Goal: Task Accomplishment & Management: Use online tool/utility

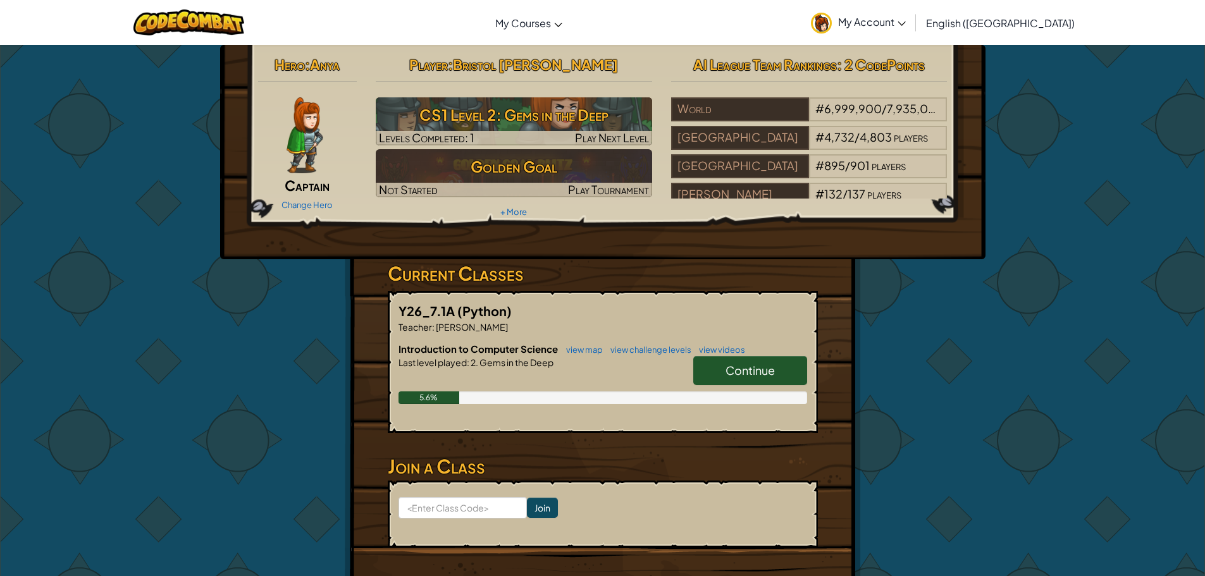
click at [701, 367] on link "Continue" at bounding box center [750, 370] width 114 height 29
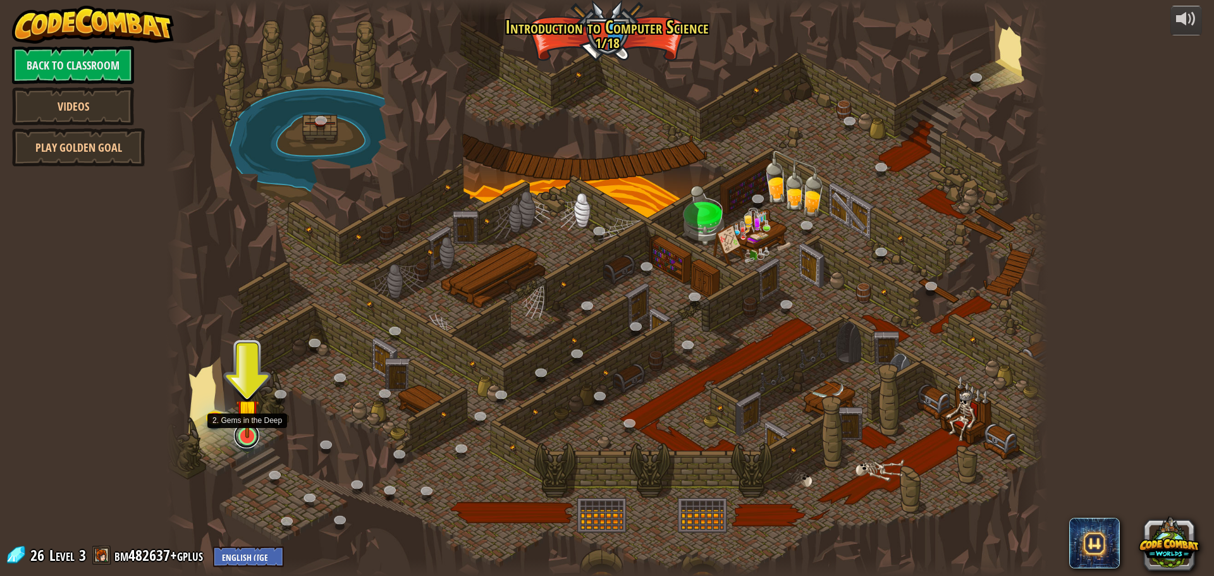
click at [246, 439] on link at bounding box center [246, 435] width 25 height 25
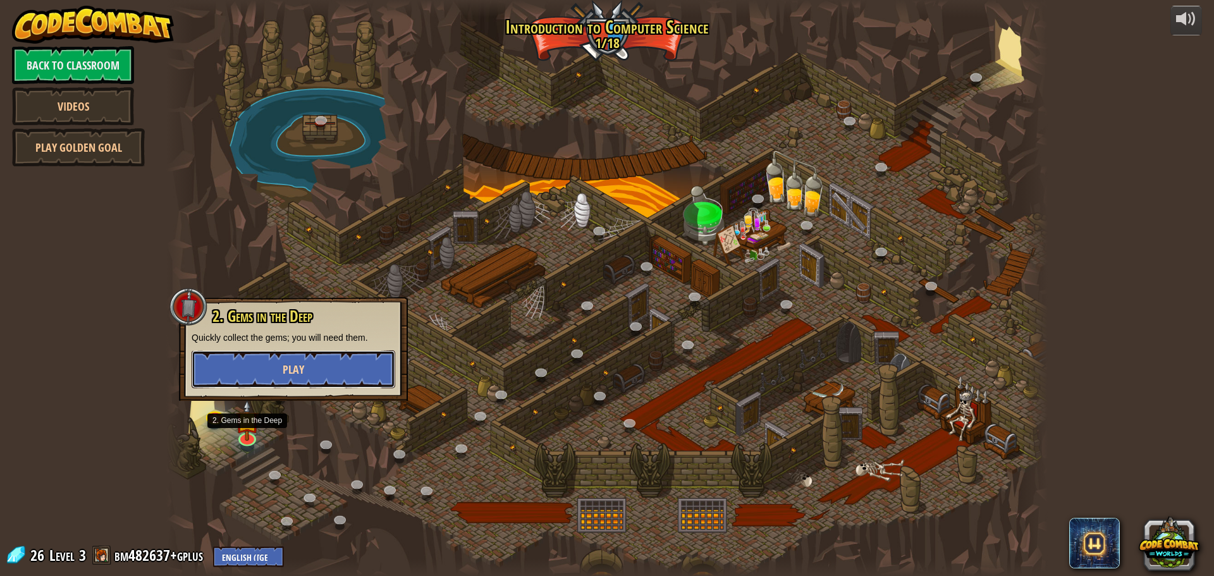
click at [292, 377] on span "Play" at bounding box center [294, 370] width 22 height 16
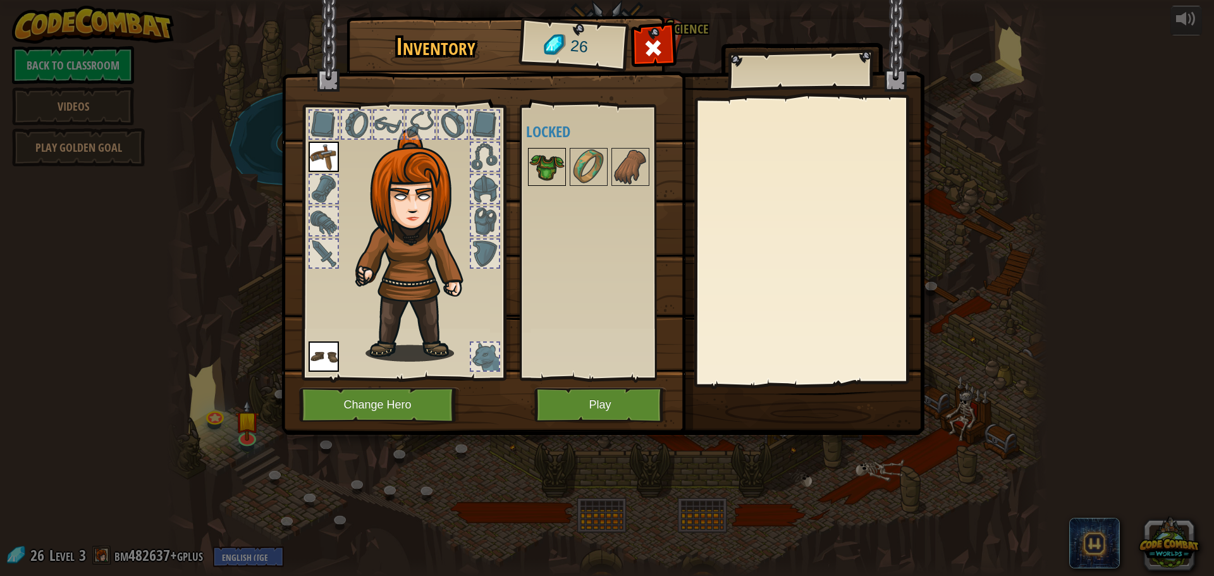
click at [536, 162] on img at bounding box center [546, 166] width 35 height 35
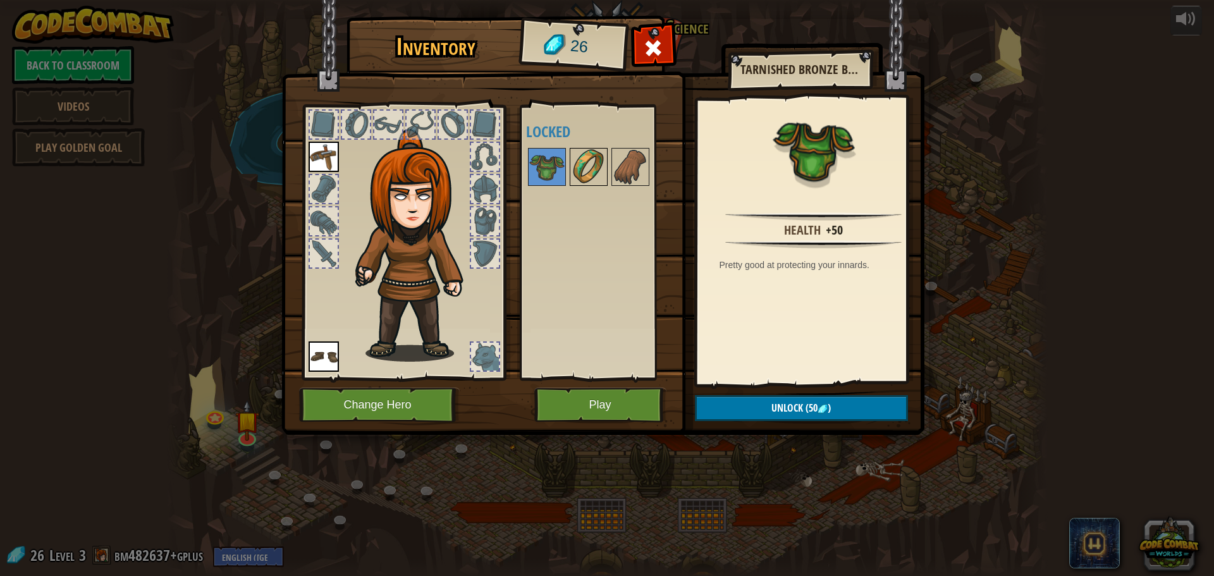
click at [578, 169] on img at bounding box center [588, 166] width 35 height 35
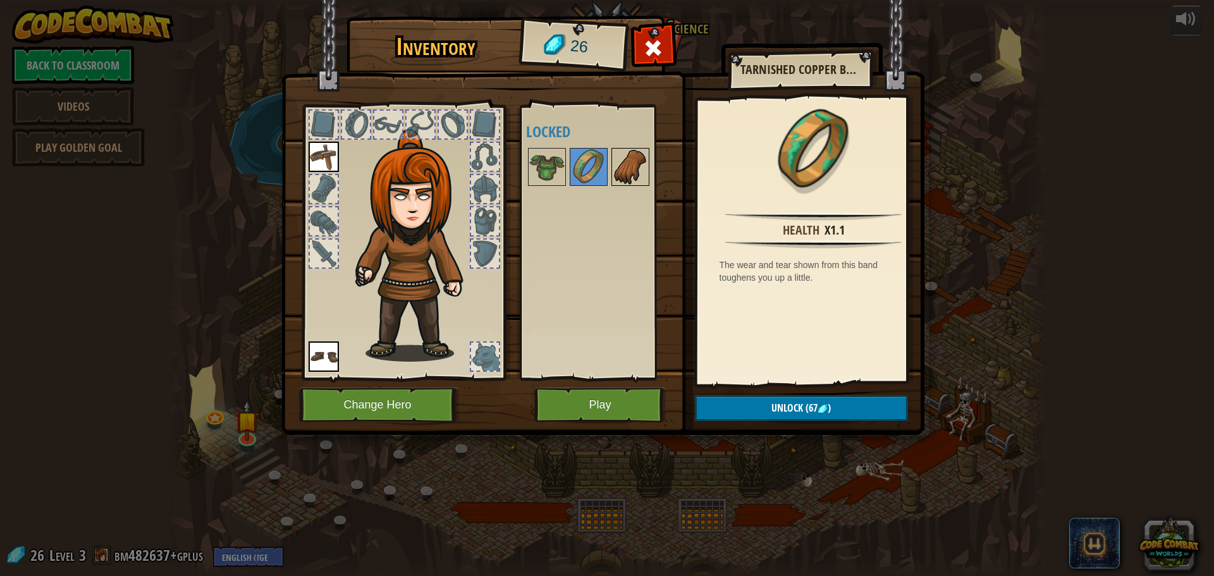
click at [646, 177] on img at bounding box center [630, 166] width 35 height 35
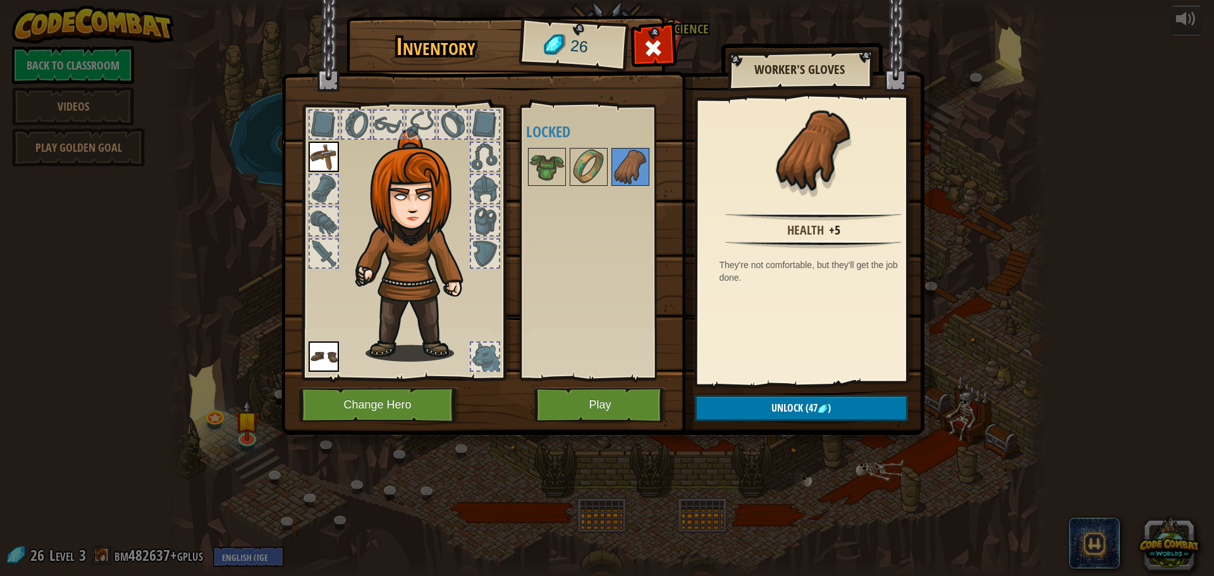
click at [491, 177] on div at bounding box center [485, 189] width 28 height 28
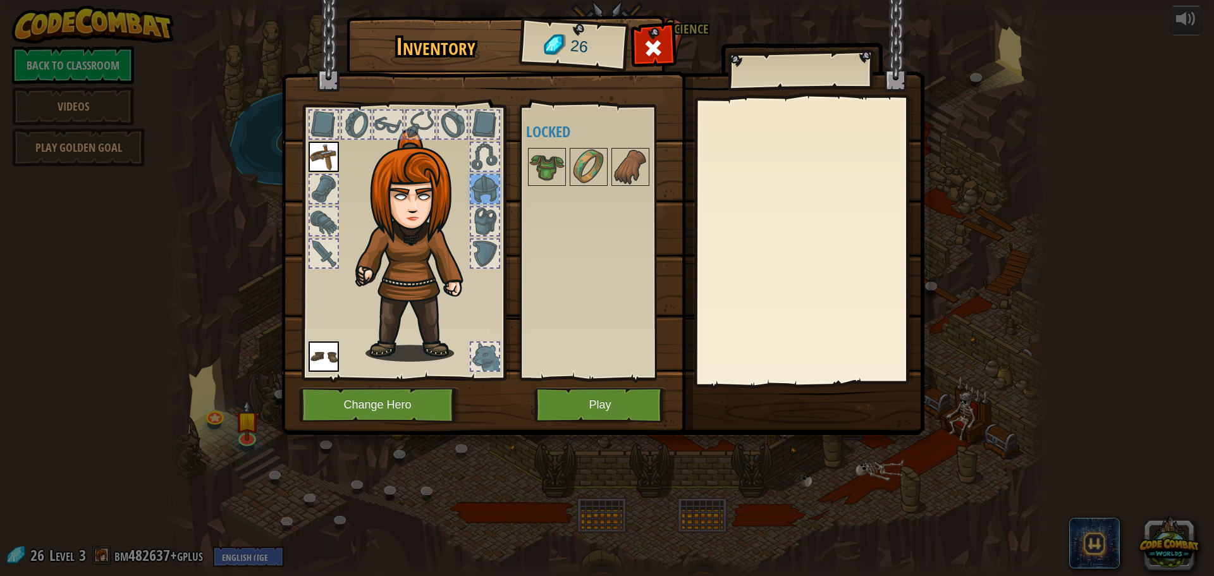
click at [488, 214] on div at bounding box center [485, 221] width 28 height 28
click at [317, 154] on img at bounding box center [324, 157] width 30 height 30
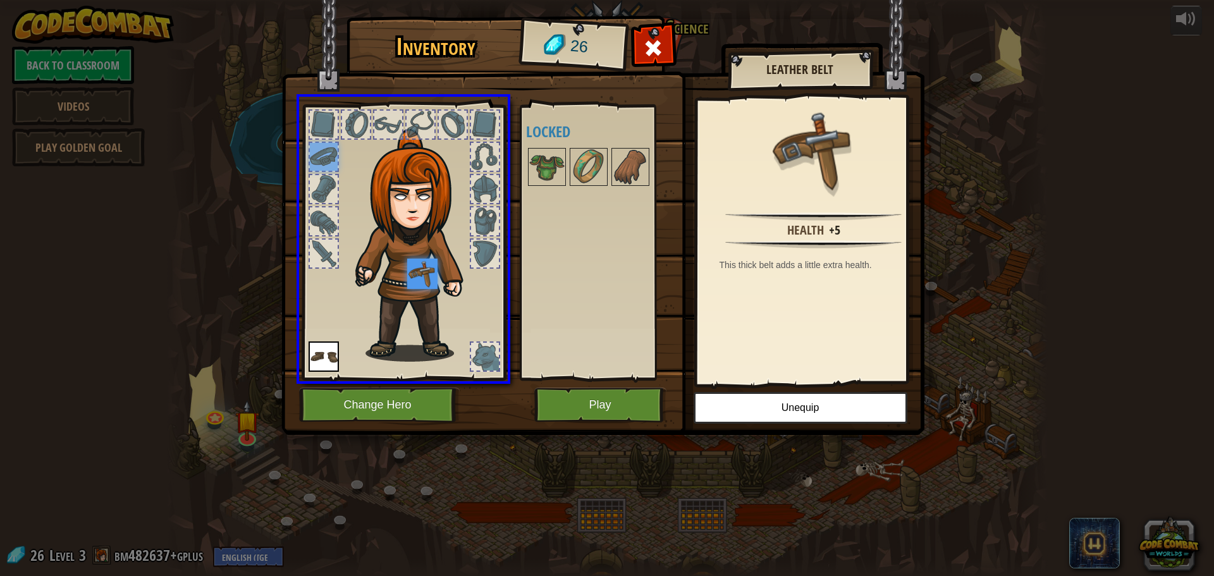
drag, startPoint x: 326, startPoint y: 166, endPoint x: 429, endPoint y: 281, distance: 154.9
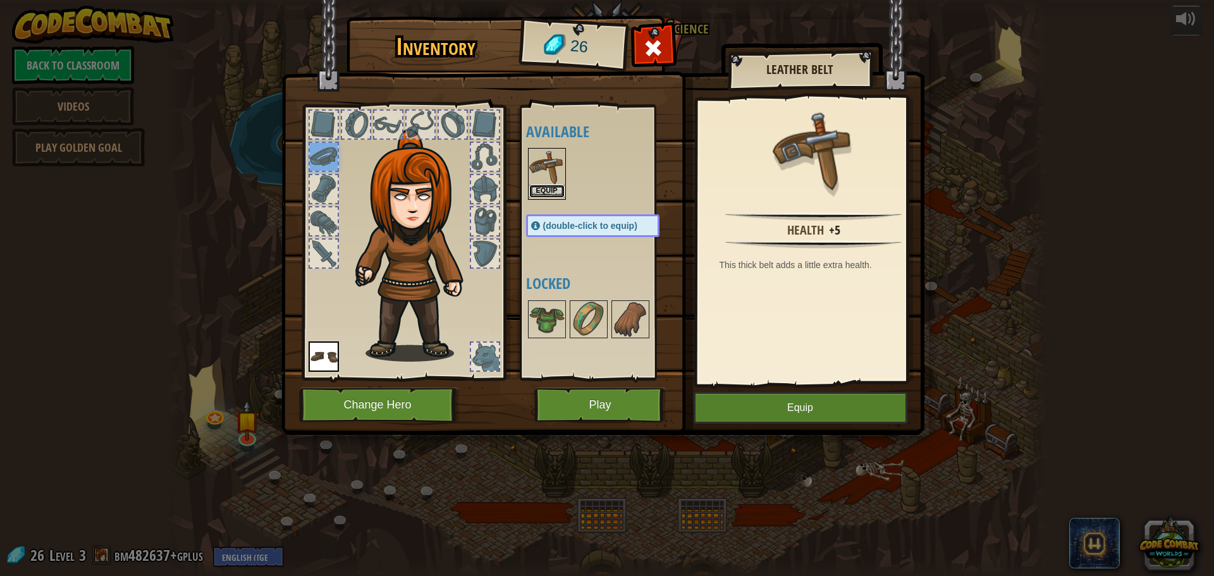
click at [546, 188] on button "Equip" at bounding box center [546, 191] width 35 height 13
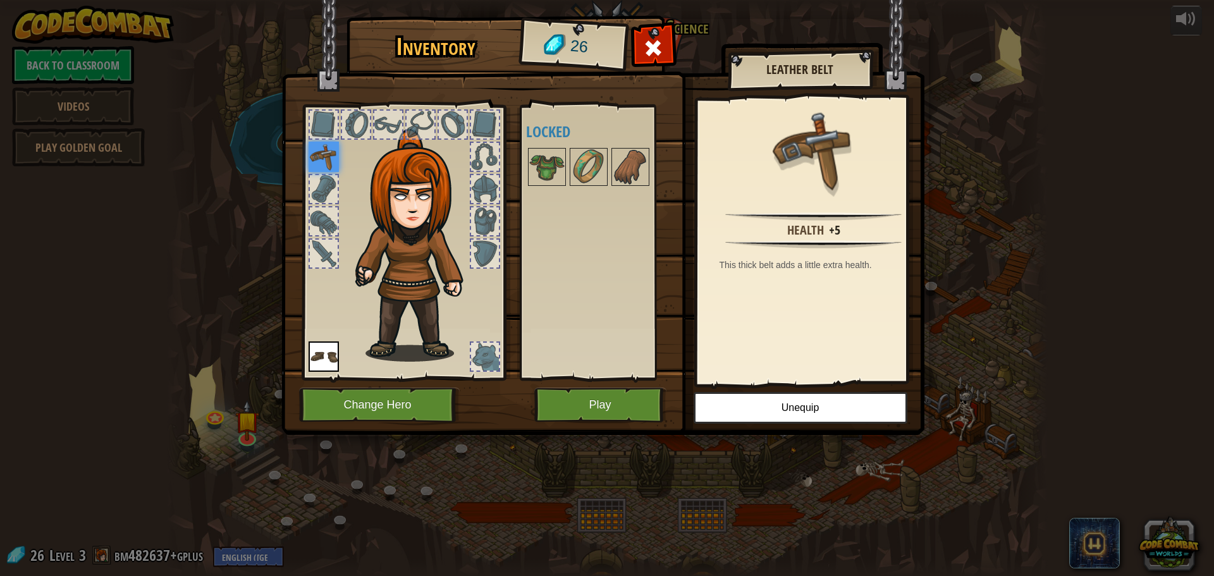
click at [383, 117] on div at bounding box center [388, 125] width 28 height 28
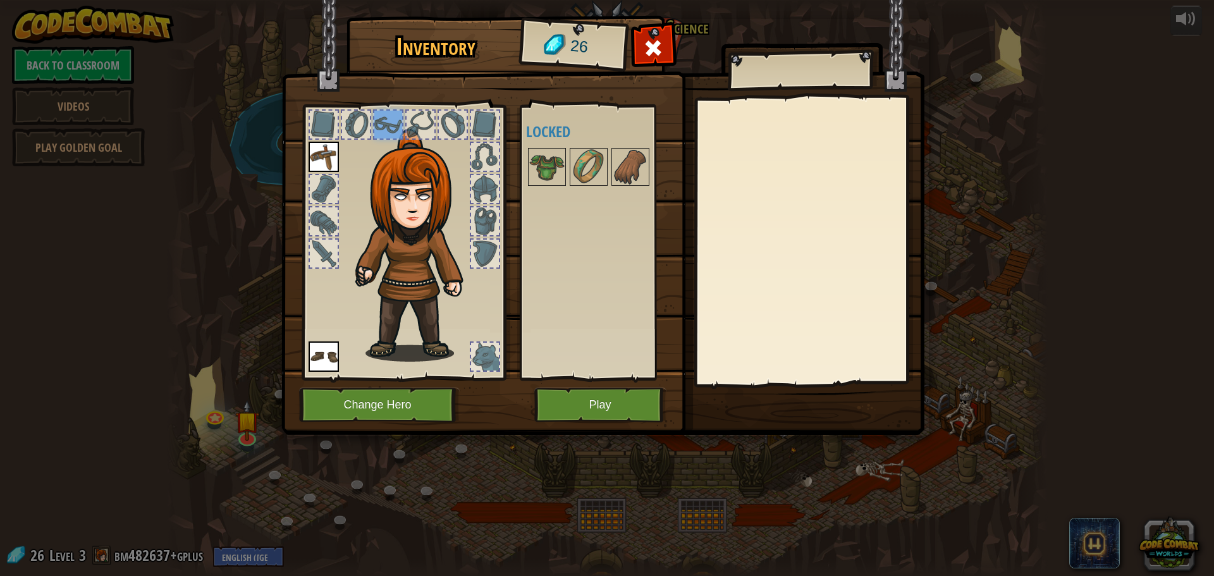
click at [427, 123] on div at bounding box center [421, 125] width 28 height 28
click at [453, 117] on div at bounding box center [453, 125] width 28 height 28
click at [491, 118] on div at bounding box center [485, 125] width 28 height 28
drag, startPoint x: 497, startPoint y: 163, endPoint x: 491, endPoint y: 173, distance: 11.6
click at [497, 164] on div at bounding box center [485, 157] width 28 height 28
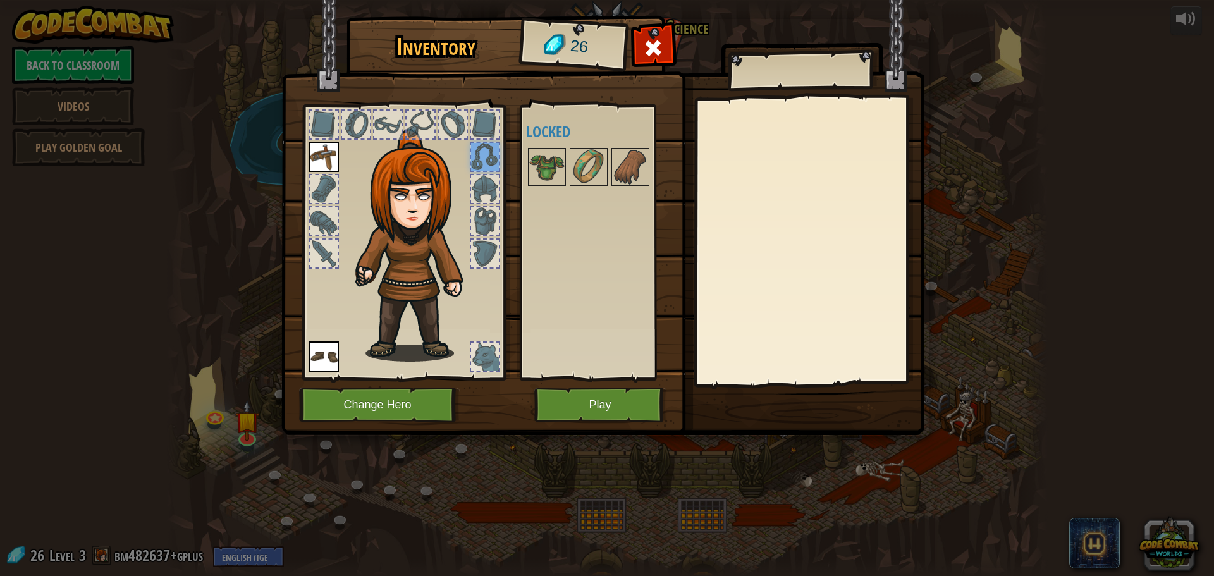
drag, startPoint x: 479, startPoint y: 204, endPoint x: 480, endPoint y: 214, distance: 10.8
click at [480, 214] on div at bounding box center [403, 239] width 209 height 285
drag, startPoint x: 481, startPoint y: 226, endPoint x: 485, endPoint y: 268, distance: 42.6
click at [485, 264] on div at bounding box center [403, 239] width 209 height 285
drag, startPoint x: 481, startPoint y: 311, endPoint x: 479, endPoint y: 325, distance: 14.0
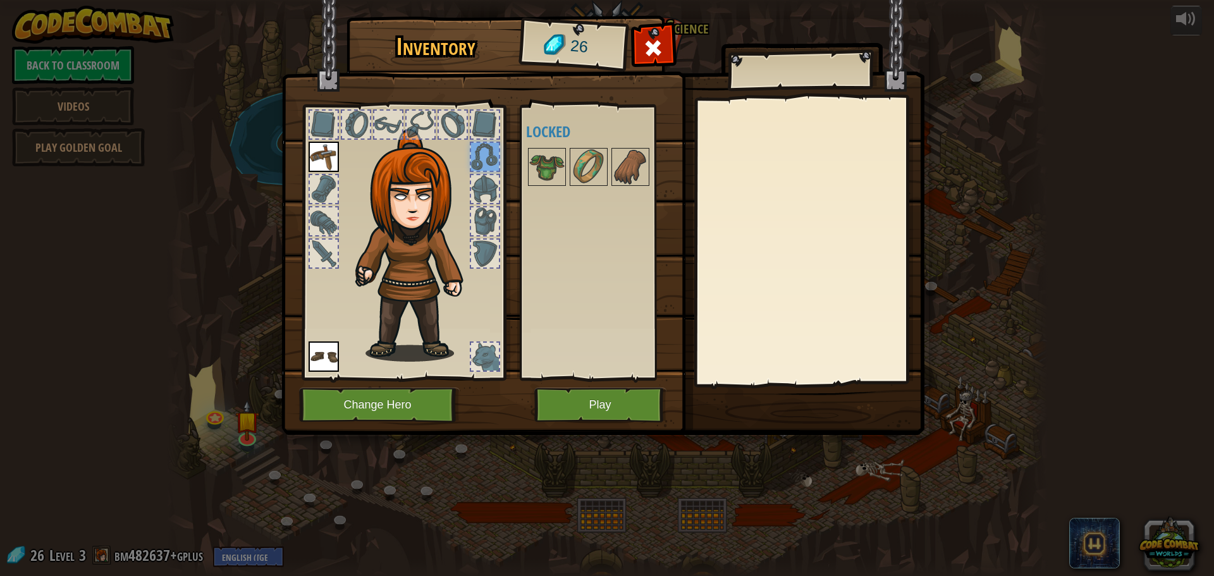
click at [479, 322] on img at bounding box center [418, 245] width 136 height 233
click at [591, 401] on button "Play" at bounding box center [600, 405] width 132 height 35
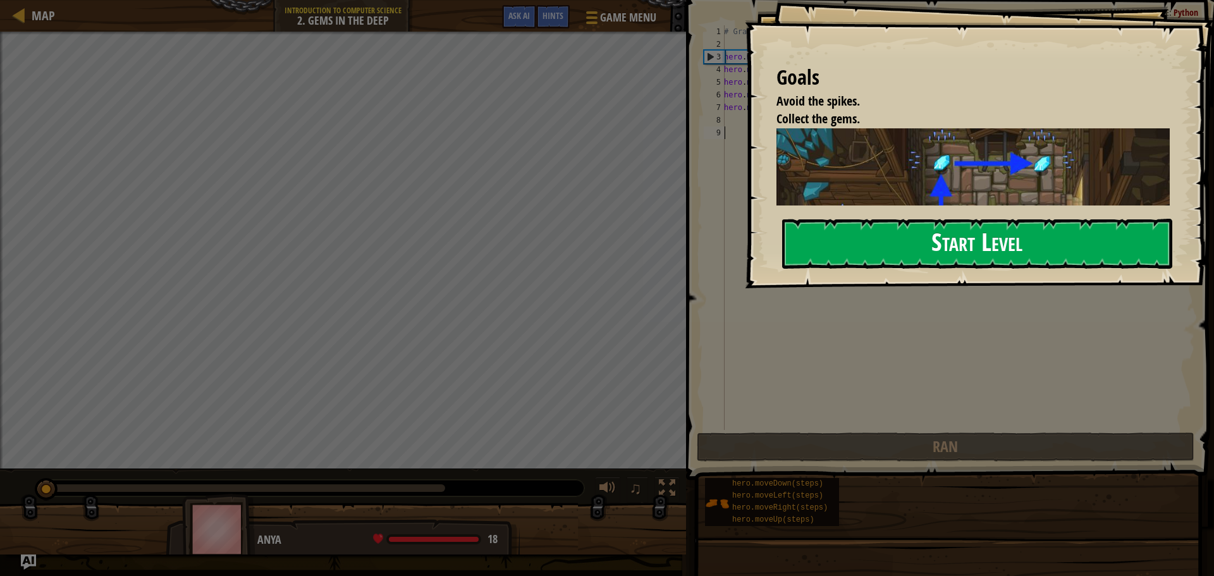
click at [1035, 237] on button "Start Level" at bounding box center [977, 244] width 390 height 50
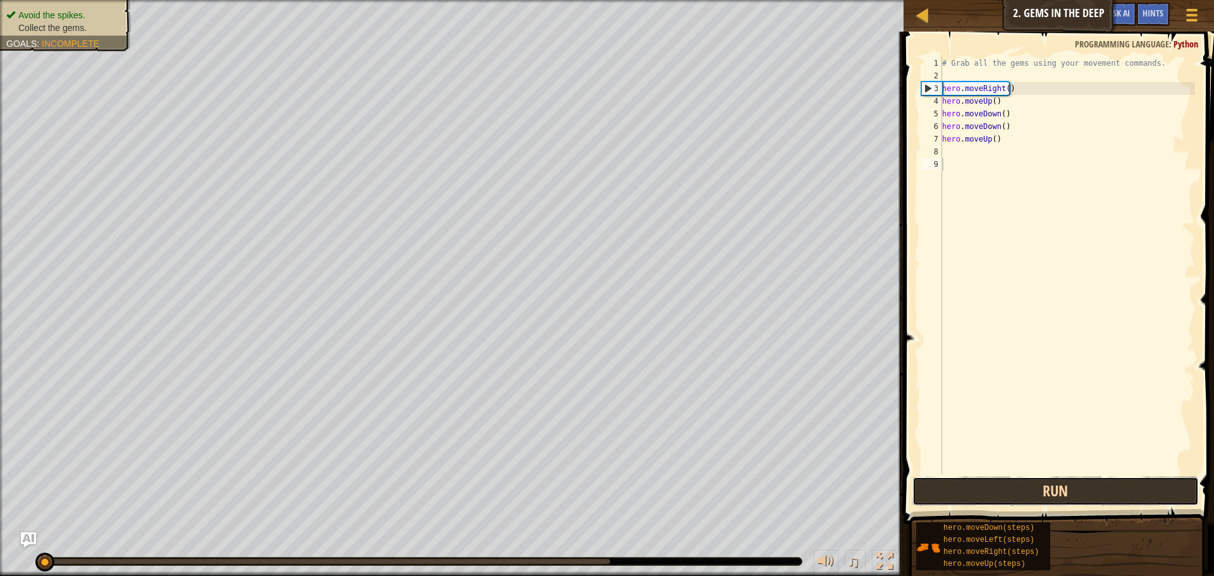
click at [1068, 499] on button "Run" at bounding box center [1056, 491] width 286 height 29
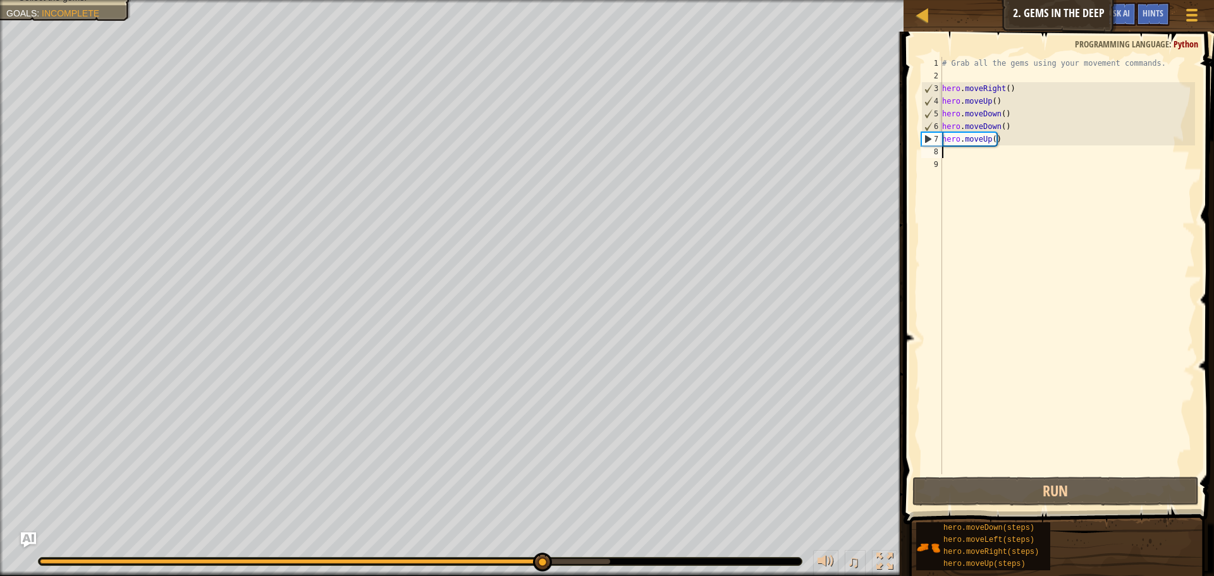
click at [975, 156] on div "# Grab all the gems using your movement commands. hero . moveRight ( ) hero . m…" at bounding box center [1067, 278] width 255 height 443
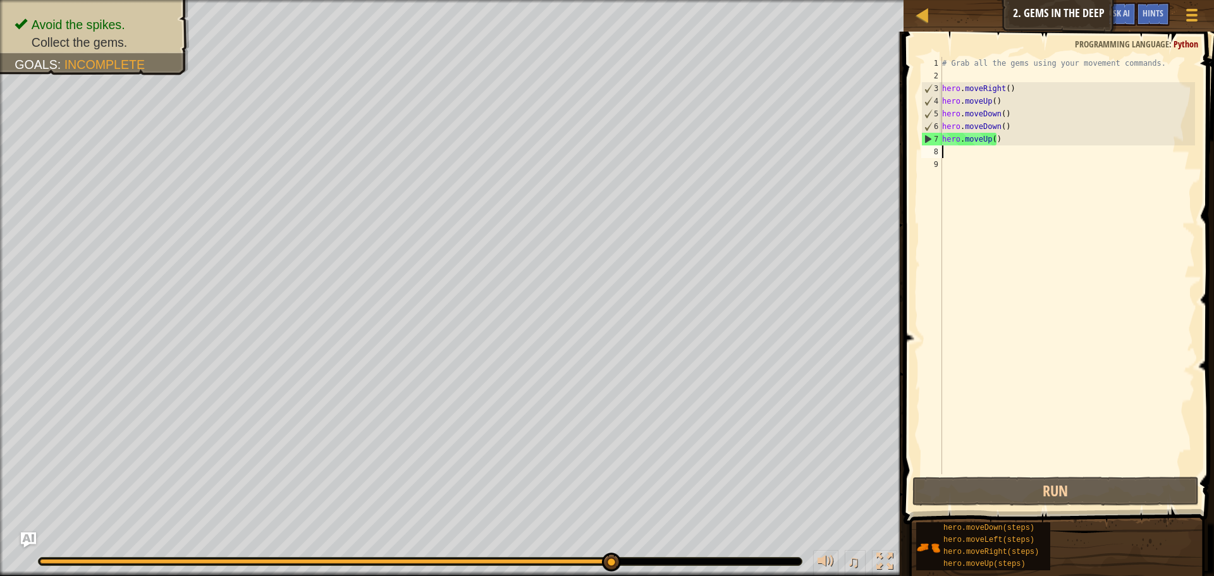
scroll to position [6, 0]
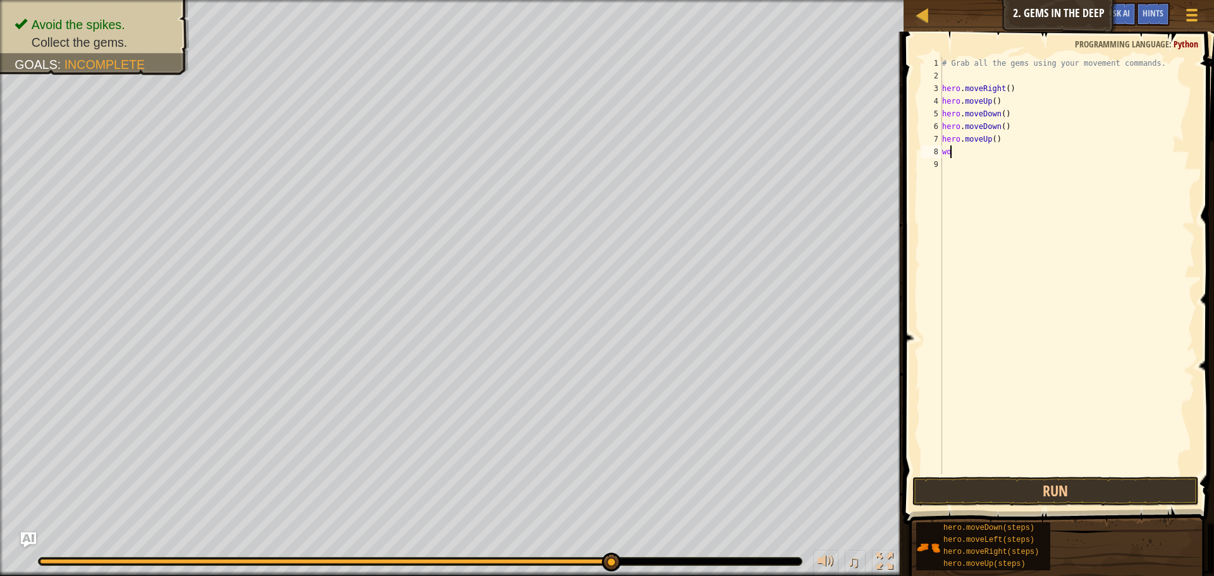
type textarea "w"
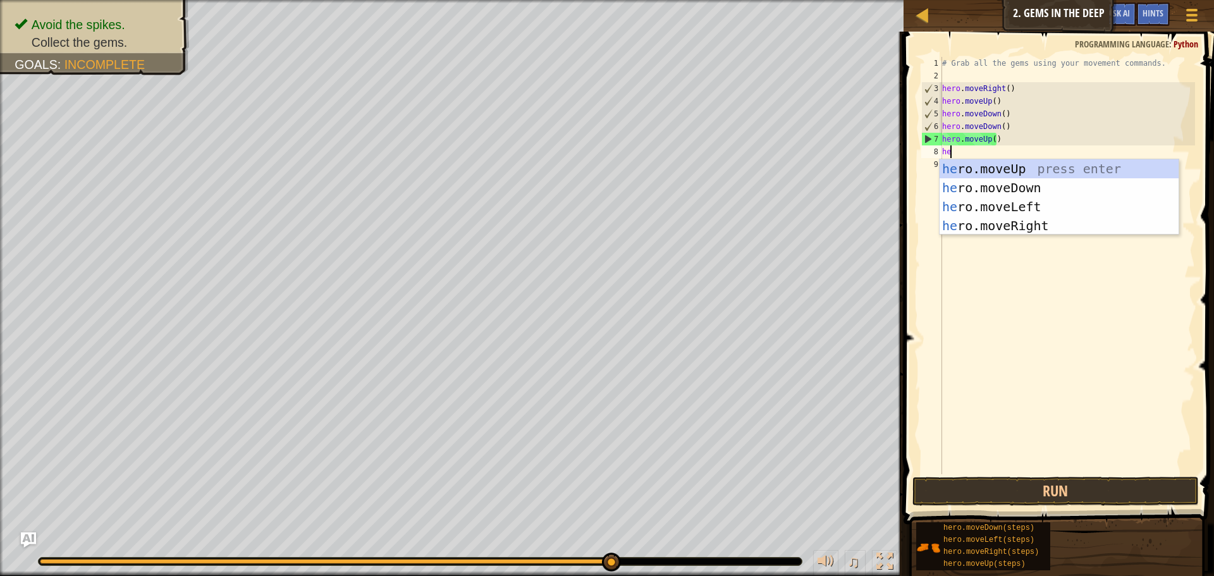
scroll to position [6, 1]
type textarea "hero"
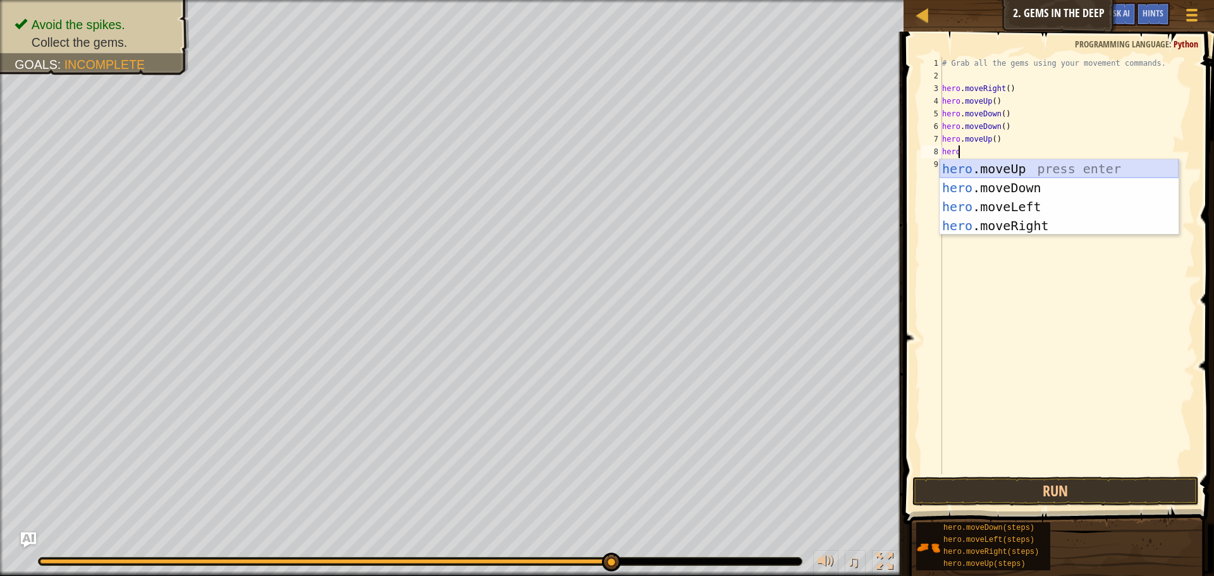
click at [980, 166] on div "hero .moveUp press enter hero .moveDown press enter hero .moveLeft press enter …" at bounding box center [1059, 216] width 239 height 114
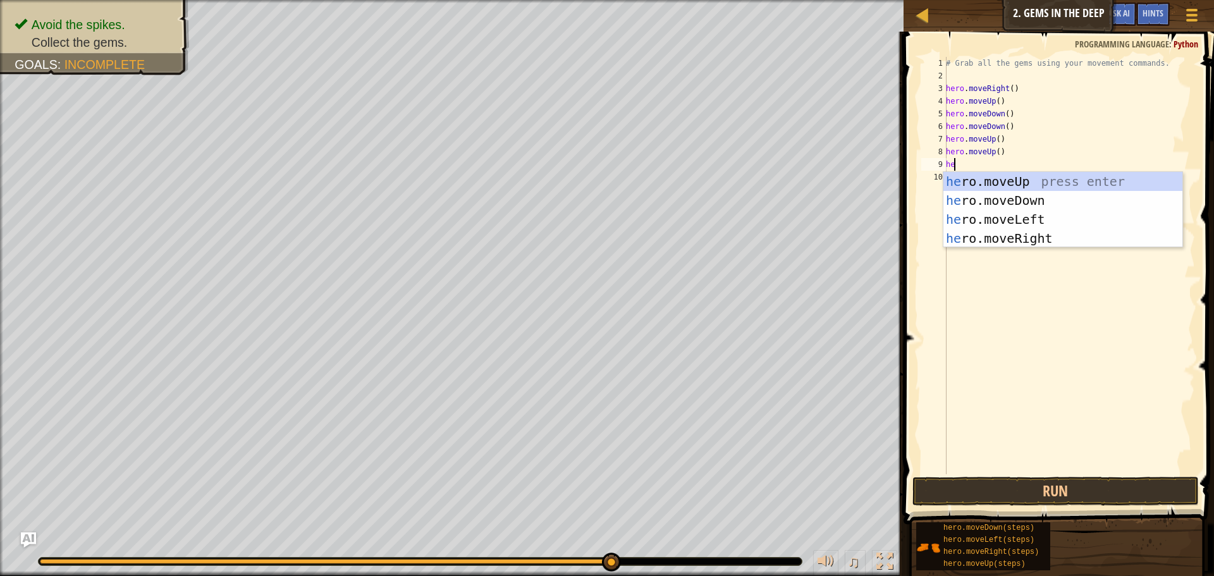
type textarea "hero"
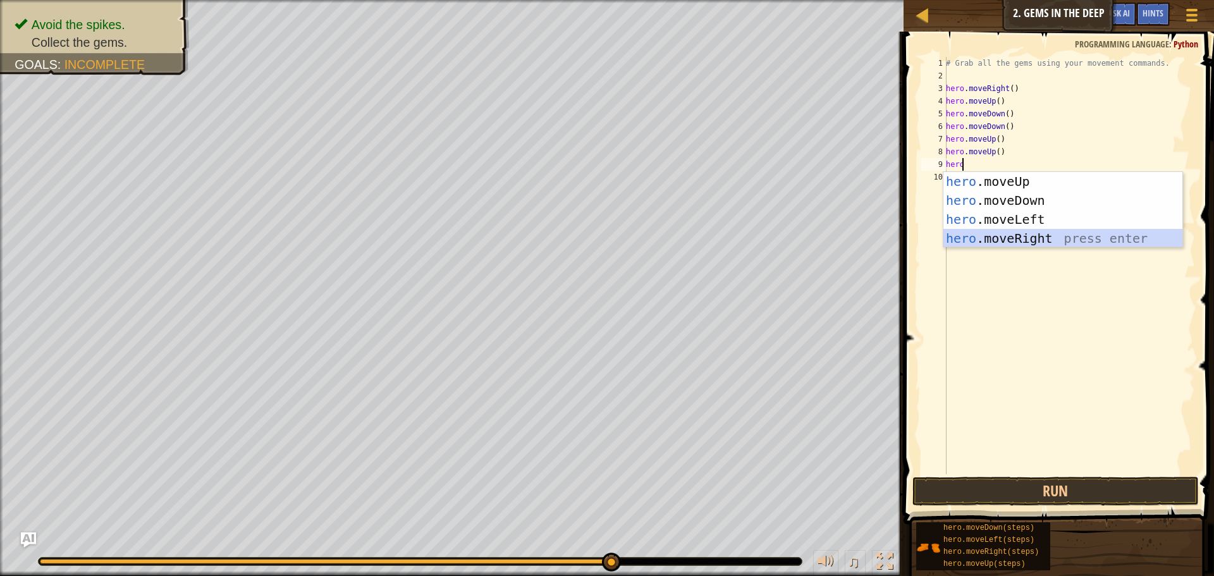
click at [1009, 238] on div "hero .moveUp press enter hero .moveDown press enter hero .moveLeft press enter …" at bounding box center [1062, 229] width 239 height 114
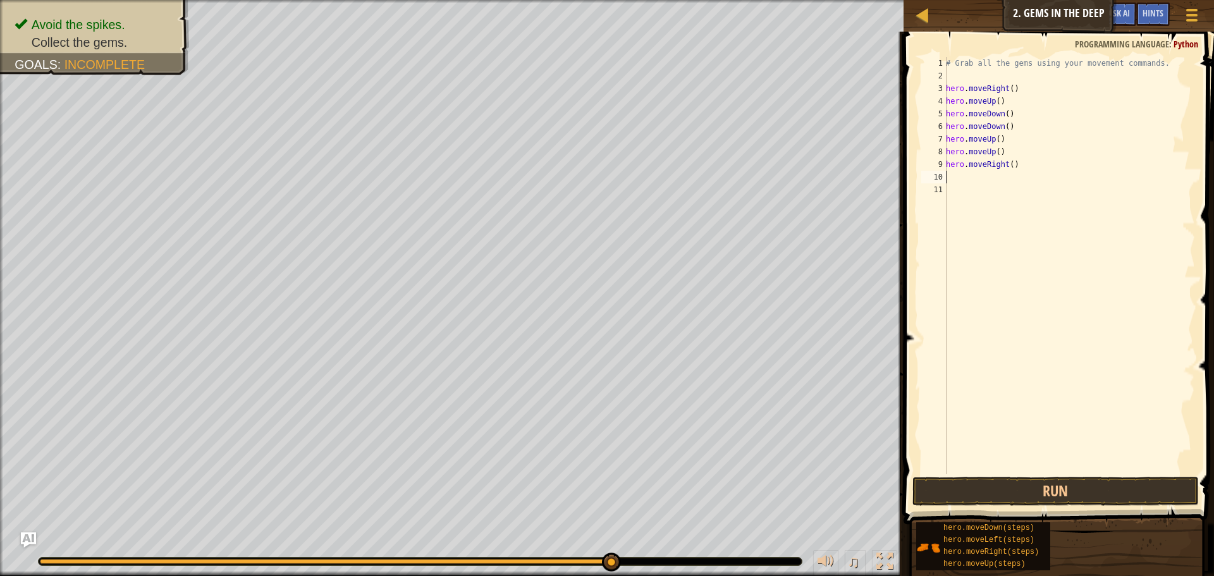
scroll to position [6, 0]
click at [1035, 488] on button "Run" at bounding box center [1056, 491] width 286 height 29
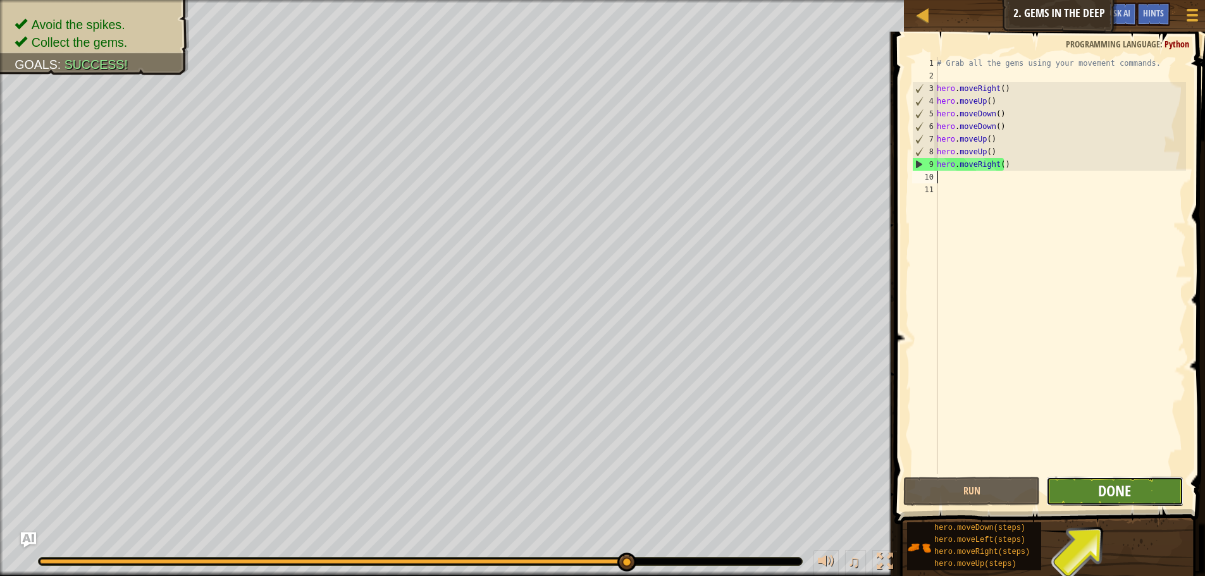
click at [1109, 489] on span "Done" at bounding box center [1114, 491] width 33 height 20
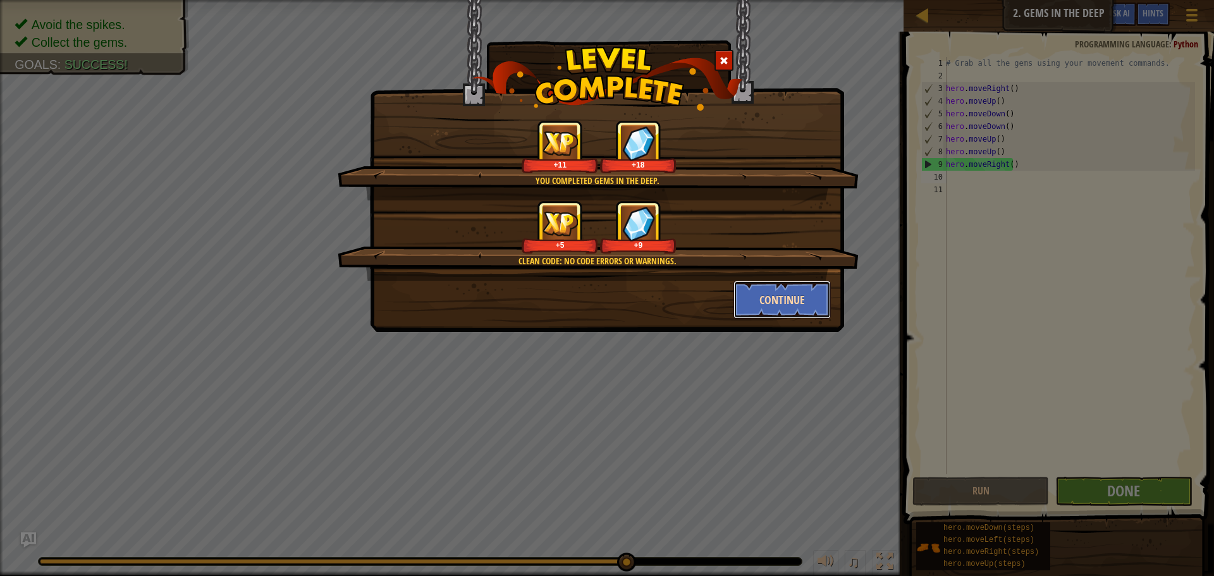
click at [777, 297] on button "Continue" at bounding box center [783, 300] width 98 height 38
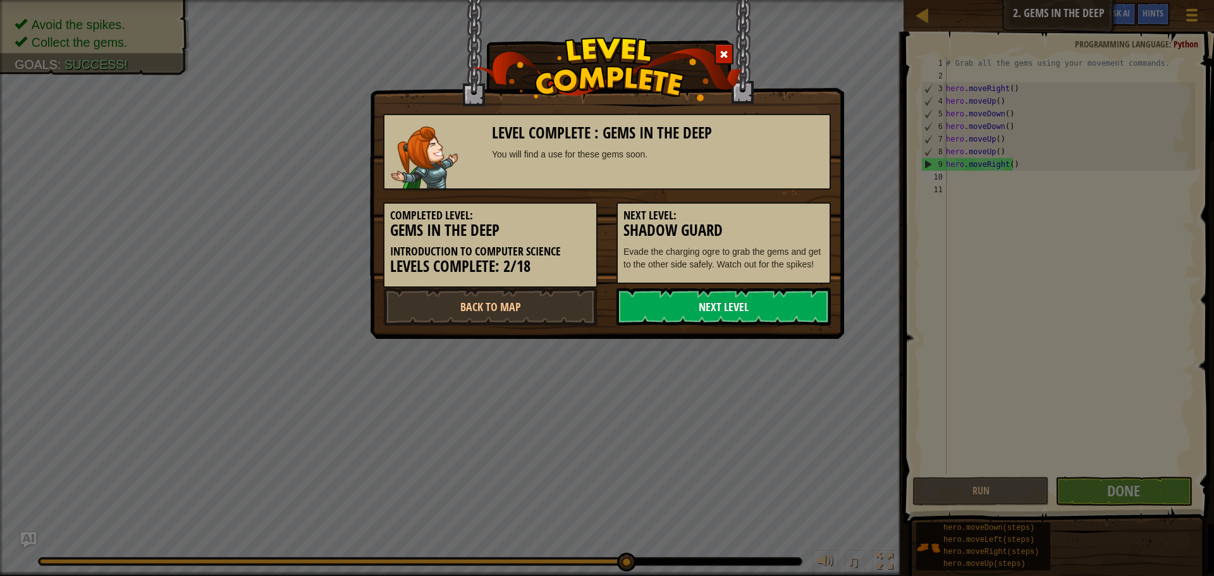
click at [751, 297] on link "Next Level" at bounding box center [724, 307] width 214 height 38
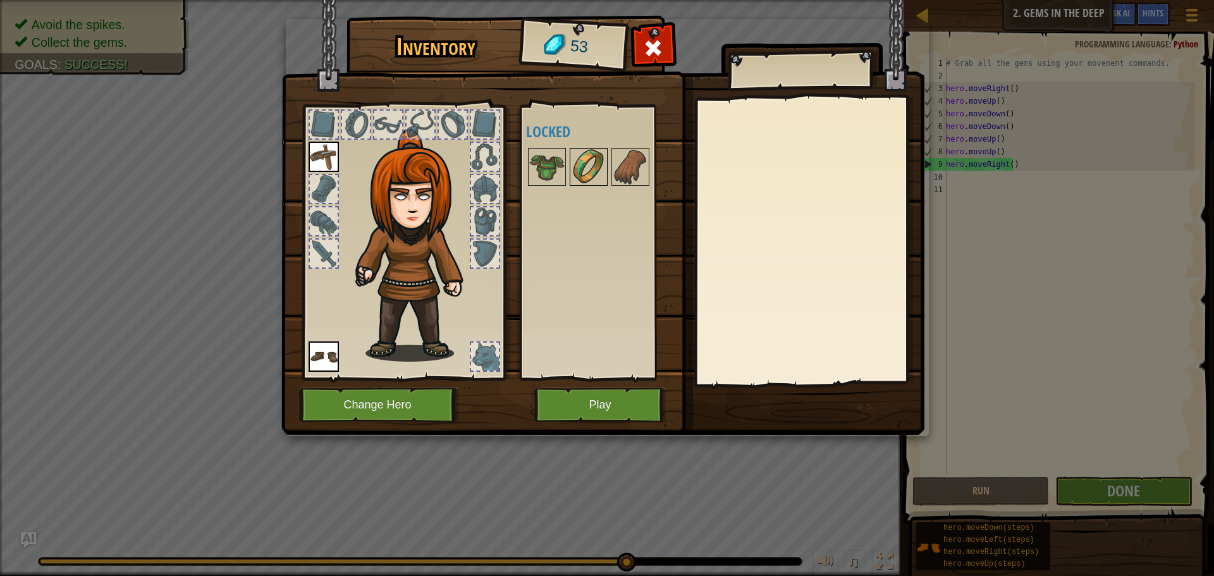
click at [584, 161] on img at bounding box center [588, 166] width 35 height 35
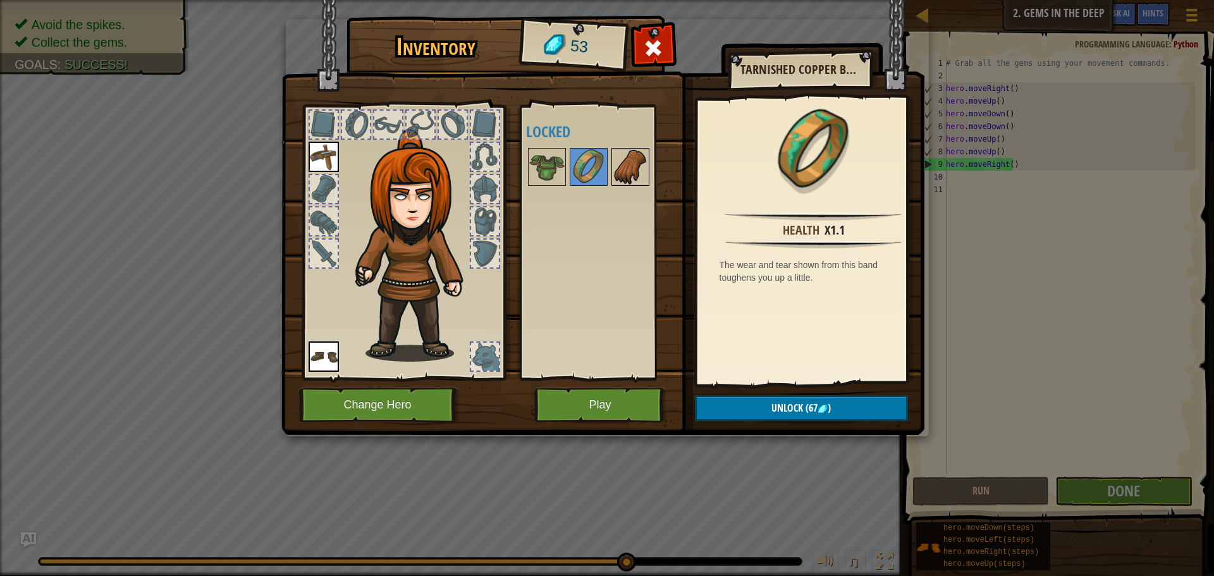
click at [638, 169] on img at bounding box center [630, 166] width 35 height 35
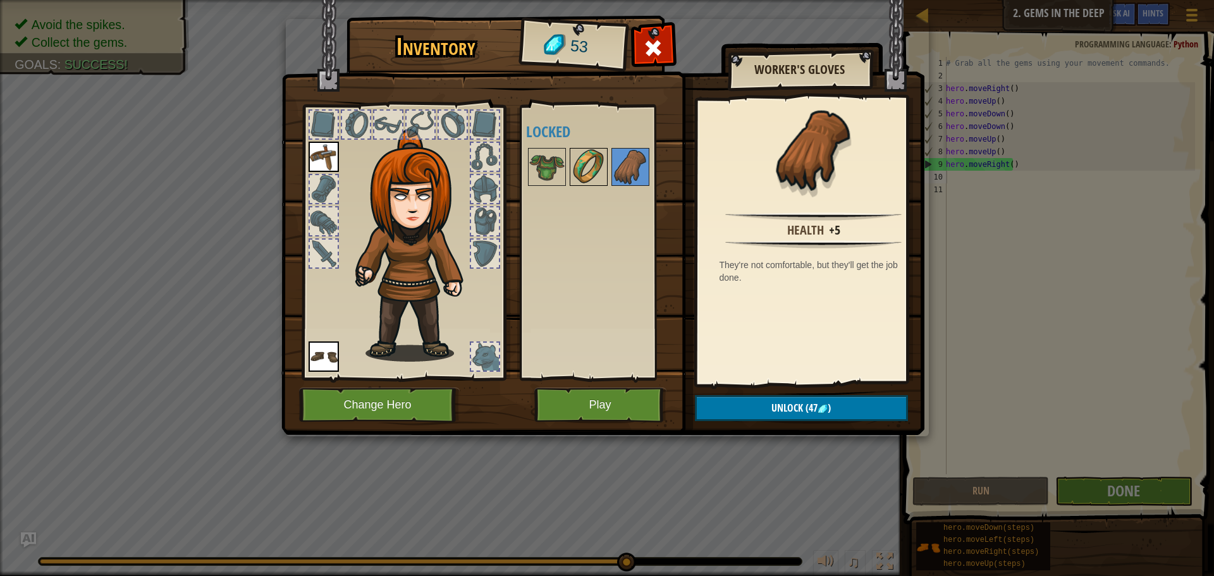
click at [570, 167] on div at bounding box center [589, 167] width 38 height 38
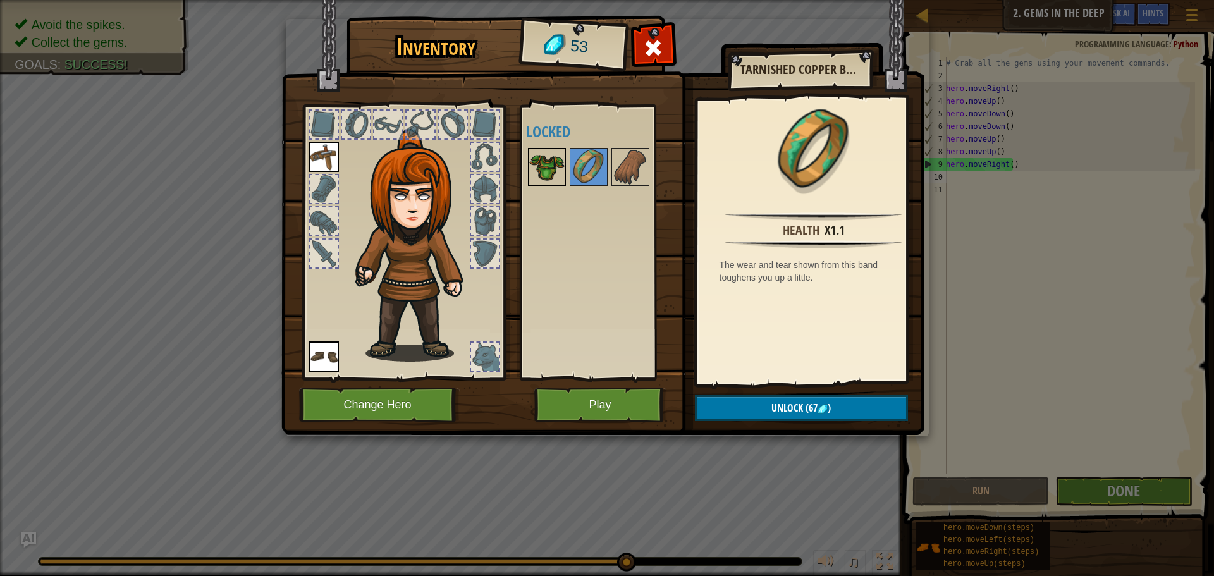
click at [544, 167] on img at bounding box center [546, 166] width 35 height 35
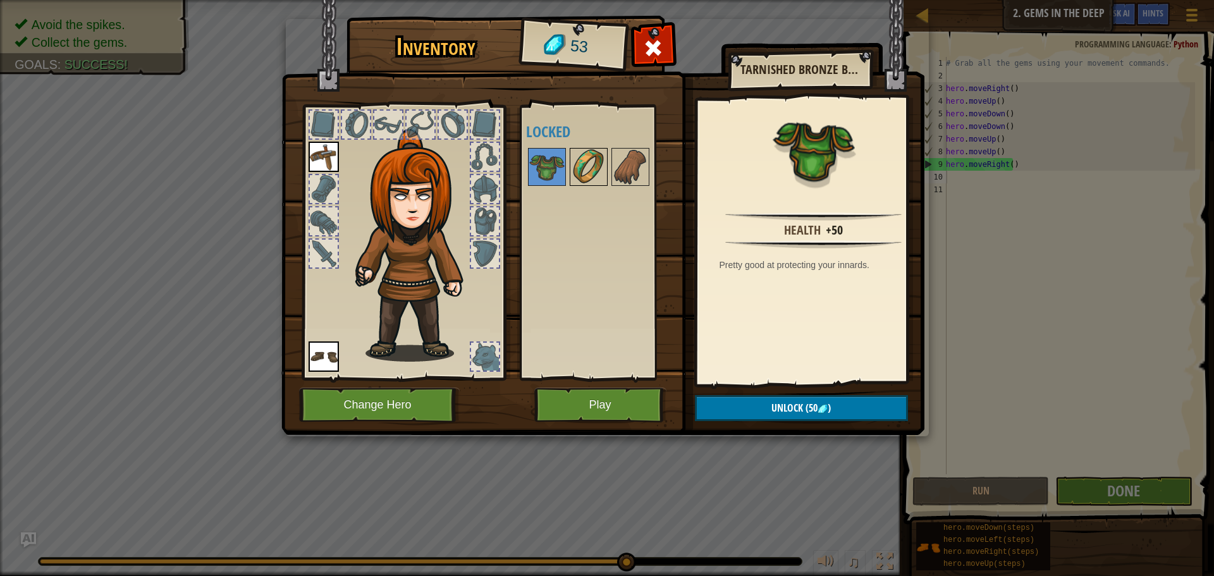
click at [601, 156] on img at bounding box center [588, 166] width 35 height 35
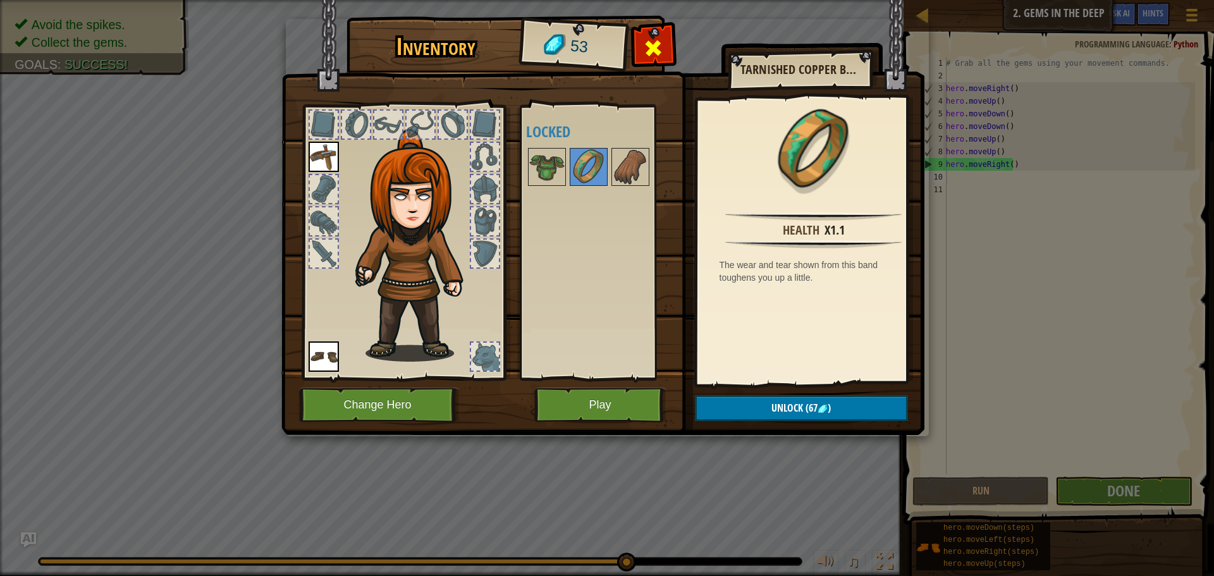
click at [639, 52] on div at bounding box center [654, 52] width 40 height 40
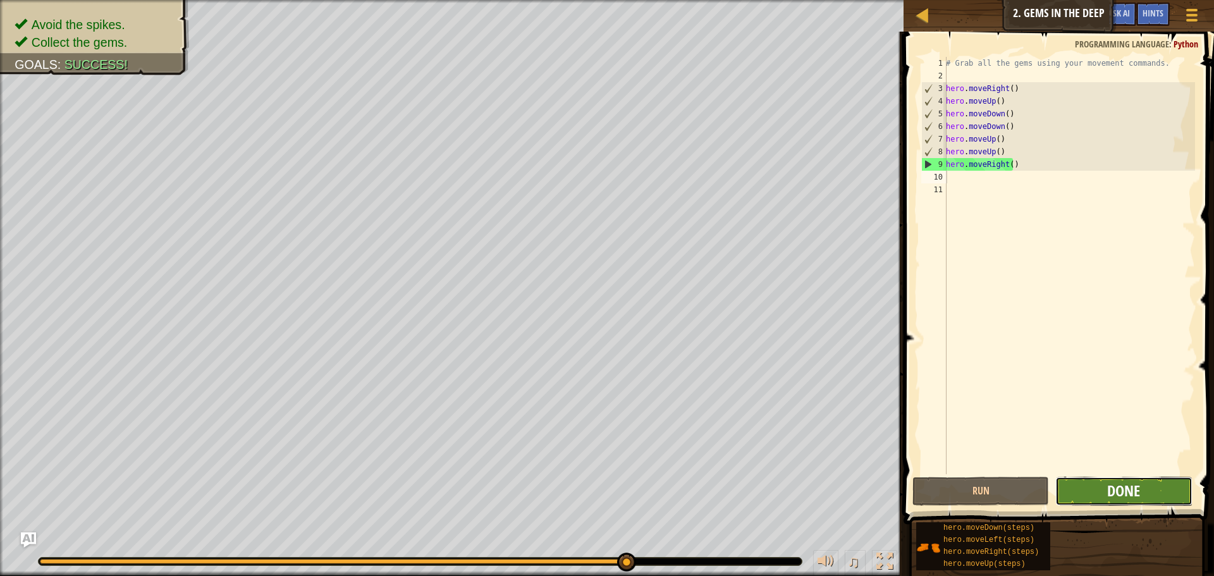
click at [1114, 494] on span "Done" at bounding box center [1123, 491] width 33 height 20
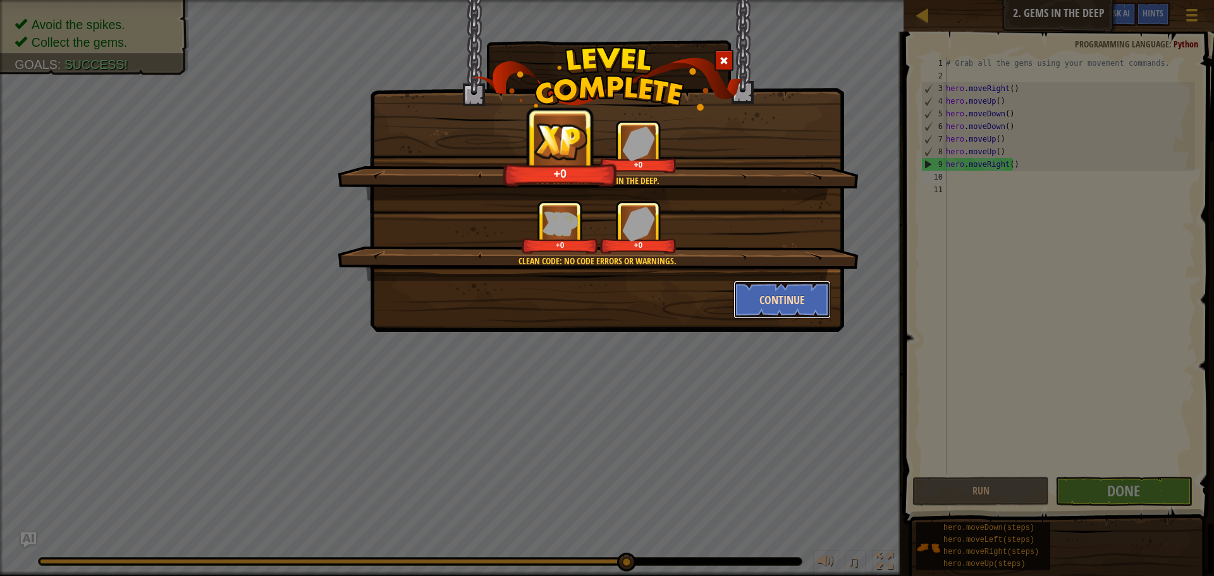
click at [790, 305] on button "Continue" at bounding box center [783, 300] width 98 height 38
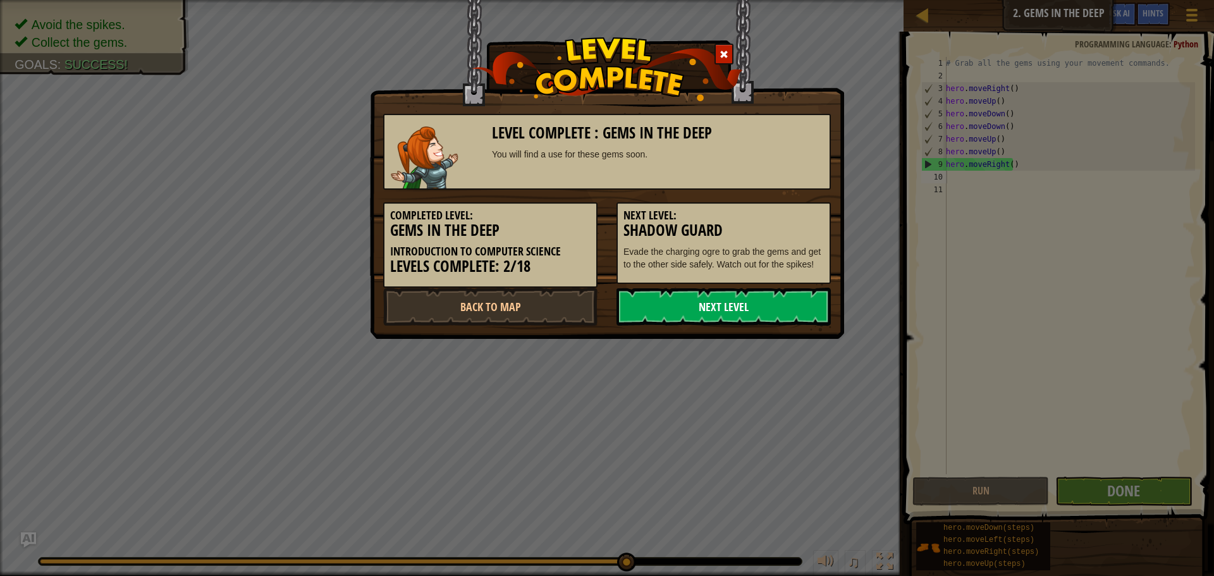
click at [794, 298] on link "Next Level" at bounding box center [724, 307] width 214 height 38
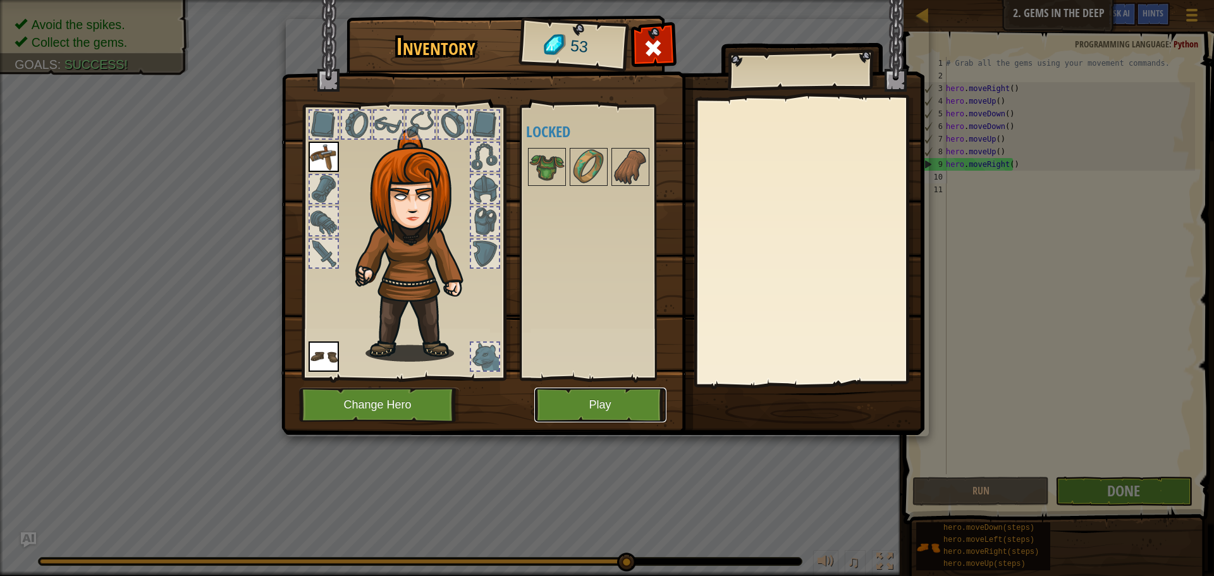
click at [601, 402] on button "Play" at bounding box center [600, 405] width 132 height 35
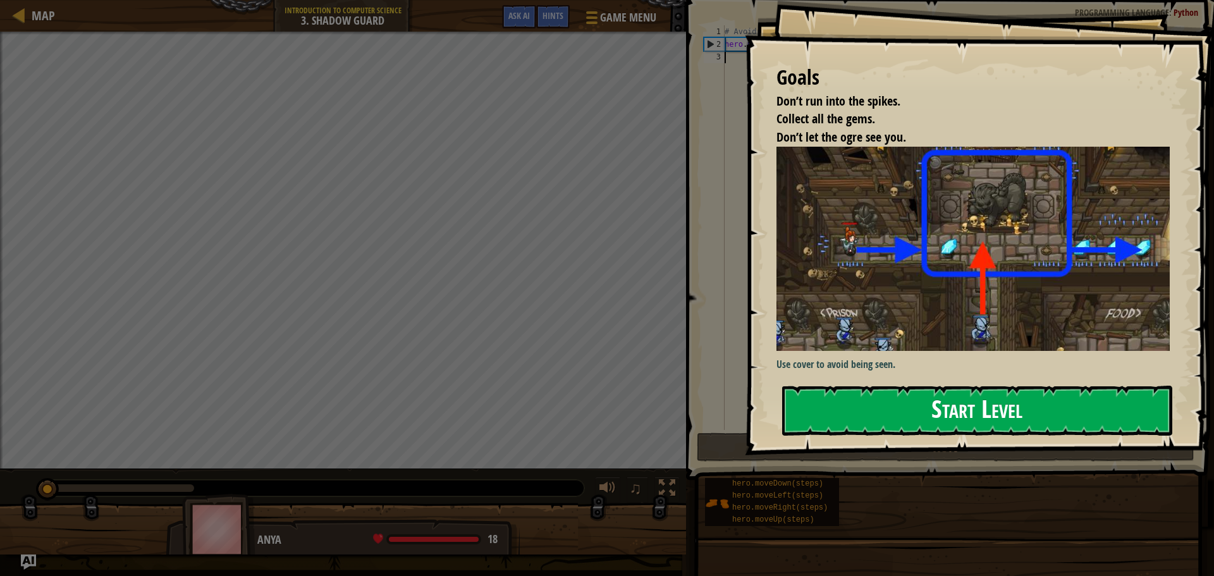
click at [818, 409] on button "Start Level" at bounding box center [977, 411] width 390 height 50
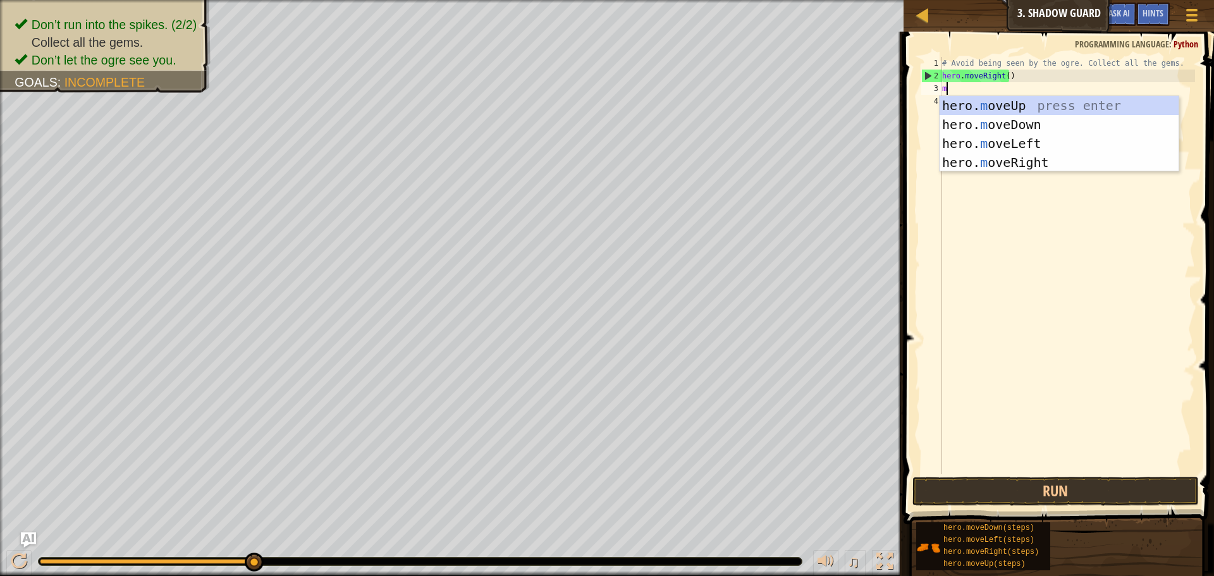
scroll to position [6, 0]
type textarea "mo"
click at [985, 105] on div "hero. mo veUp press enter hero. mo veDown press enter hero. mo veLeft press ent…" at bounding box center [1059, 153] width 239 height 114
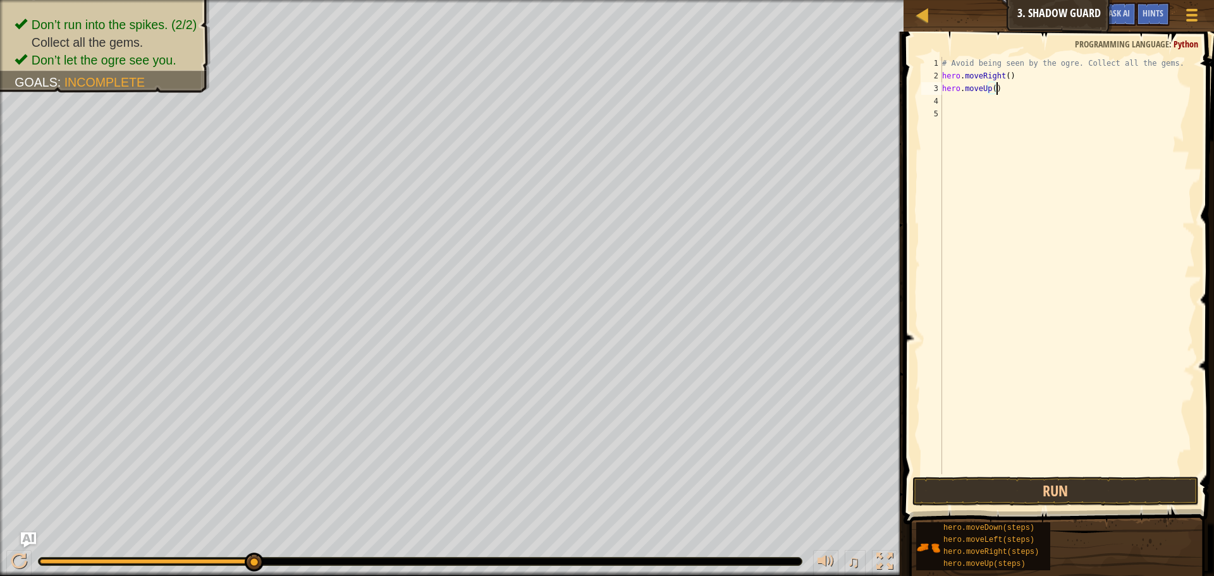
click at [1005, 89] on div "# Avoid being seen by the ogre. Collect all the gems. hero . moveRight ( ) hero…" at bounding box center [1067, 278] width 255 height 443
type textarea "hero."
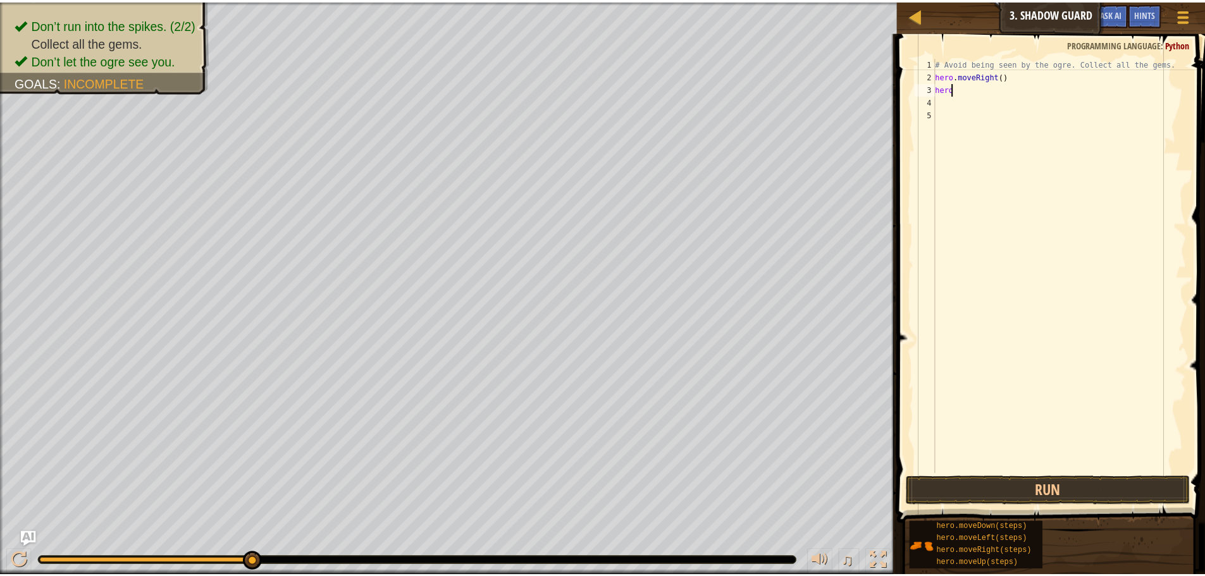
scroll to position [6, 1]
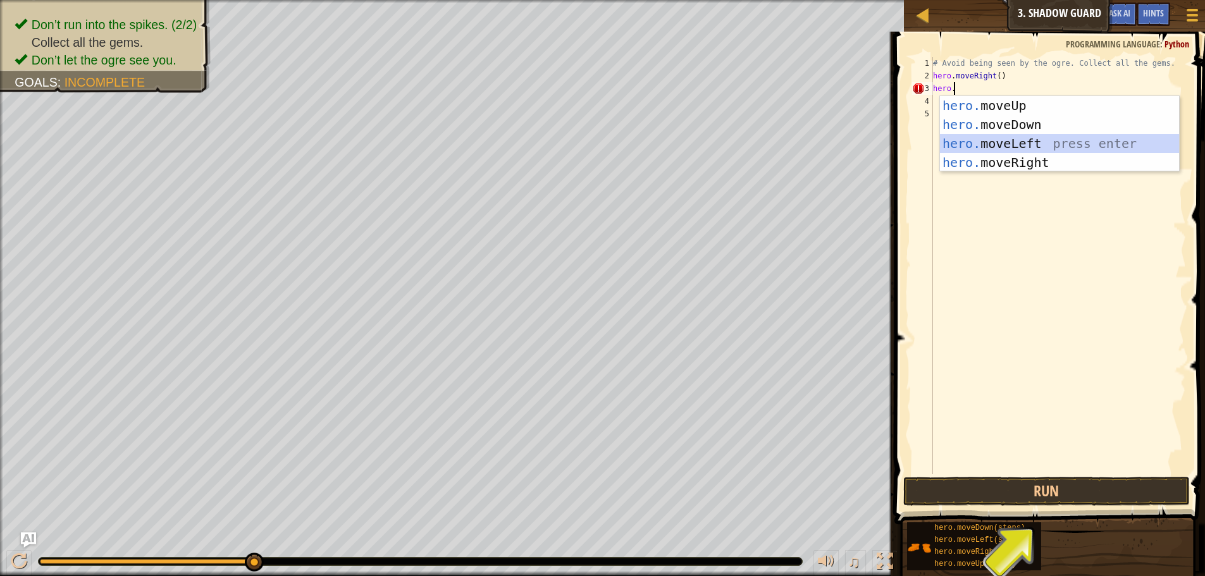
click at [976, 137] on div "hero. moveUp press enter hero. moveDown press enter hero. moveLeft press enter …" at bounding box center [1059, 153] width 239 height 114
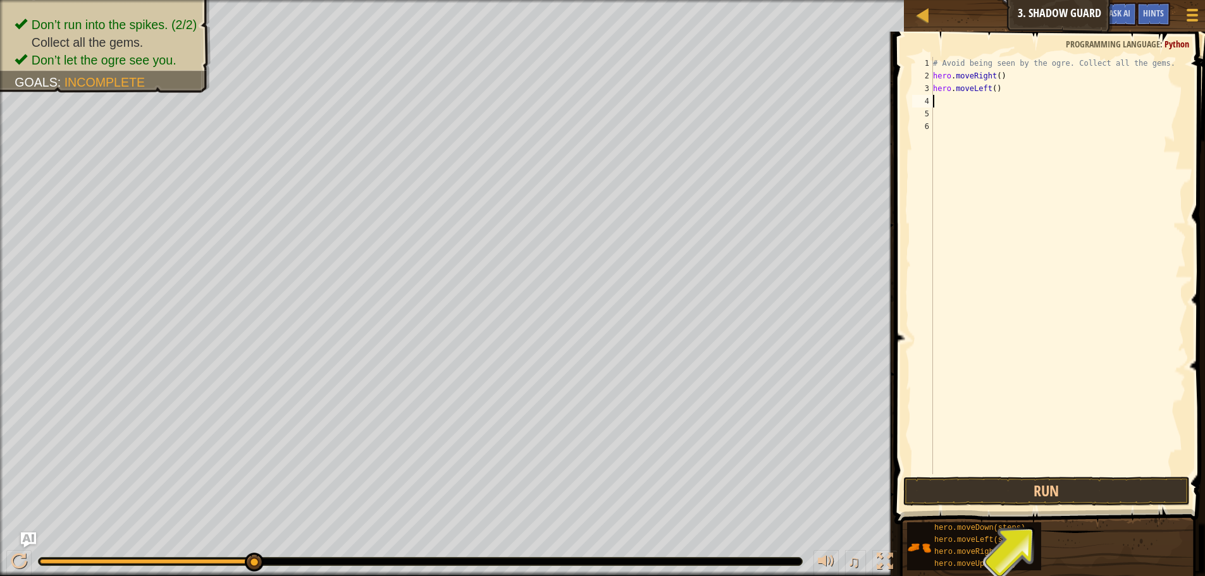
type textarea "h"
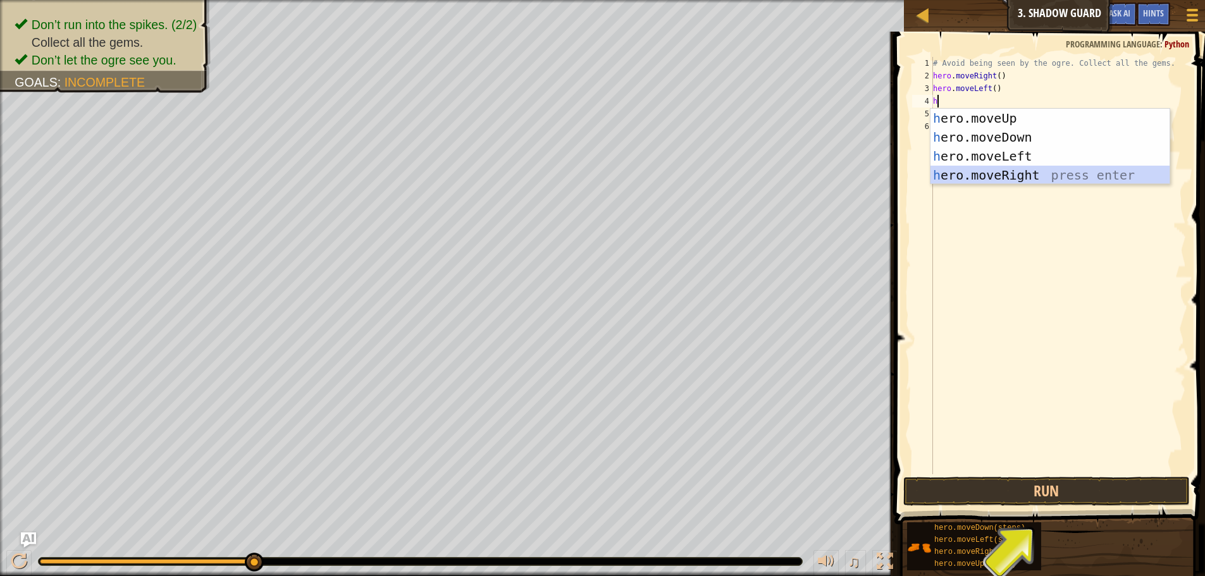
click at [969, 172] on div "h ero.moveUp press enter h ero.moveDown press enter h ero.moveLeft press enter …" at bounding box center [1049, 166] width 239 height 114
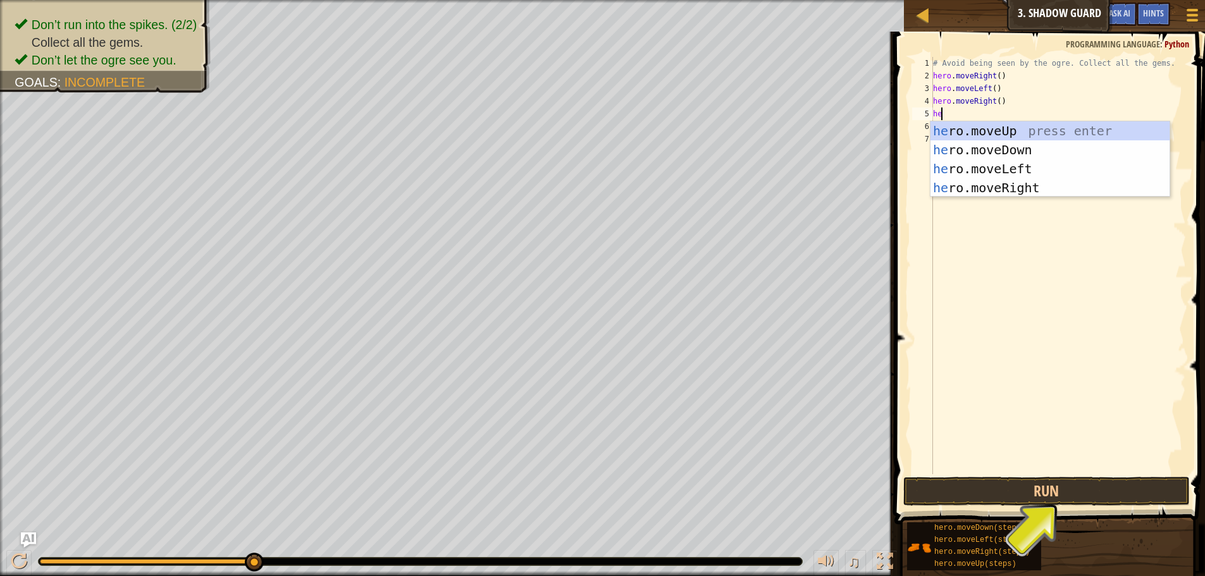
scroll to position [6, 1]
type textarea "hero"
click at [1002, 151] on div "hero .moveUp press enter hero .moveDown press enter hero .moveLeft press enter …" at bounding box center [1049, 178] width 239 height 114
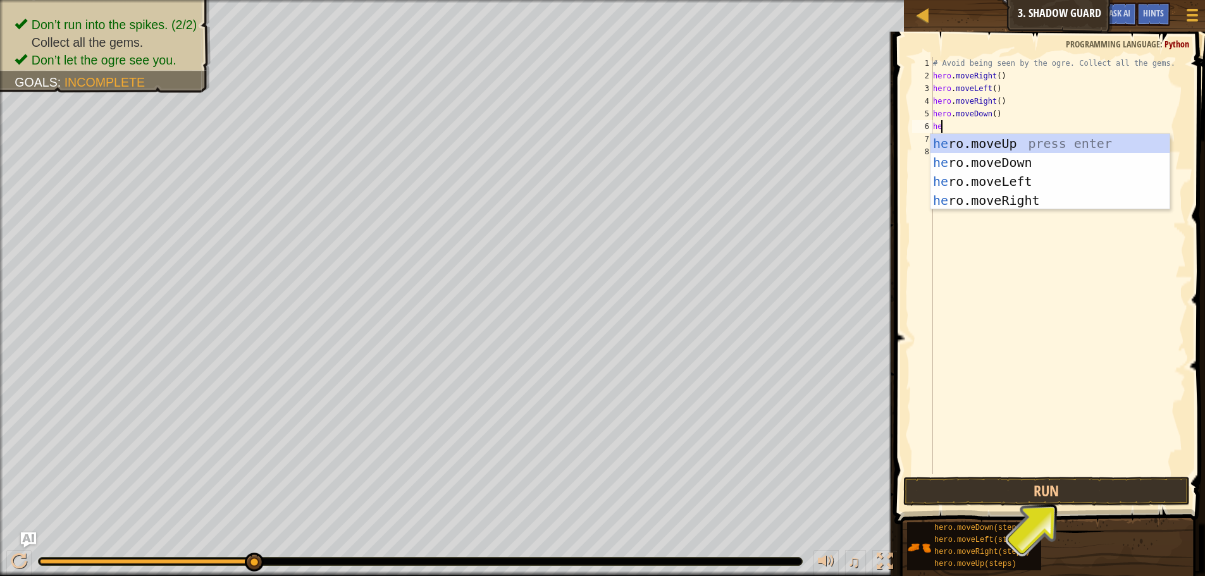
type textarea "hero"
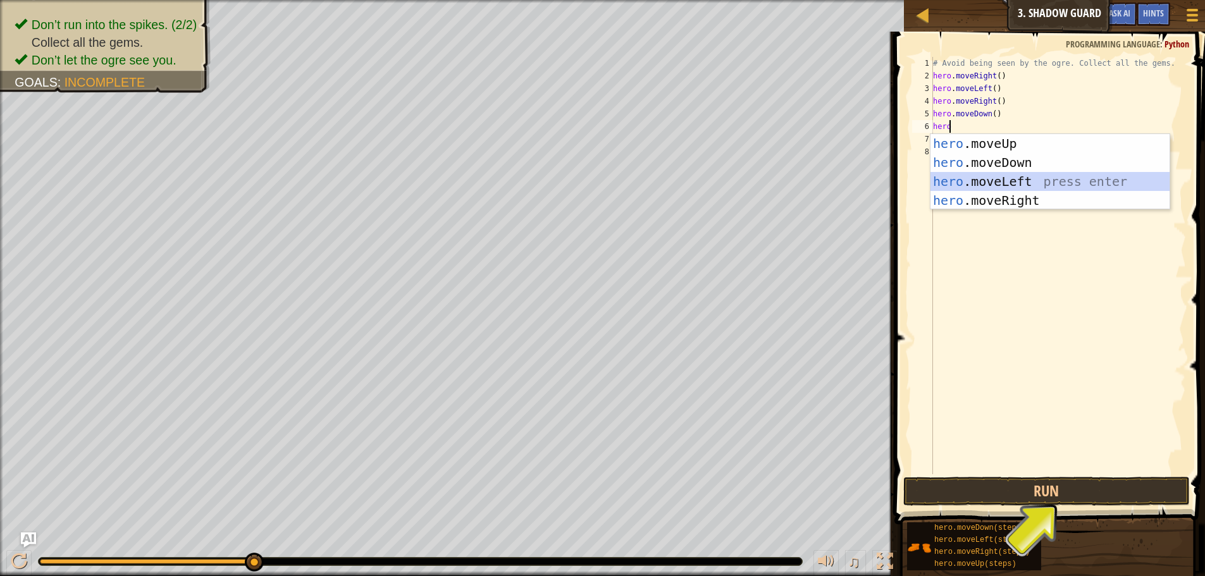
click at [1003, 172] on div "hero .moveUp press enter hero .moveDown press enter hero .moveLeft press enter …" at bounding box center [1049, 191] width 239 height 114
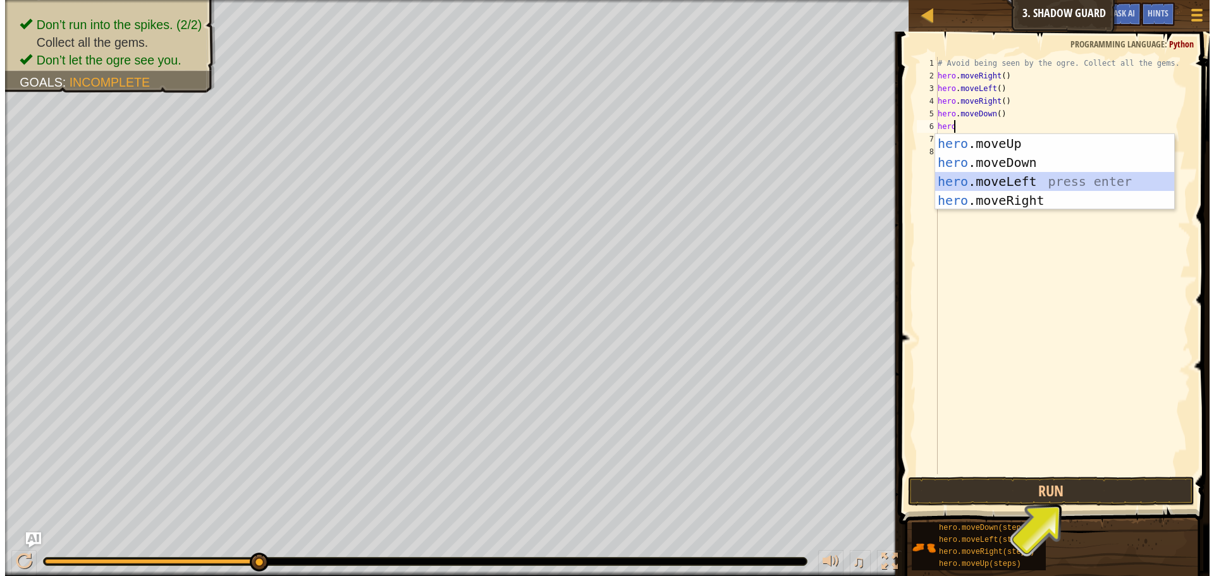
scroll to position [6, 0]
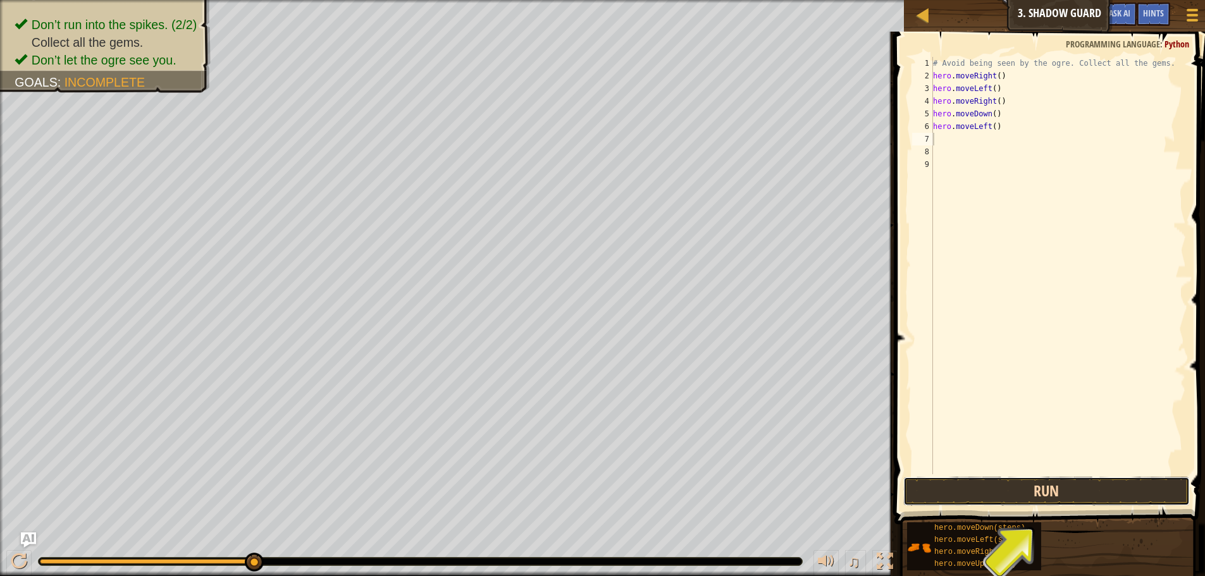
click at [959, 496] on button "Run" at bounding box center [1046, 491] width 286 height 29
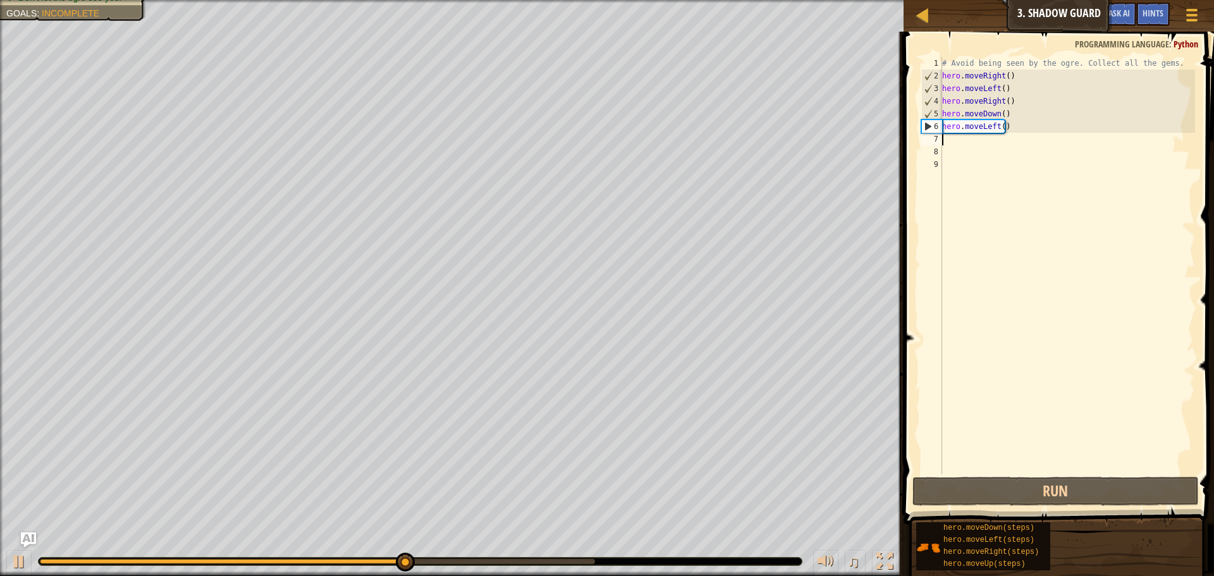
click at [1028, 130] on div "# Avoid being seen by the ogre. Collect all the gems. hero . moveRight ( ) hero…" at bounding box center [1067, 278] width 255 height 443
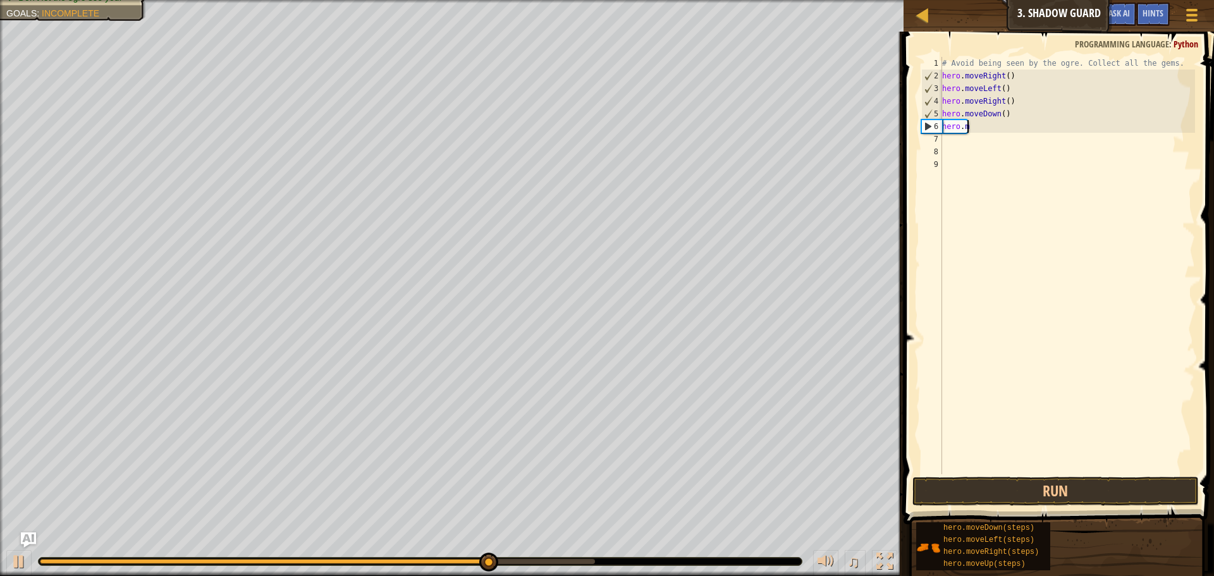
type textarea "h"
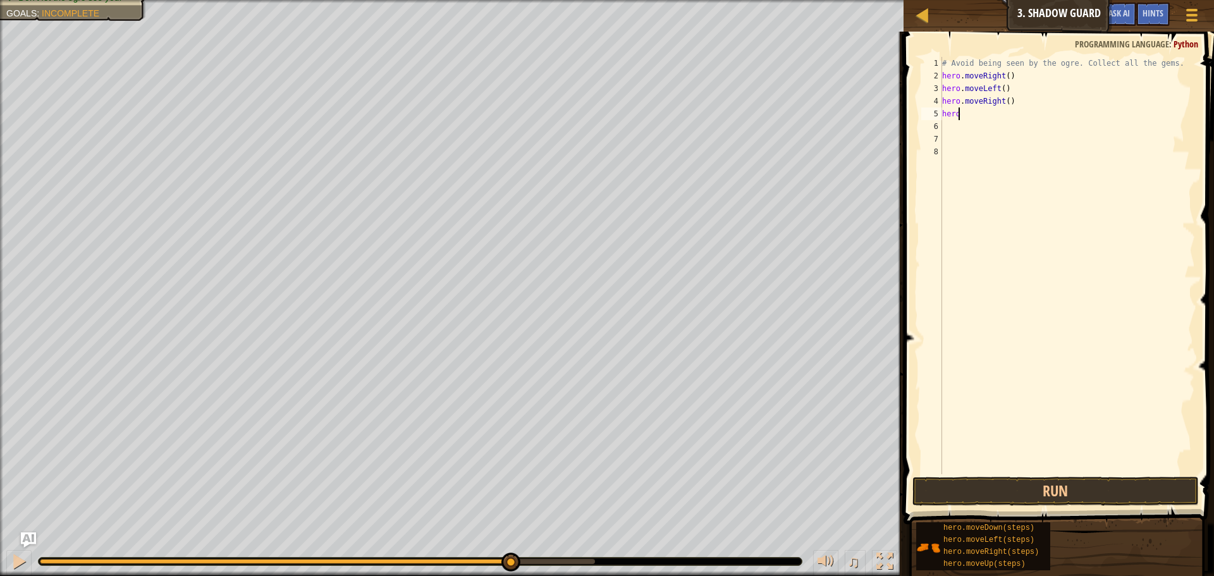
type textarea "h"
type textarea "hero.moveLeft("
click at [931, 12] on link "Map" at bounding box center [932, 15] width 6 height 17
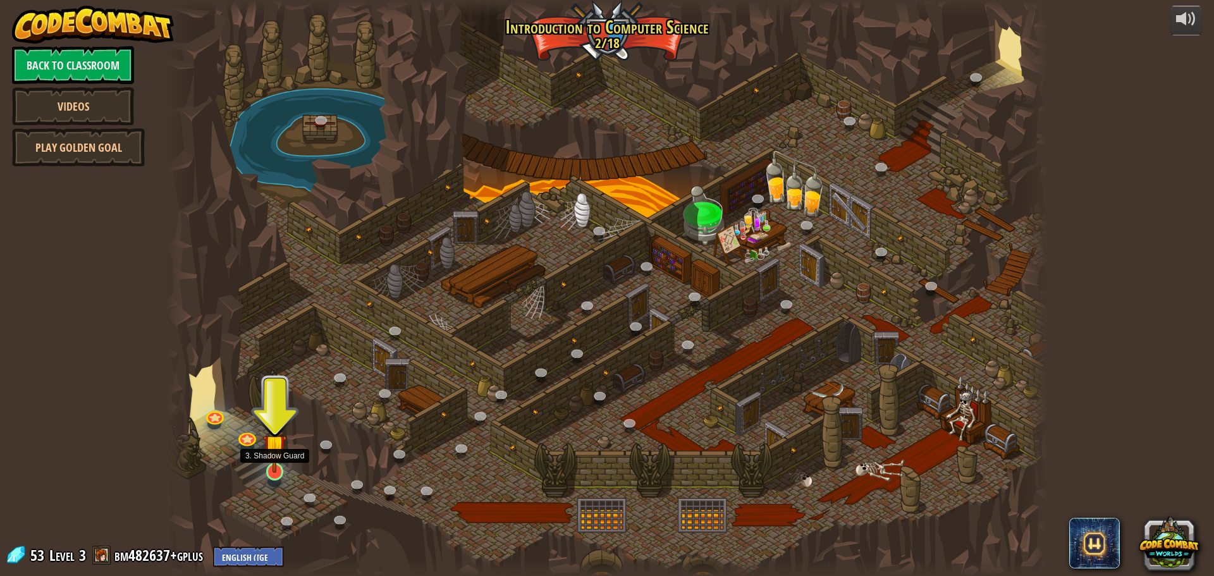
click at [273, 439] on img at bounding box center [274, 446] width 23 height 54
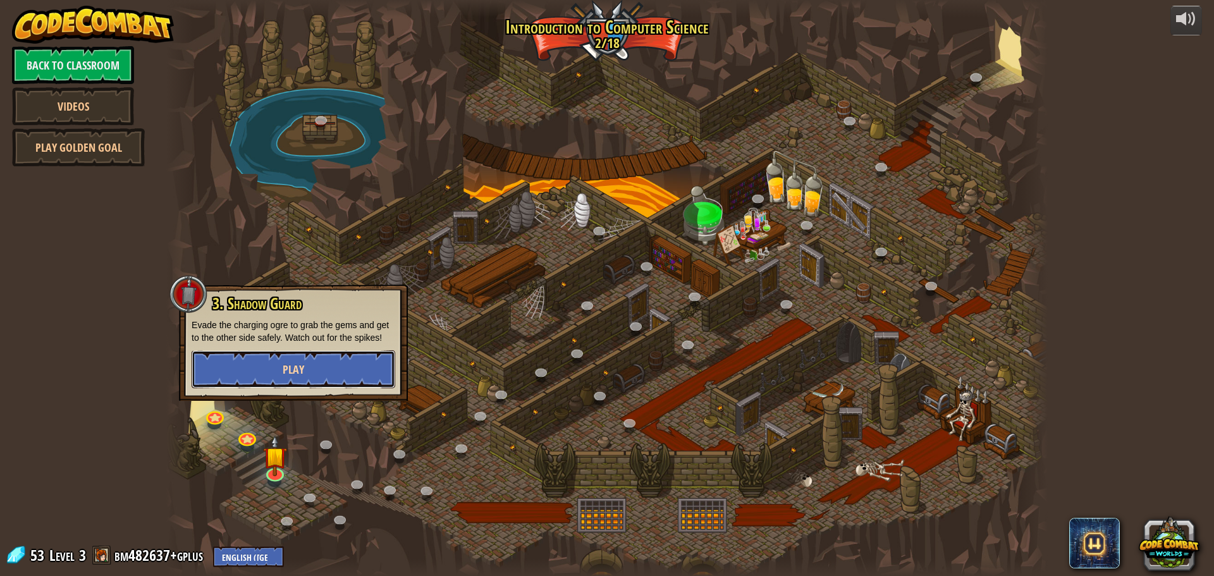
click at [267, 369] on button "Play" at bounding box center [294, 369] width 204 height 38
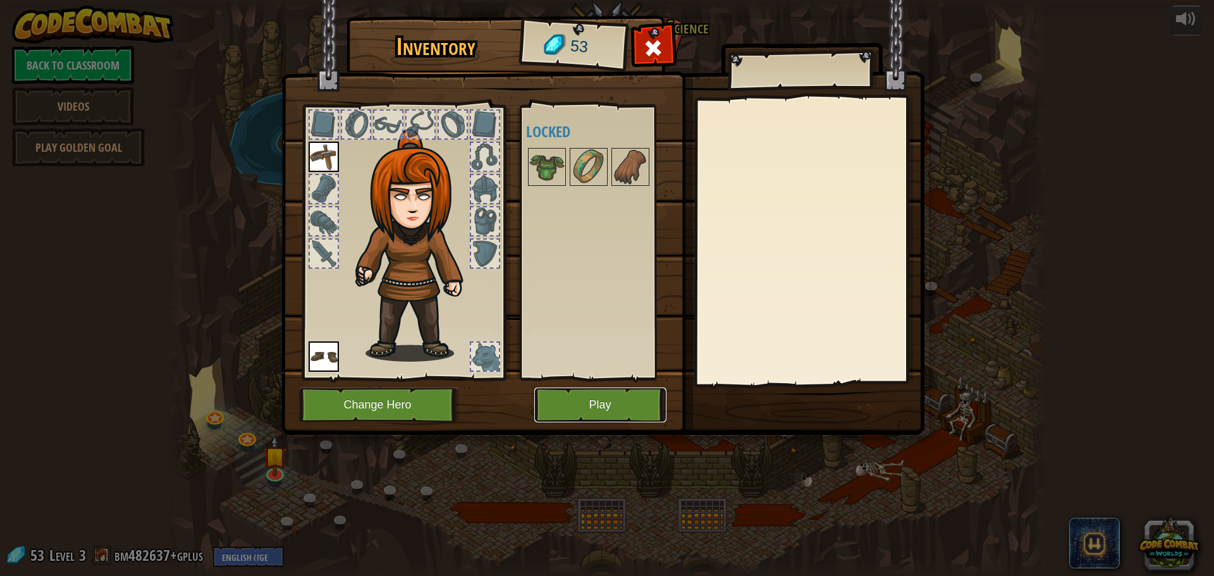
click at [630, 407] on button "Play" at bounding box center [600, 405] width 132 height 35
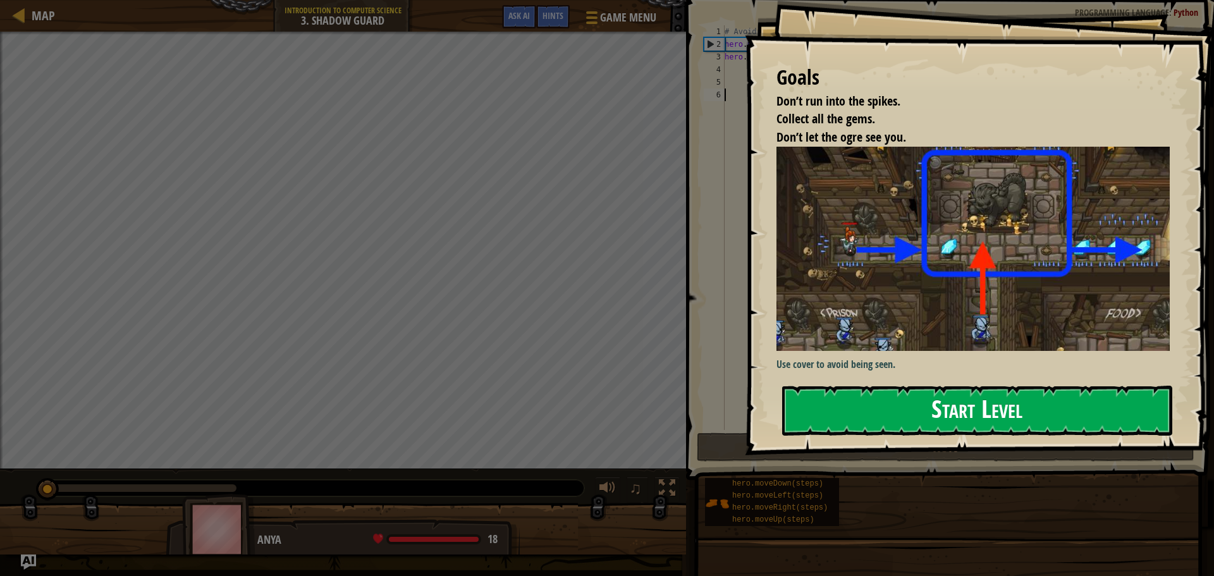
click at [881, 415] on button "Start Level" at bounding box center [977, 411] width 390 height 50
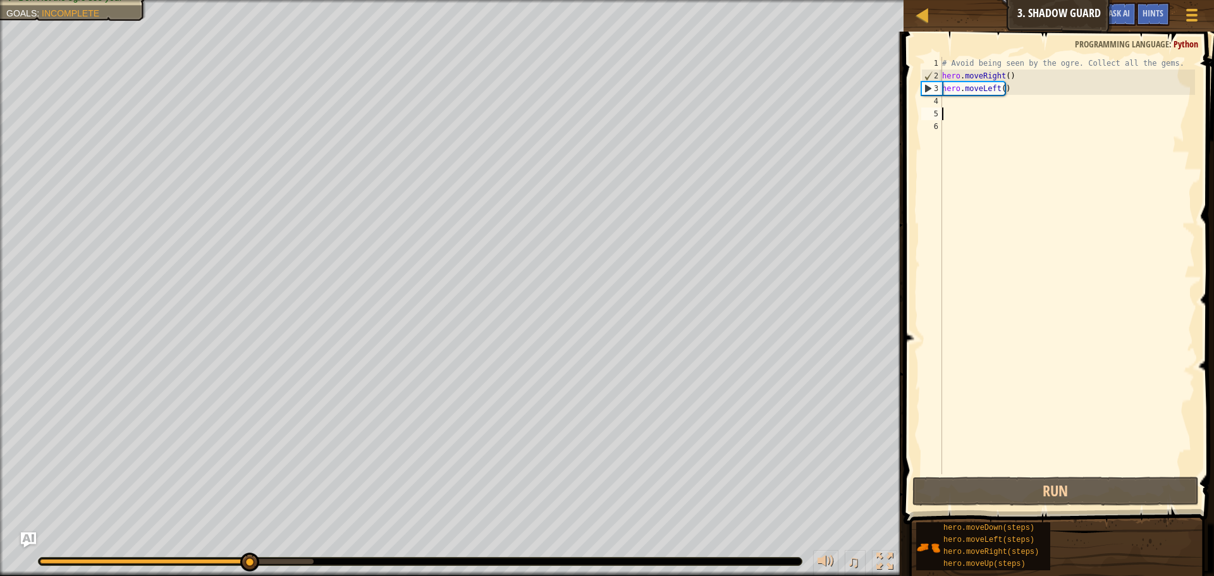
click at [963, 108] on div "# Avoid being seen by the ogre. Collect all the gems. hero . moveRight ( ) hero…" at bounding box center [1067, 278] width 255 height 443
click at [961, 99] on div "# Avoid being seen by the ogre. Collect all the gems. hero . moveRight ( ) hero…" at bounding box center [1067, 278] width 255 height 443
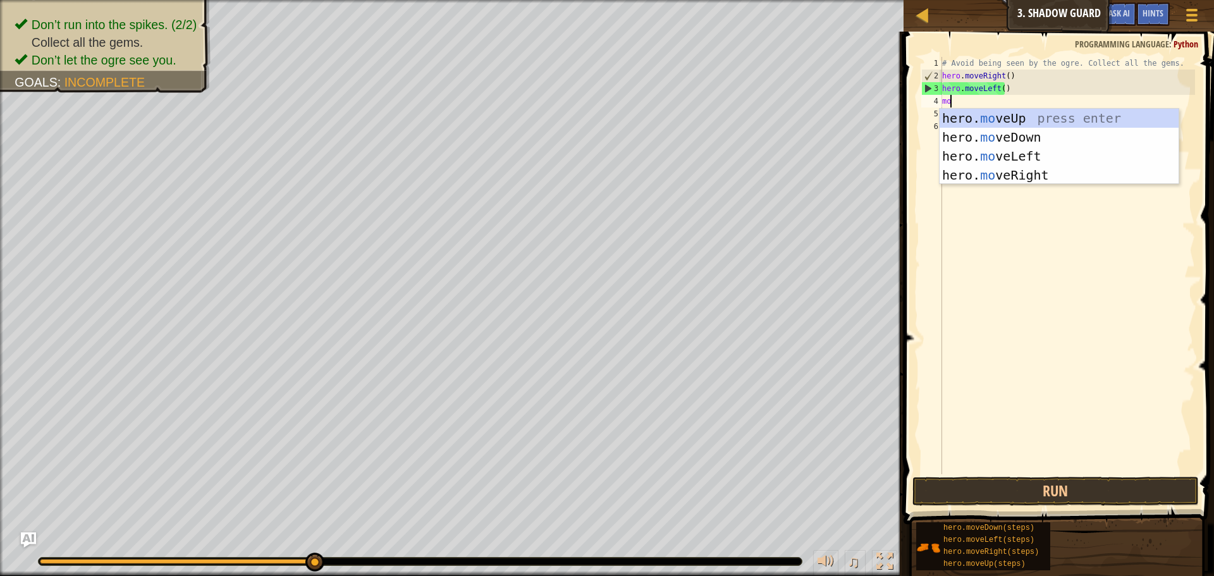
scroll to position [6, 1]
type textarea "move"
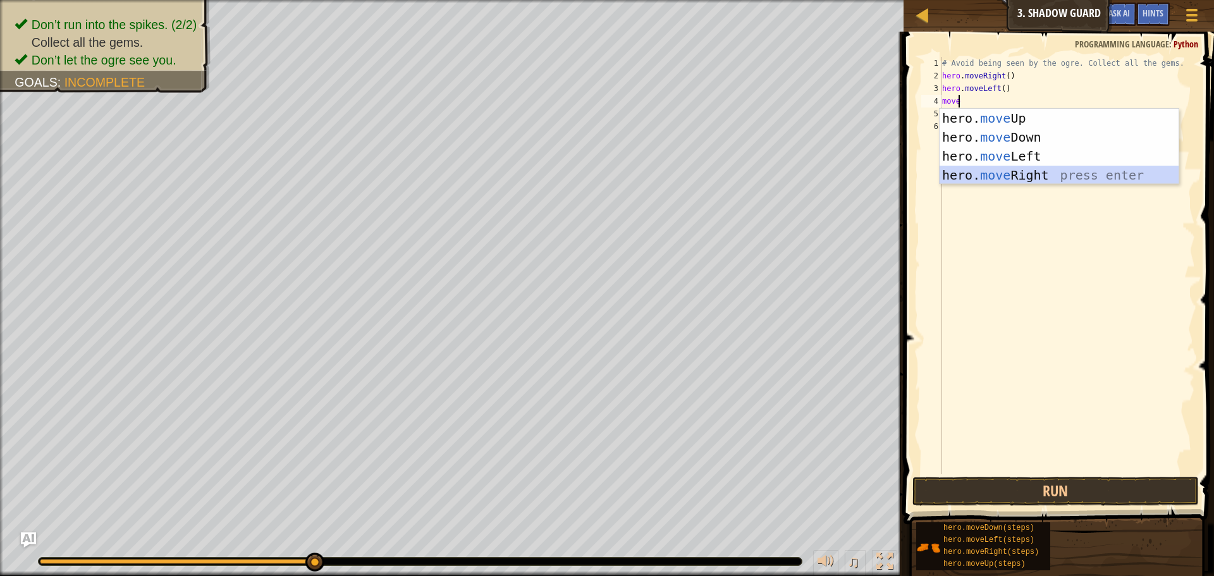
click at [1002, 178] on div "hero. move Up press enter hero. move Down press enter hero. move Left press ent…" at bounding box center [1059, 166] width 239 height 114
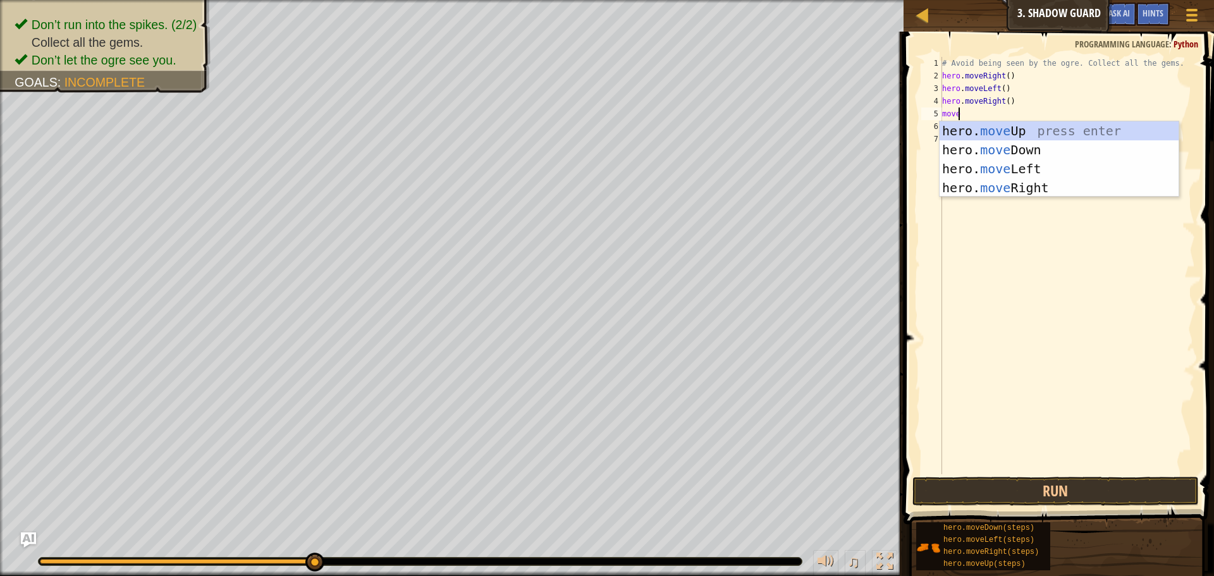
type textarea "moveu"
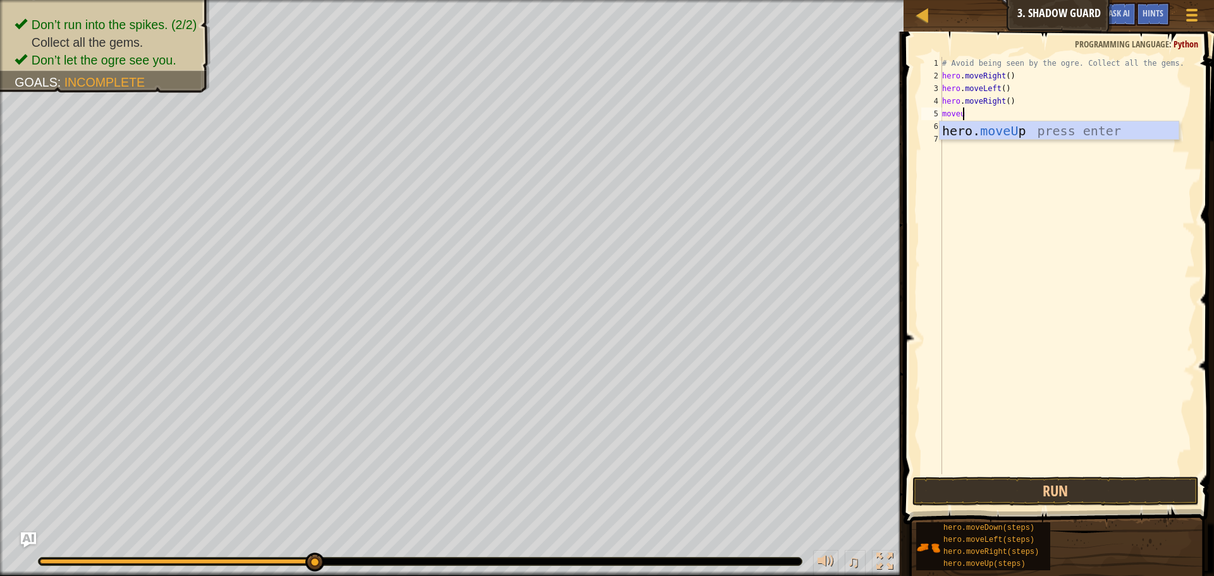
scroll to position [6, 1]
click at [992, 135] on div "hero. moveU p press enter" at bounding box center [1059, 149] width 239 height 57
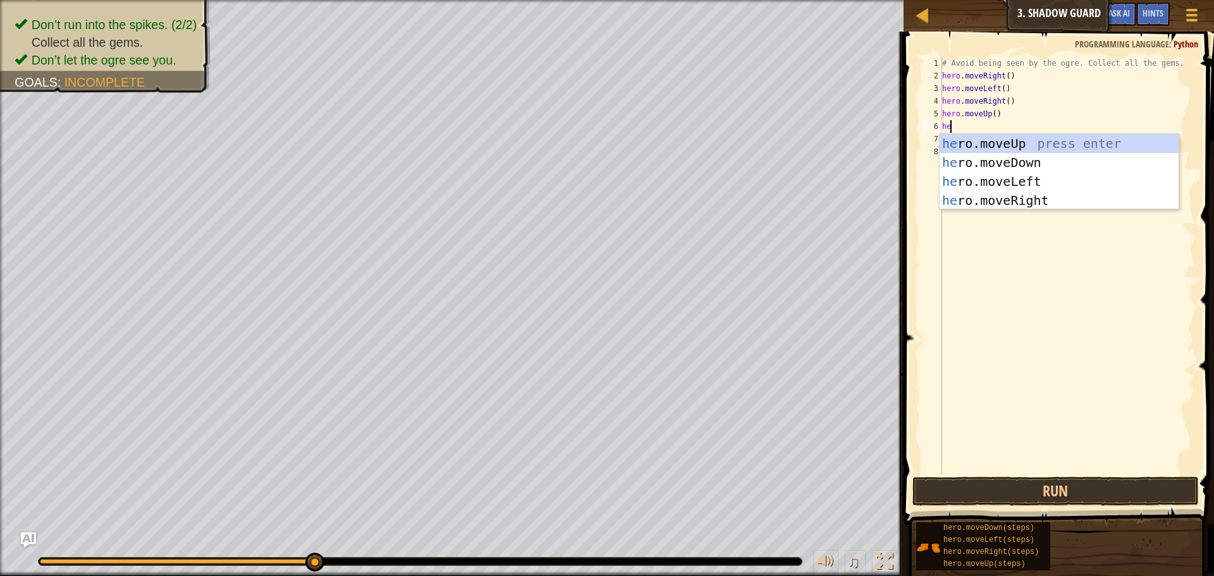
scroll to position [6, 1]
type textarea "hero"
click at [1011, 178] on div "hero .moveUp press enter hero .moveDown press enter hero .moveLeft press enter …" at bounding box center [1059, 191] width 239 height 114
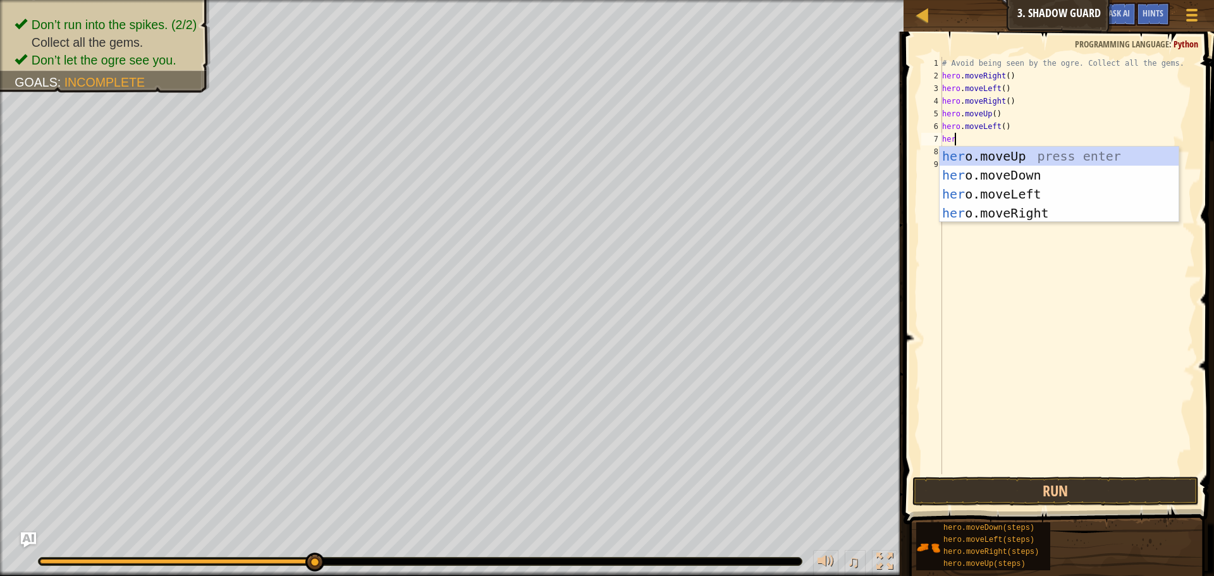
type textarea "hero"
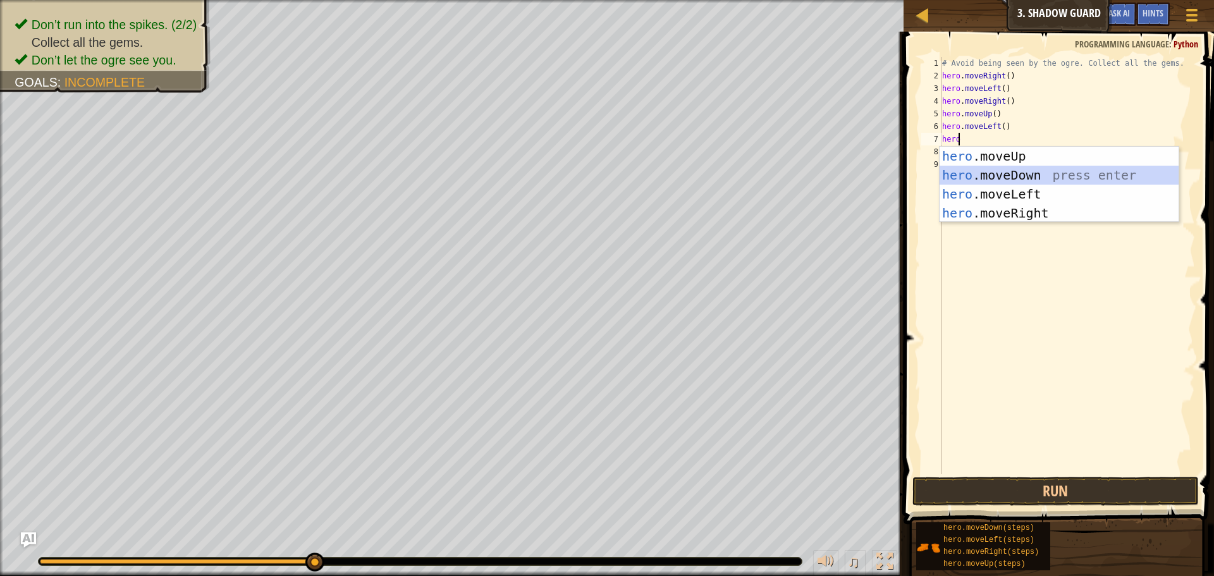
click at [988, 171] on div "hero .moveUp press enter hero .moveDown press enter hero .moveLeft press enter …" at bounding box center [1059, 204] width 239 height 114
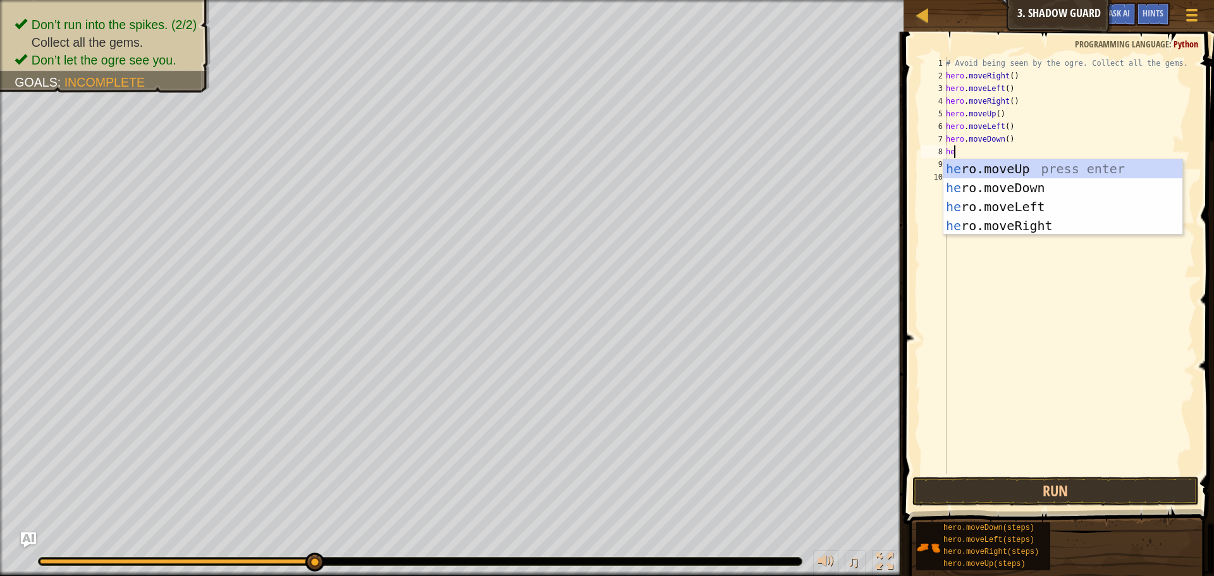
type textarea "hero"
click at [1021, 224] on div "hero .moveUp press enter hero .moveDown press enter hero .moveLeft press enter …" at bounding box center [1062, 216] width 239 height 114
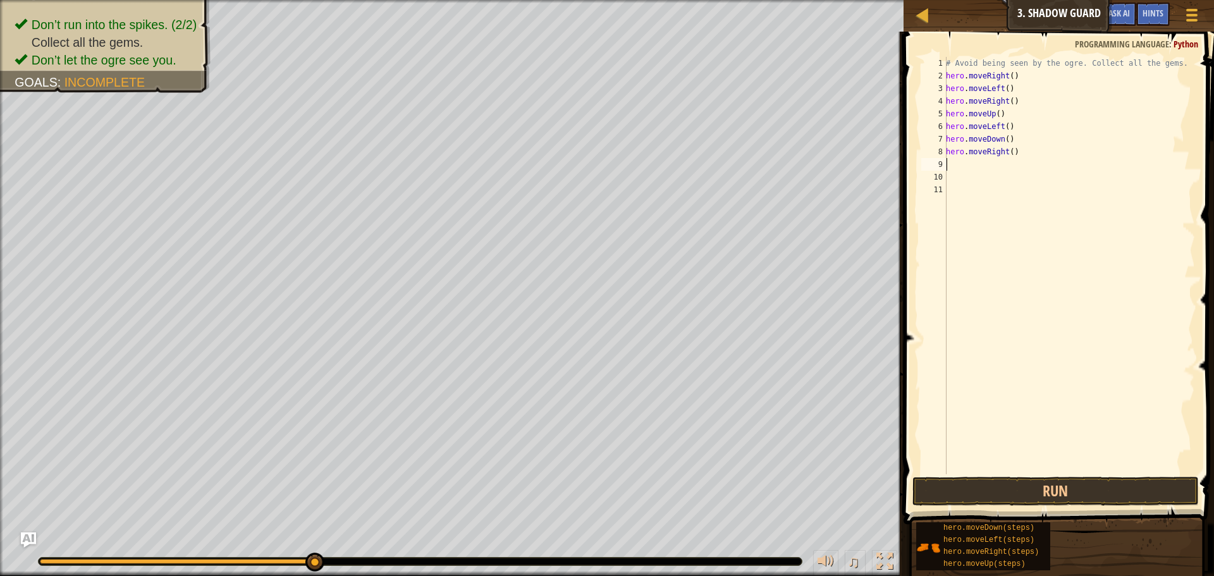
scroll to position [6, 0]
click at [1039, 496] on button "Run" at bounding box center [1056, 491] width 286 height 29
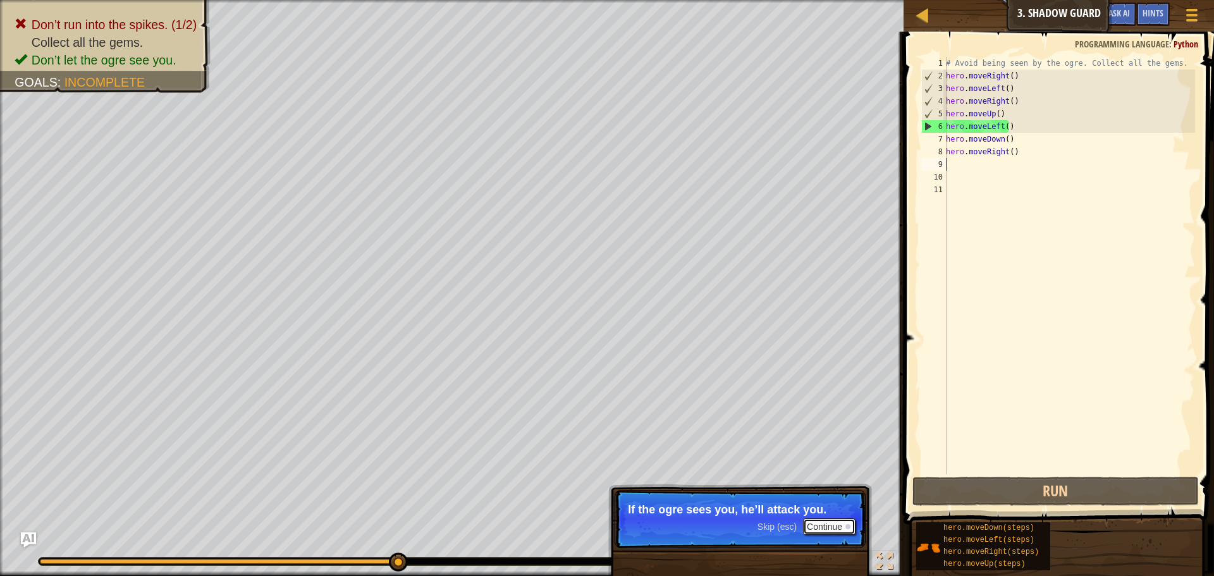
click at [823, 521] on button "Continue" at bounding box center [829, 527] width 52 height 16
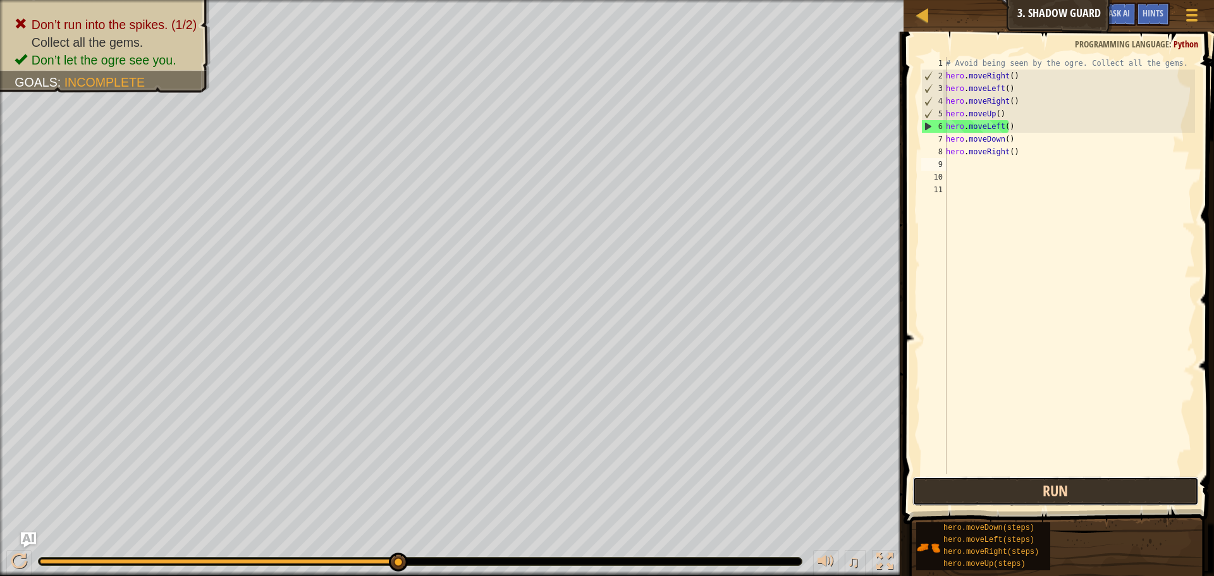
click at [951, 481] on button "Run" at bounding box center [1056, 491] width 286 height 29
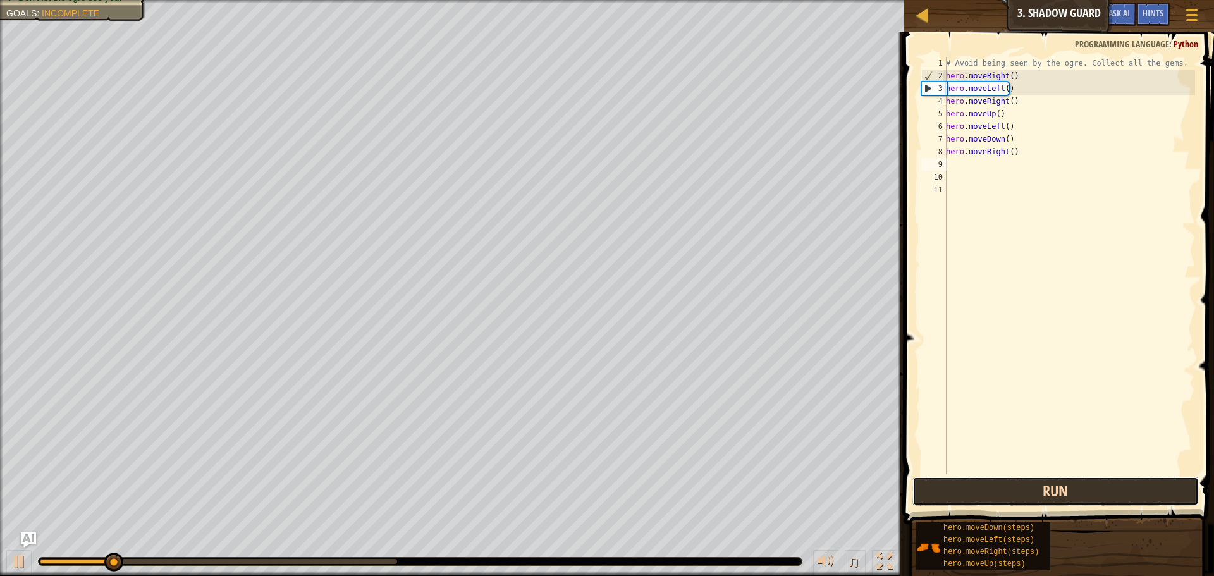
click at [951, 481] on button "Run" at bounding box center [1056, 491] width 286 height 29
click at [948, 486] on button "Run" at bounding box center [1056, 491] width 286 height 29
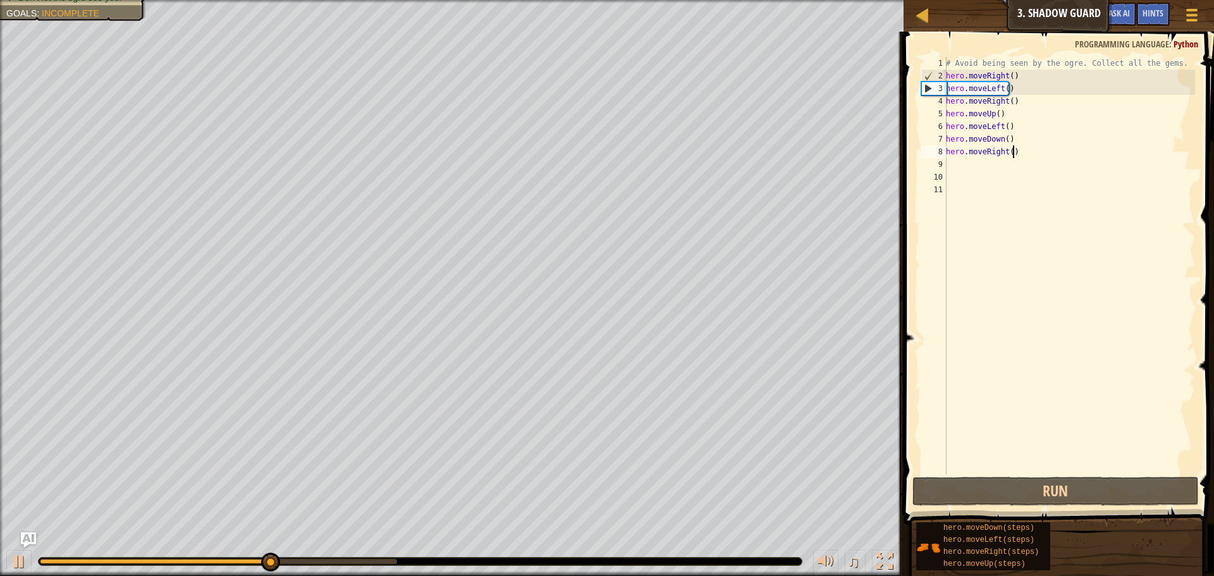
click at [1015, 150] on div "# Avoid being seen by the ogre. Collect all the gems. hero . moveRight ( ) hero…" at bounding box center [1069, 278] width 252 height 443
click at [1014, 124] on div "# Avoid being seen by the ogre. Collect all the gems. hero . moveRight ( ) hero…" at bounding box center [1069, 278] width 252 height 443
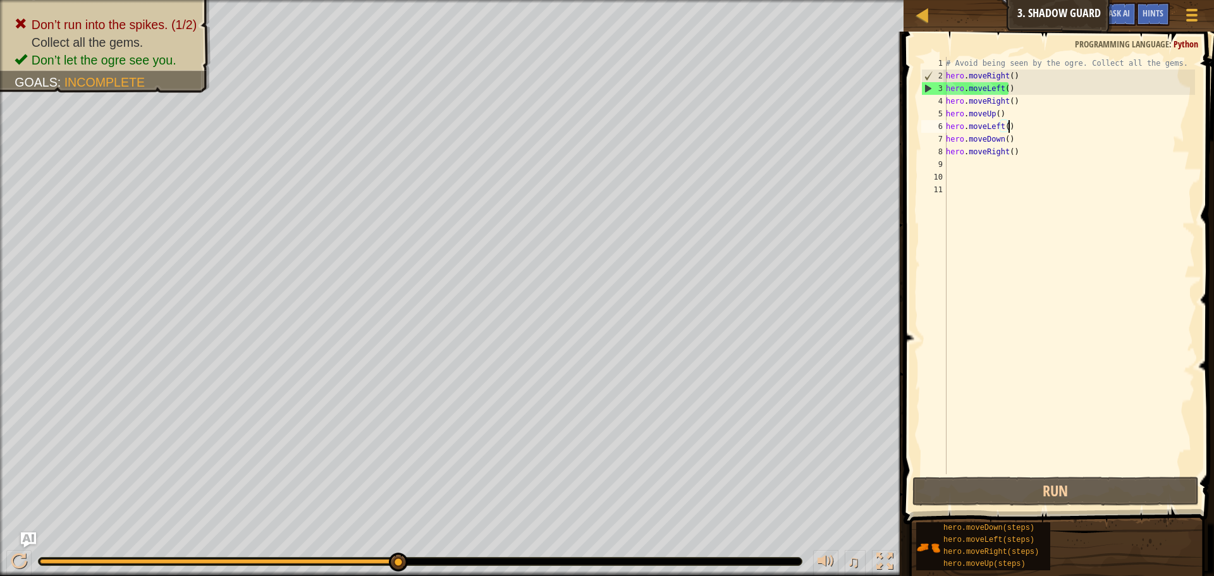
click at [1020, 153] on div "# Avoid being seen by the ogre. Collect all the gems. hero . moveRight ( ) hero…" at bounding box center [1069, 278] width 252 height 443
click at [1018, 77] on div "# Avoid being seen by the ogre. Collect all the gems. hero . moveRight ( ) hero…" at bounding box center [1069, 278] width 252 height 443
drag, startPoint x: 1024, startPoint y: 137, endPoint x: 1024, endPoint y: 145, distance: 8.2
click at [1024, 144] on div "# Avoid being seen by the ogre. Collect all the gems. hero . moveRight ( ) hero…" at bounding box center [1069, 278] width 252 height 443
type textarea "hero.moveDown()"
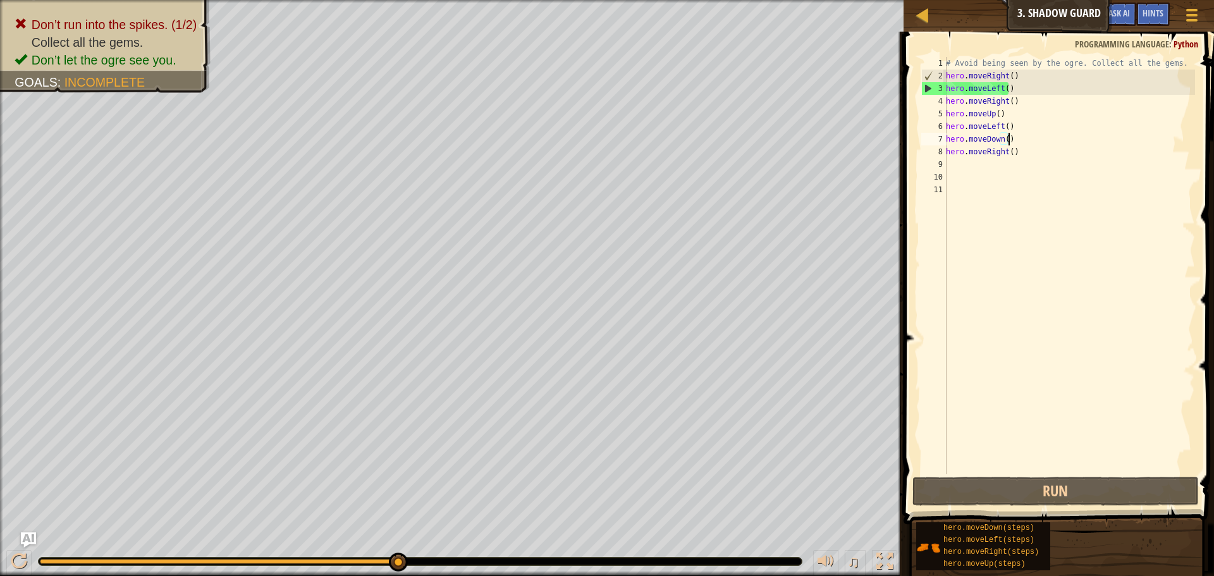
click at [1027, 159] on div "# Avoid being seen by the ogre. Collect all the gems. hero . moveRight ( ) hero…" at bounding box center [1069, 278] width 252 height 443
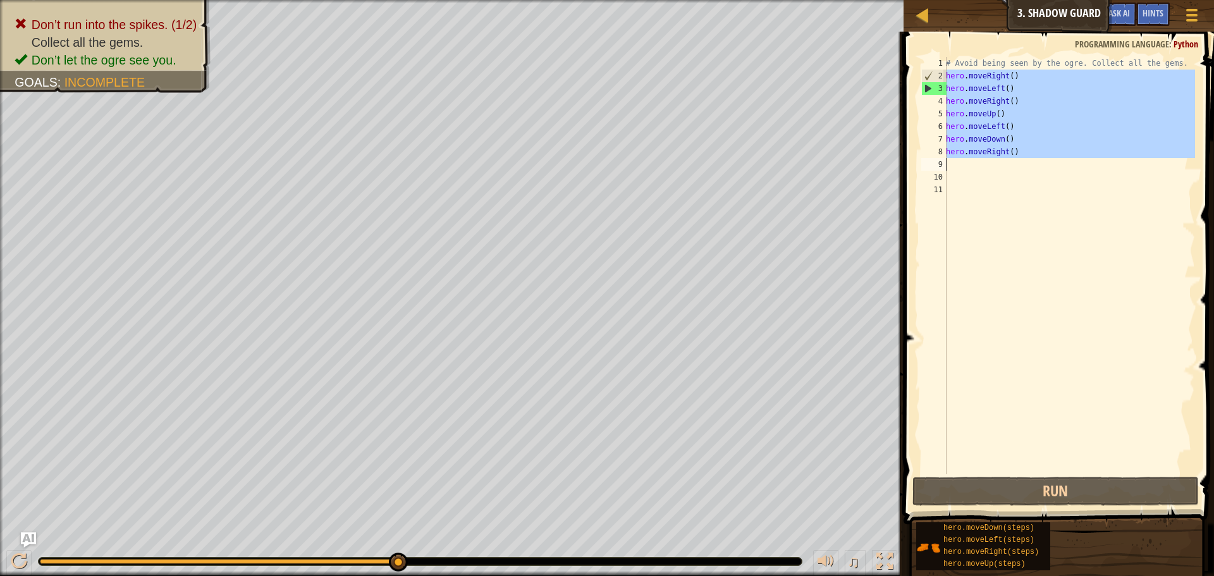
drag, startPoint x: 947, startPoint y: 78, endPoint x: 1039, endPoint y: 169, distance: 129.7
click at [1039, 169] on div "# Avoid being seen by the ogre. Collect all the gems. hero . moveRight ( ) hero…" at bounding box center [1069, 278] width 252 height 443
type textarea "hero.moveRight()"
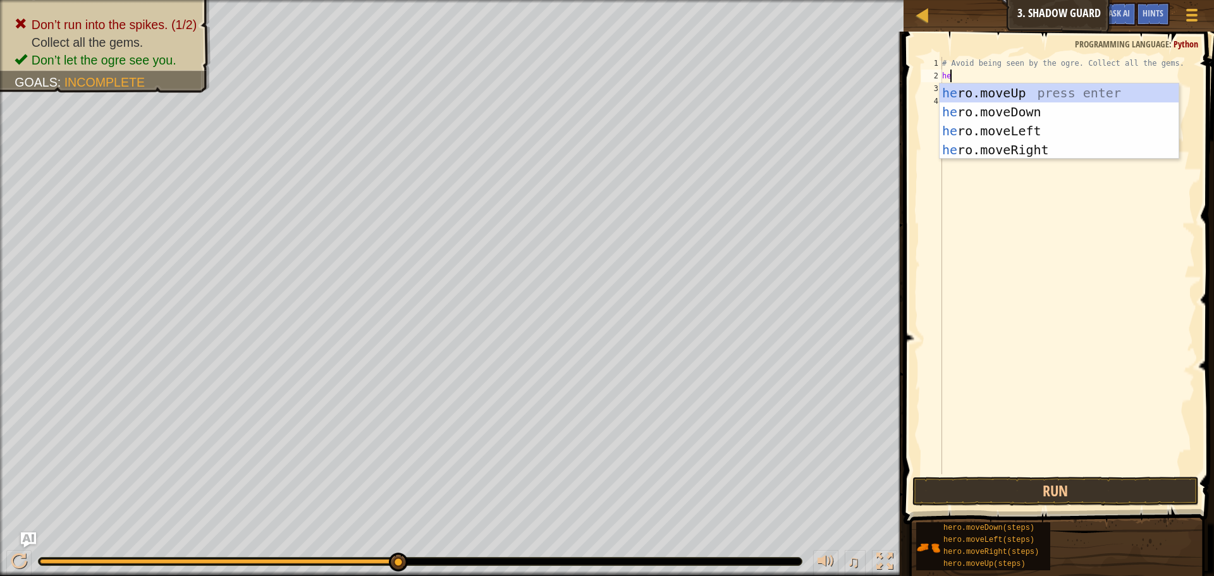
scroll to position [6, 1]
type textarea "hero"
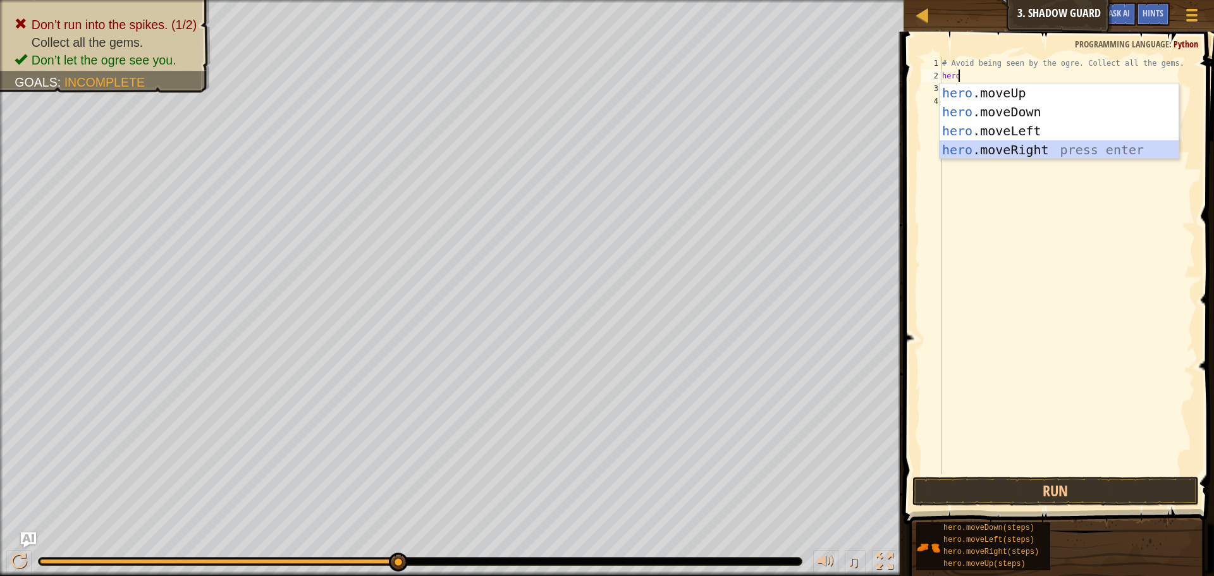
click at [1026, 149] on div "hero .moveUp press enter hero .moveDown press enter hero .moveLeft press enter …" at bounding box center [1059, 140] width 239 height 114
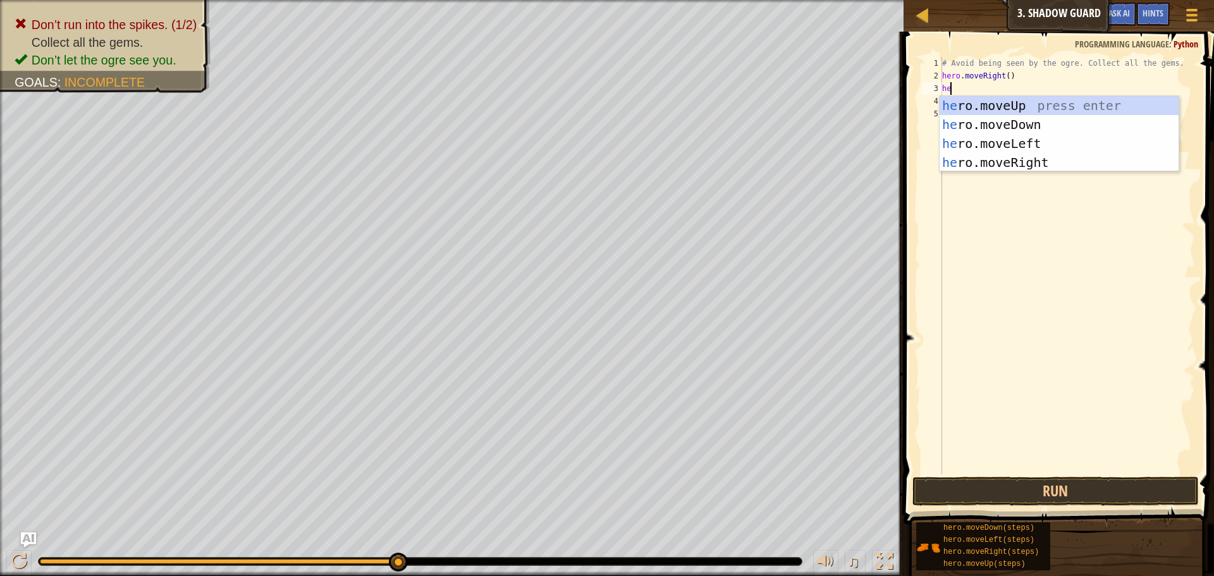
type textarea "hero"
click at [992, 101] on div "hero .moveUp press enter hero .moveDown press enter hero .moveLeft press enter …" at bounding box center [1059, 153] width 239 height 114
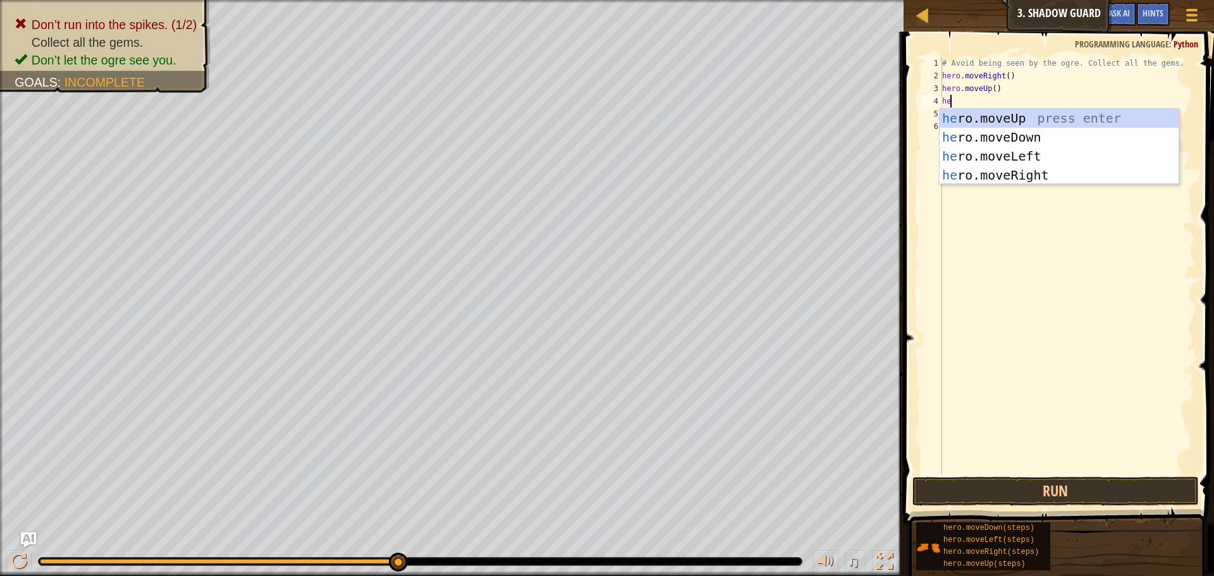
type textarea "hero"
click at [1015, 169] on div "hero .moveUp press enter hero .moveDown press enter hero .moveLeft press enter …" at bounding box center [1059, 166] width 239 height 114
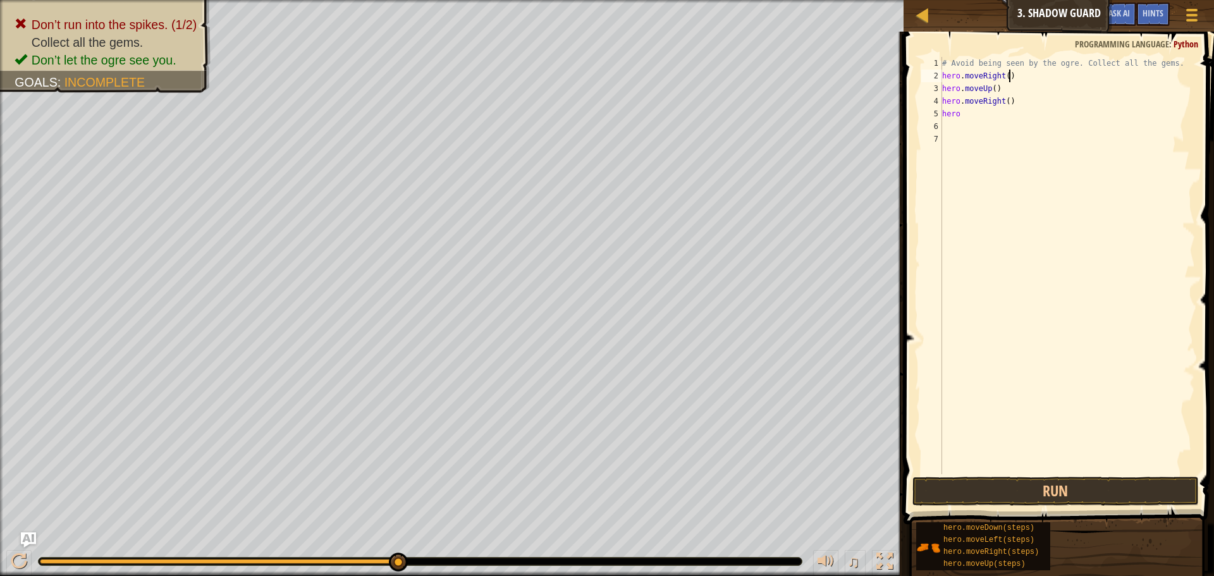
click at [1012, 73] on div "# Avoid being seen by the ogre. Collect all the gems. hero . moveRight ( ) hero…" at bounding box center [1067, 278] width 255 height 443
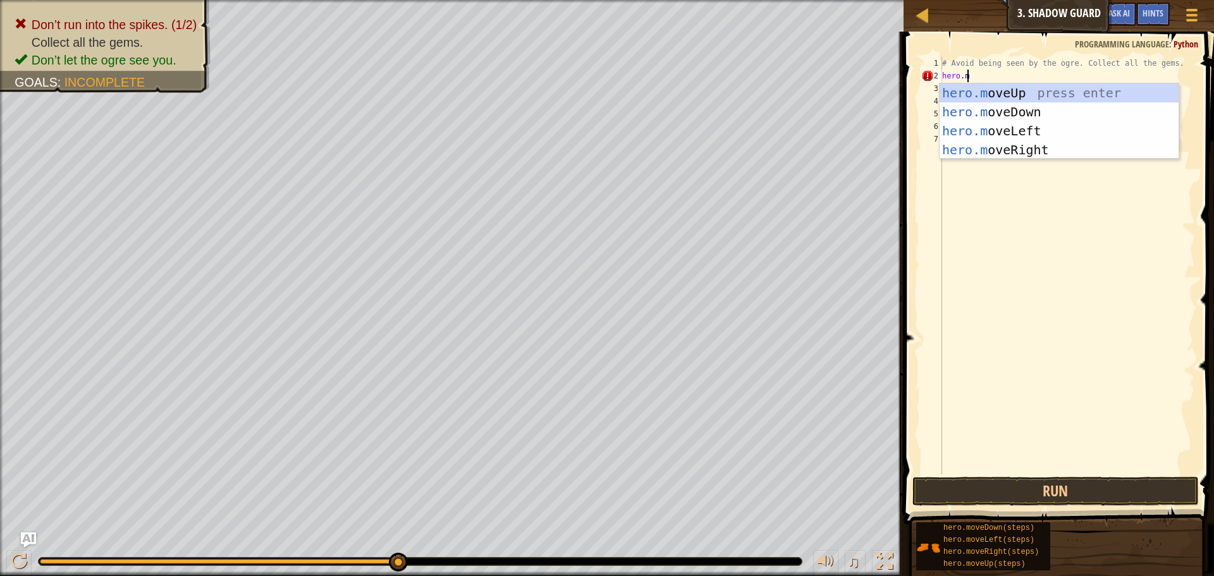
type textarea "[DOMAIN_NAME]"
click at [1002, 86] on div "[DOMAIN_NAME] veUp press enter [DOMAIN_NAME] veDown press enter [DOMAIN_NAME] v…" at bounding box center [1059, 140] width 239 height 114
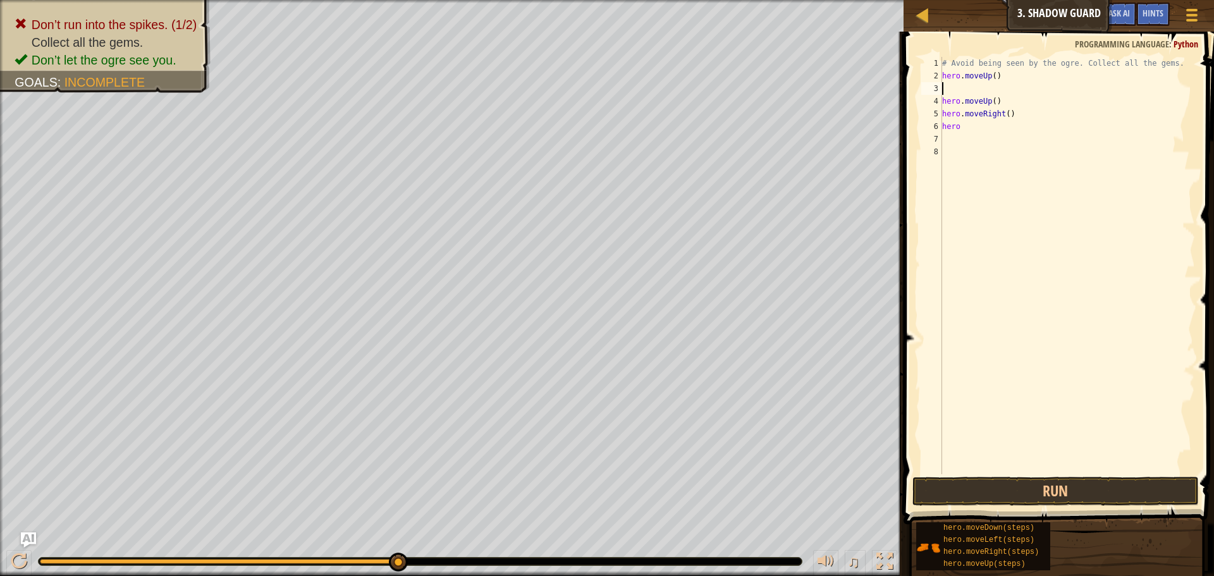
scroll to position [6, 0]
click at [976, 128] on div "# Avoid being seen by the ogre. Collect all the gems. hero . moveUp ( ) hero . …" at bounding box center [1067, 278] width 255 height 443
click at [1016, 485] on button "Run" at bounding box center [1056, 491] width 286 height 29
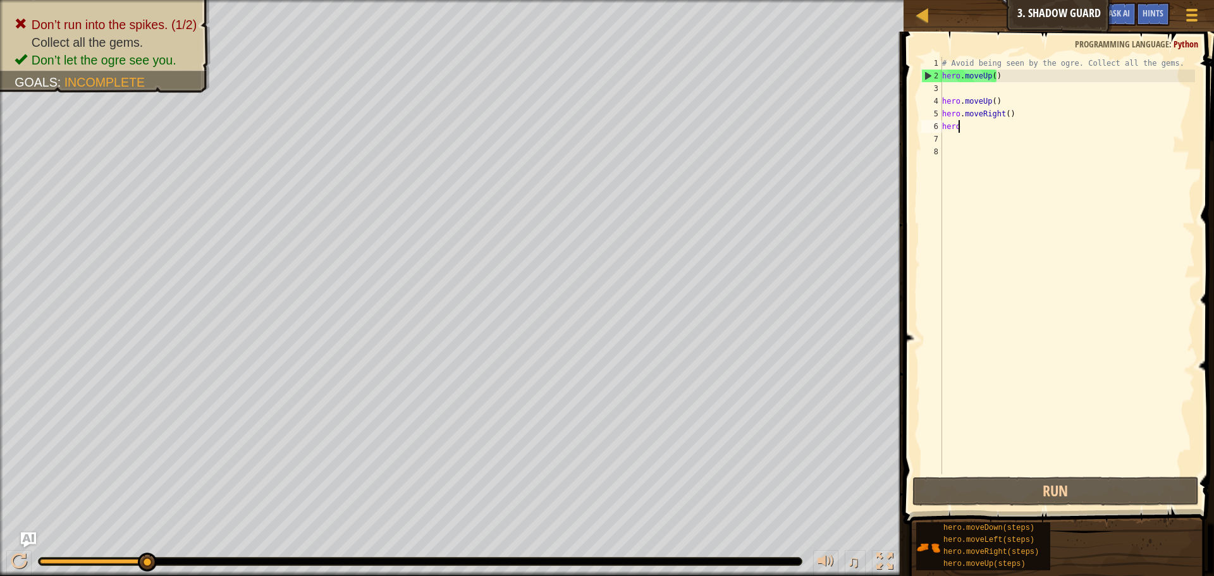
click at [1002, 75] on div "# Avoid being seen by the ogre. Collect all the gems. hero . moveUp ( ) hero . …" at bounding box center [1067, 278] width 255 height 443
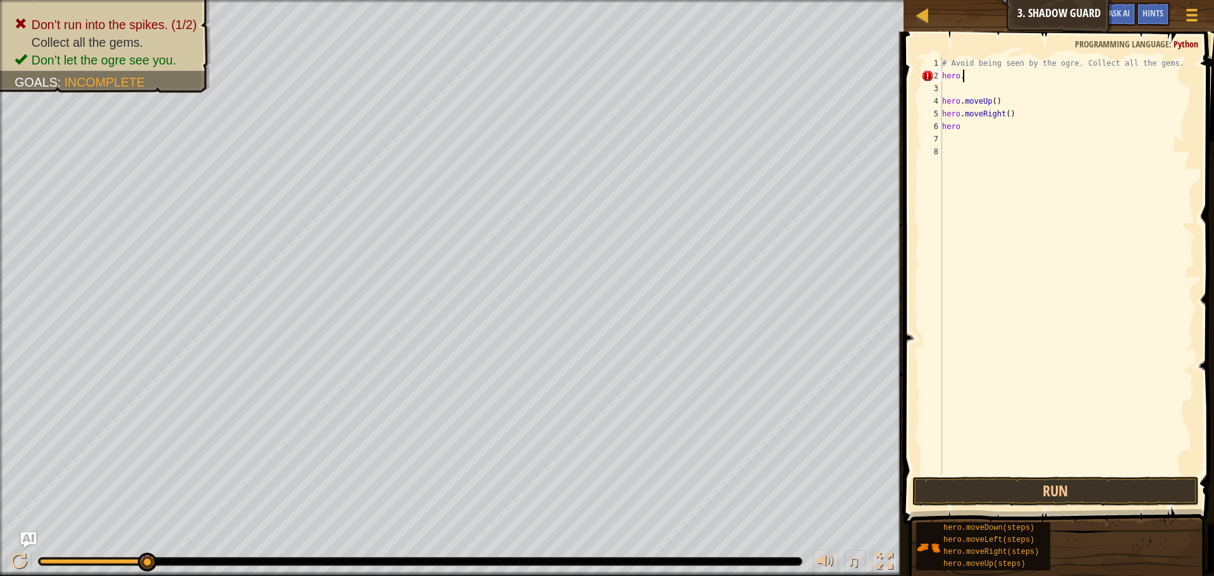
type textarea "hero.r"
click at [1009, 95] on div "hero. move R ight press enter" at bounding box center [1059, 111] width 239 height 57
drag, startPoint x: 973, startPoint y: 96, endPoint x: 989, endPoint y: 97, distance: 15.8
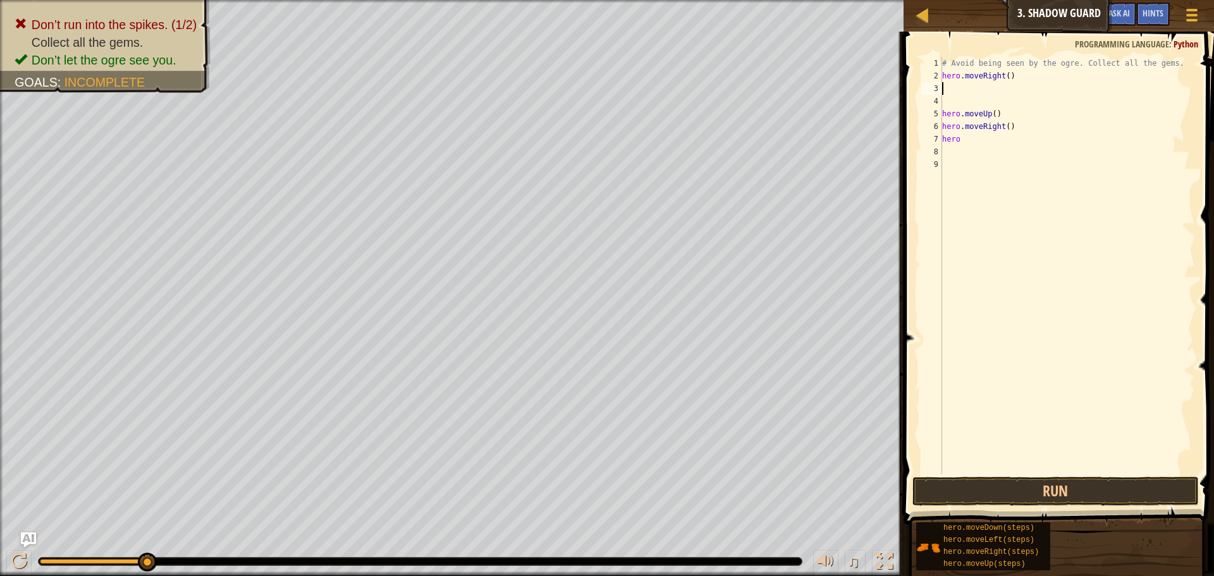
click at [983, 97] on div "# Avoid being seen by the ogre. Collect all the gems. hero . moveRight ( ) hero…" at bounding box center [1067, 278] width 255 height 443
click at [950, 486] on button "Run" at bounding box center [1056, 491] width 286 height 29
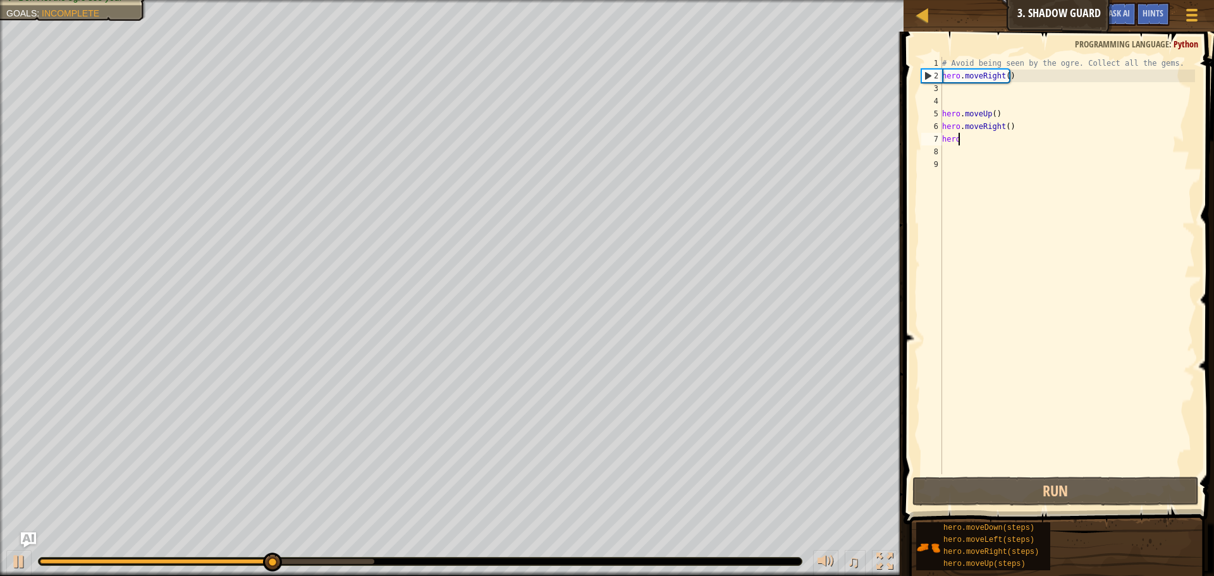
click at [967, 141] on div "# Avoid being seen by the ogre. Collect all the gems. hero . moveRight ( ) hero…" at bounding box center [1067, 278] width 255 height 443
type textarea "hero."
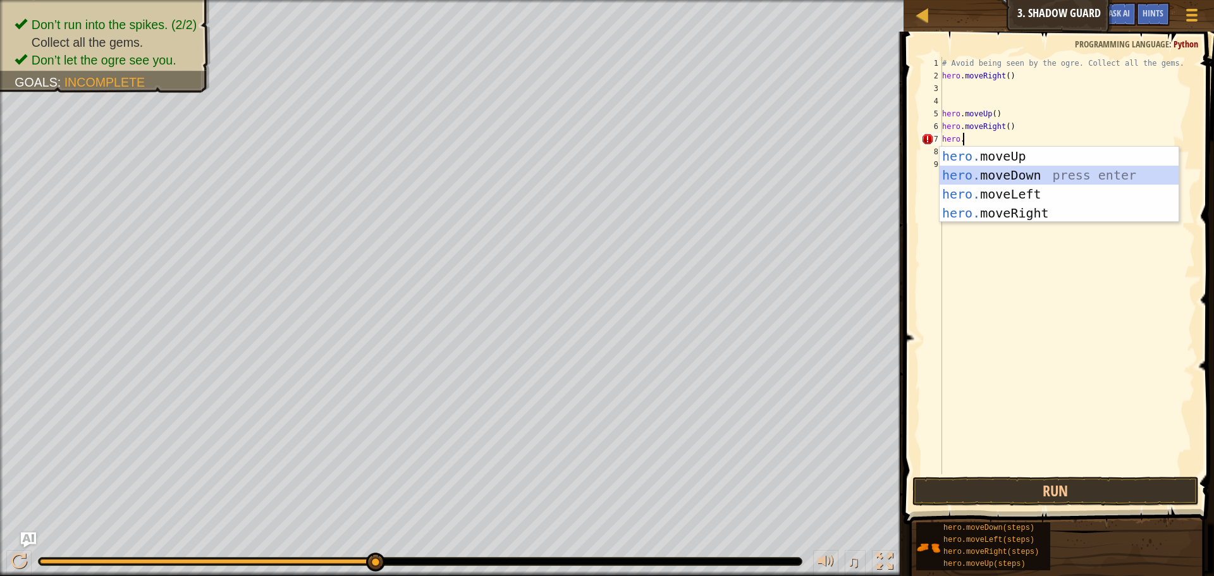
click at [985, 174] on div "hero. moveUp press enter hero. moveDown press enter hero. moveLeft press enter …" at bounding box center [1059, 204] width 239 height 114
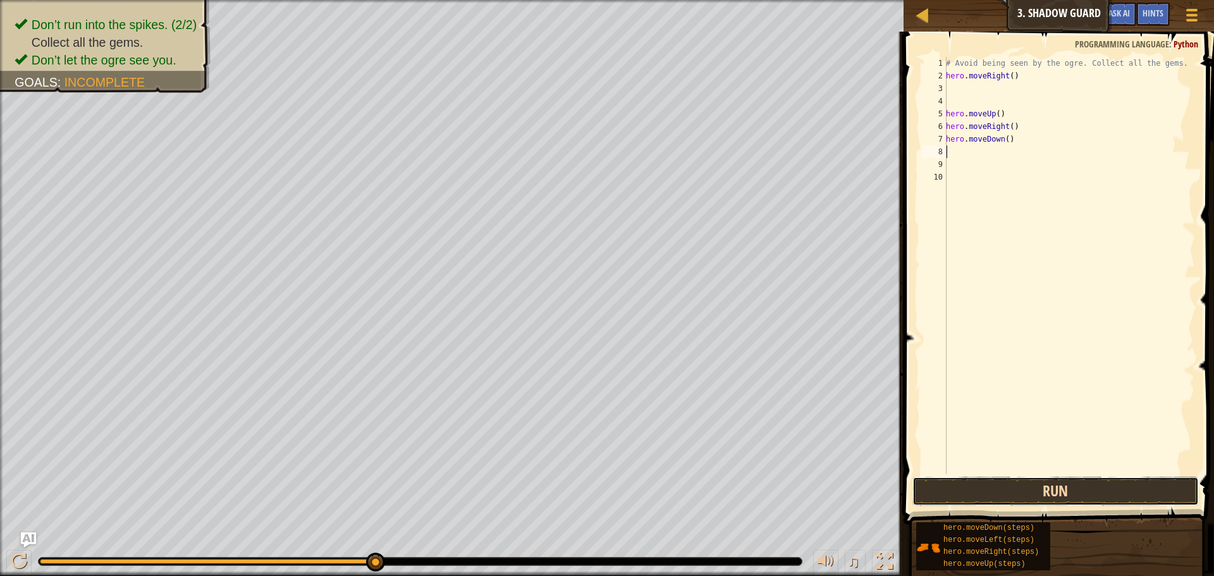
click at [1000, 494] on button "Run" at bounding box center [1056, 491] width 286 height 29
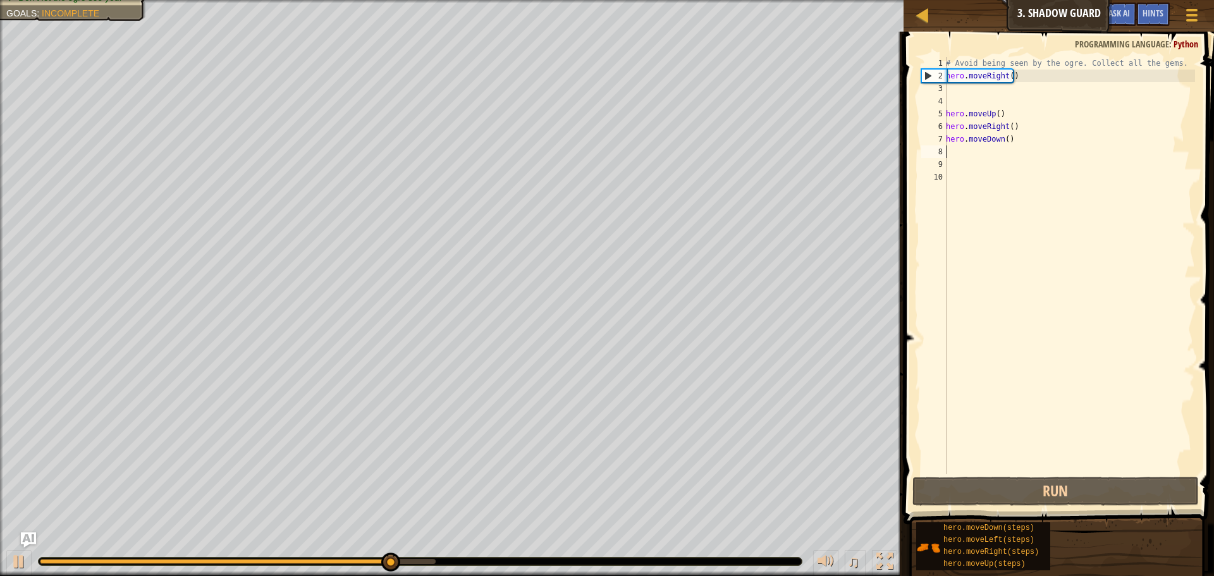
type textarea "m"
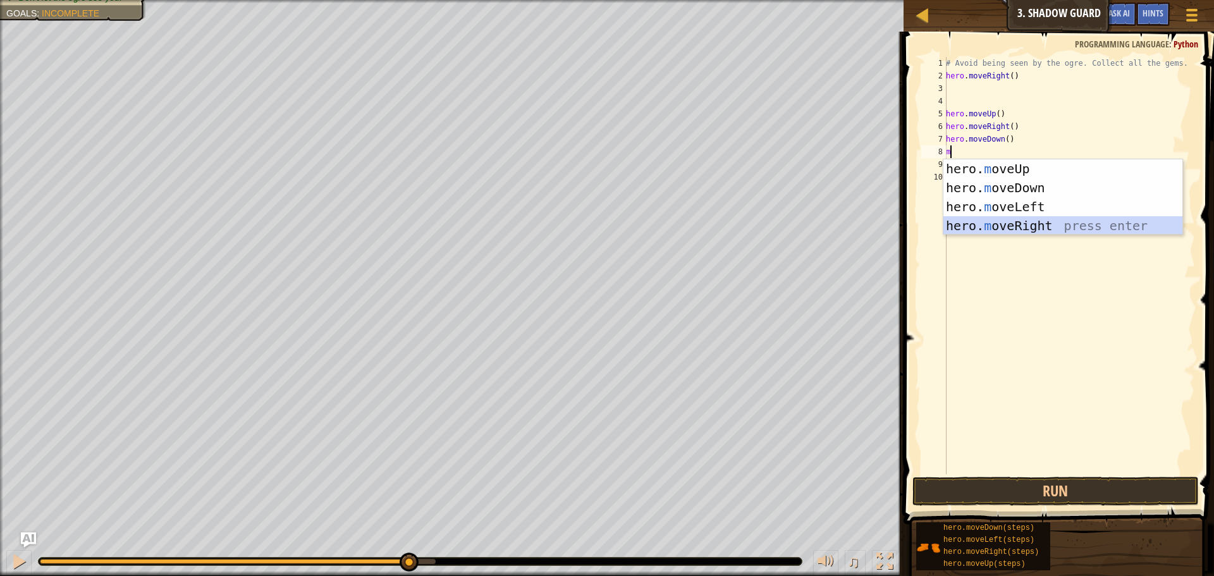
click at [1015, 224] on div "hero. m oveUp press enter hero. m oveDown press enter hero. m oveLeft press ent…" at bounding box center [1062, 216] width 239 height 114
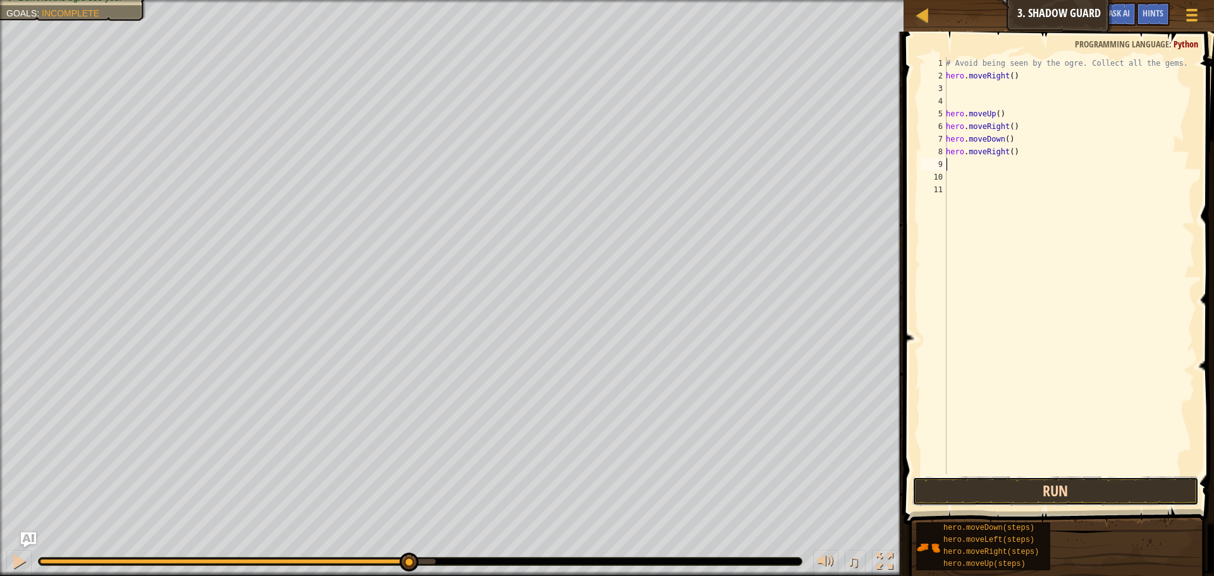
click at [977, 489] on button "Run" at bounding box center [1056, 491] width 286 height 29
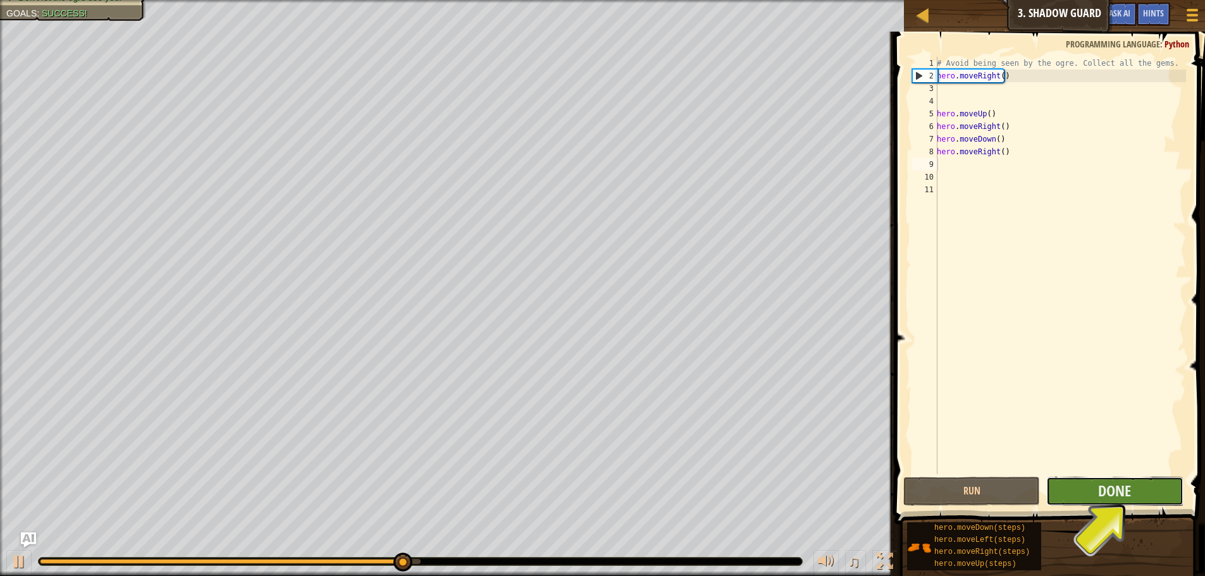
click at [1077, 495] on button "Done" at bounding box center [1114, 491] width 137 height 29
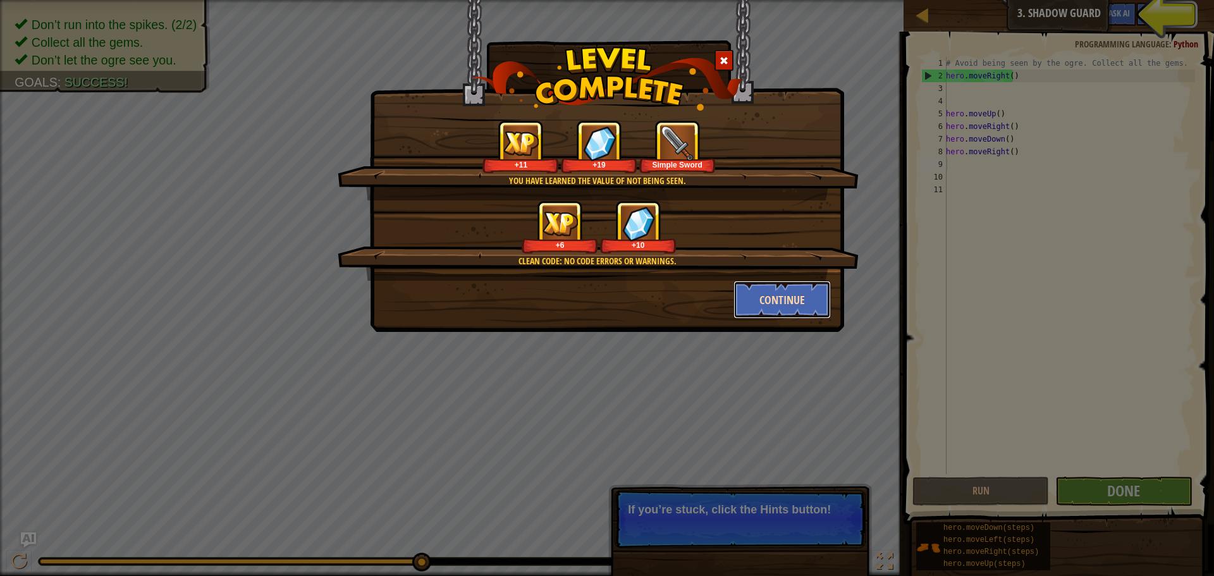
click at [781, 306] on button "Continue" at bounding box center [783, 300] width 98 height 38
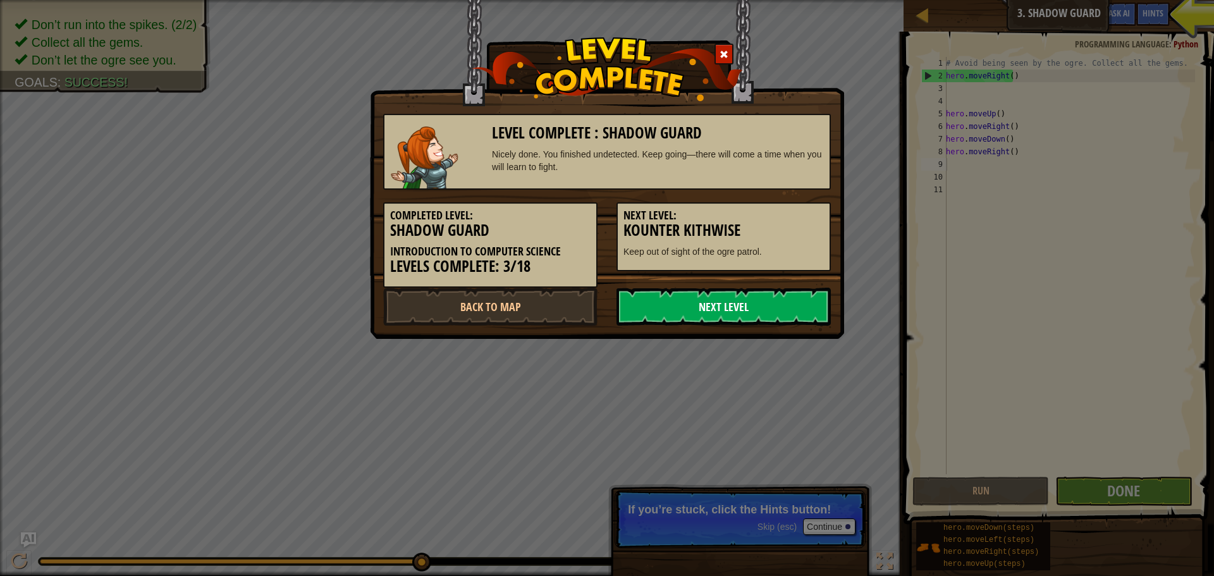
click at [781, 302] on link "Next Level" at bounding box center [724, 307] width 214 height 38
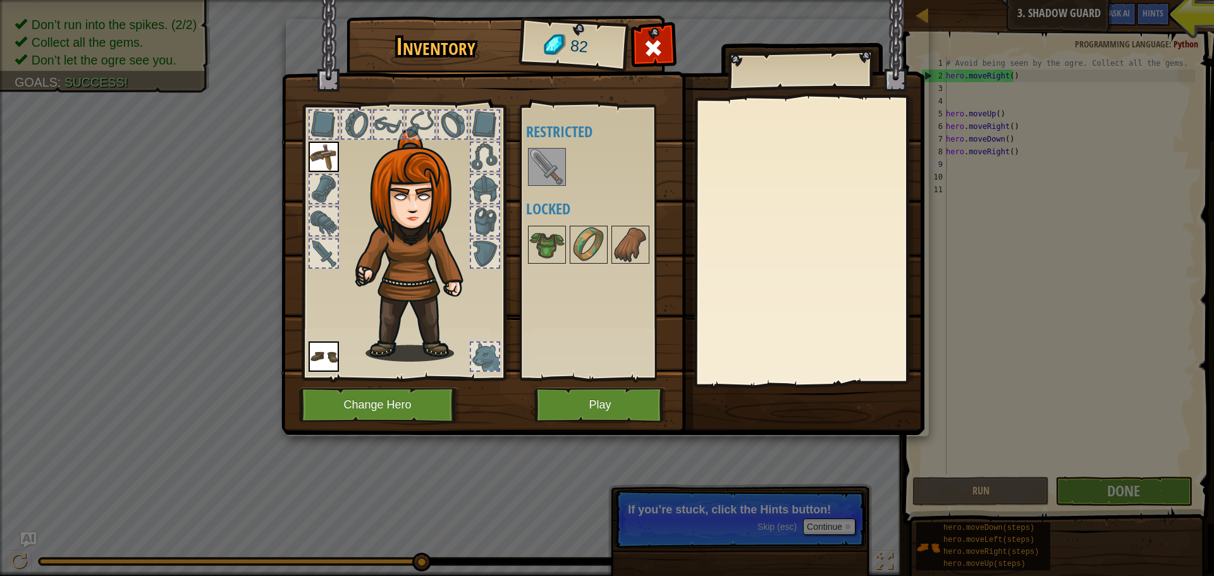
click at [552, 161] on img at bounding box center [546, 166] width 35 height 35
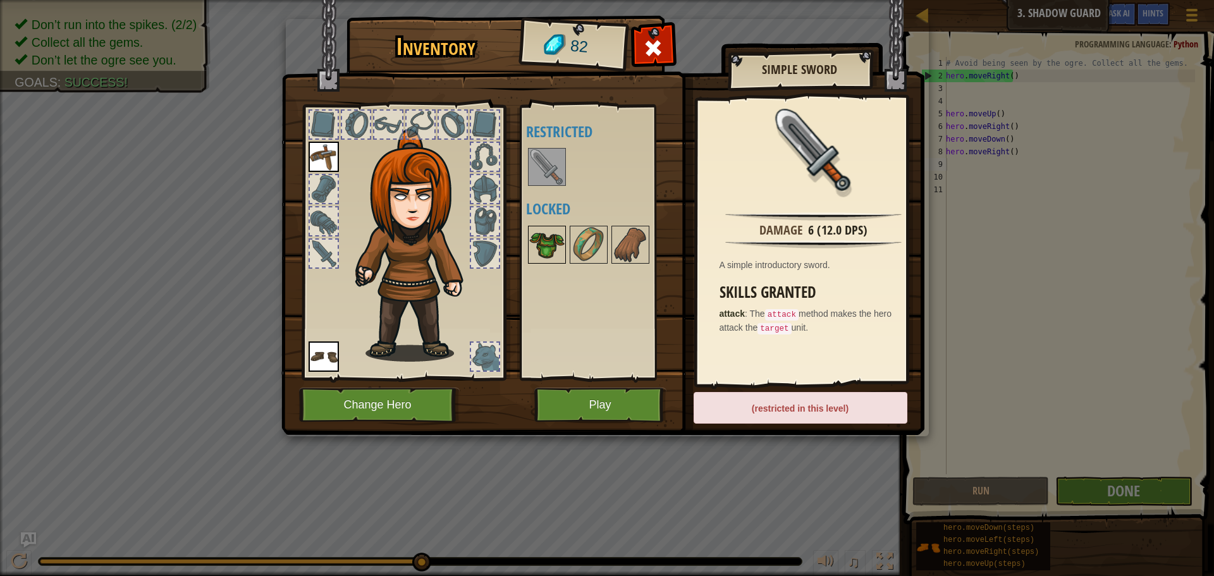
click at [555, 245] on img at bounding box center [546, 244] width 35 height 35
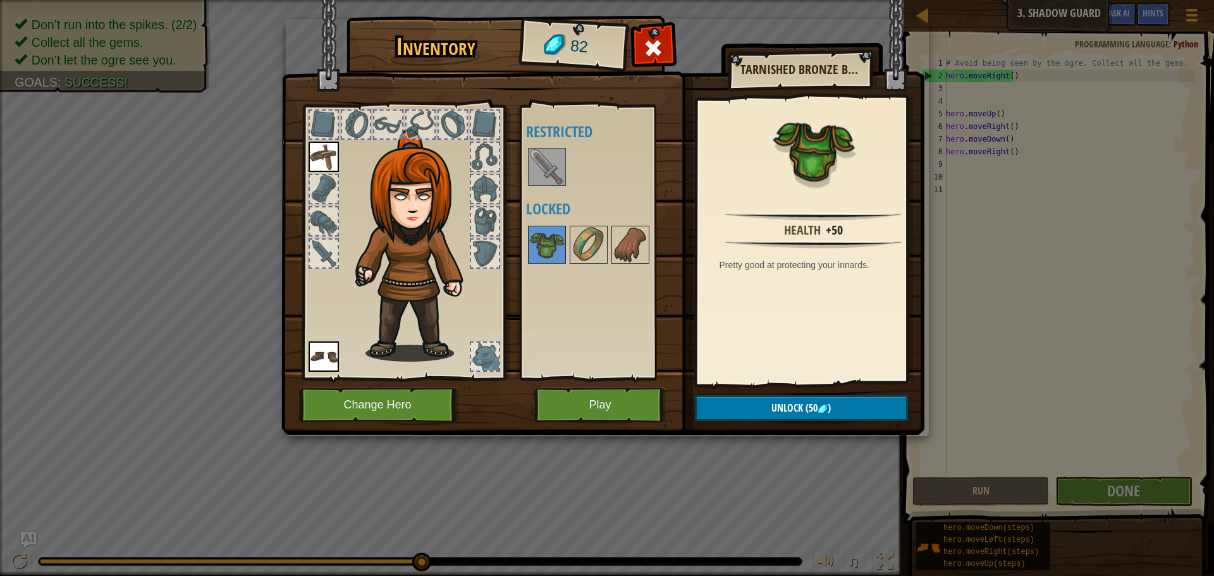
click at [610, 250] on div at bounding box center [605, 245] width 159 height 42
click at [601, 251] on img at bounding box center [588, 244] width 35 height 35
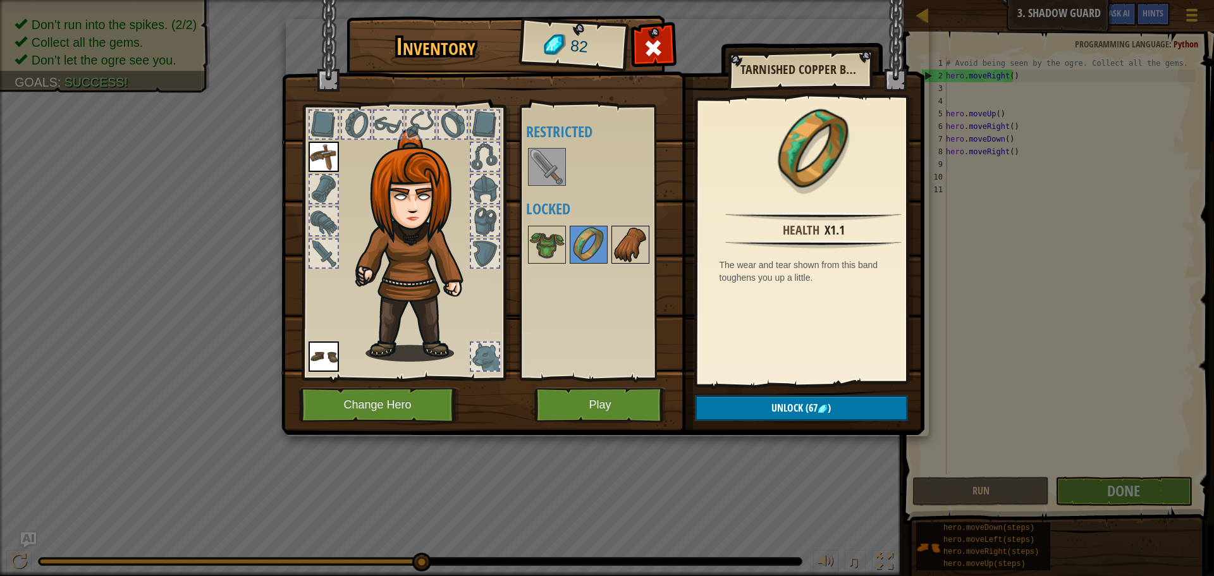
click at [627, 247] on img at bounding box center [630, 244] width 35 height 35
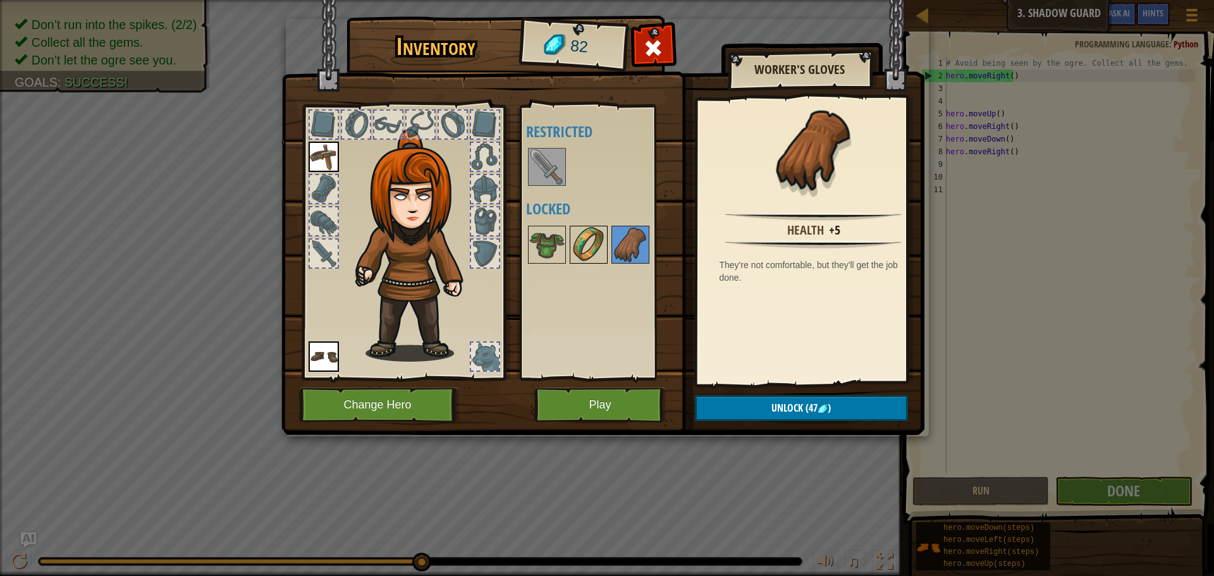
click at [598, 248] on img at bounding box center [588, 244] width 35 height 35
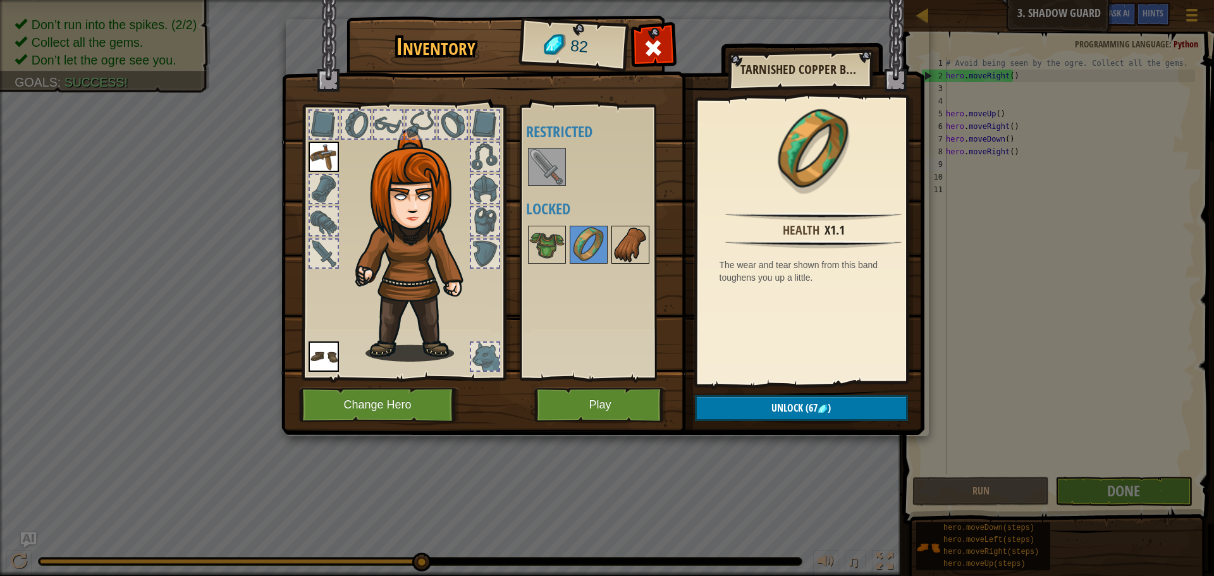
click at [624, 246] on img at bounding box center [630, 244] width 35 height 35
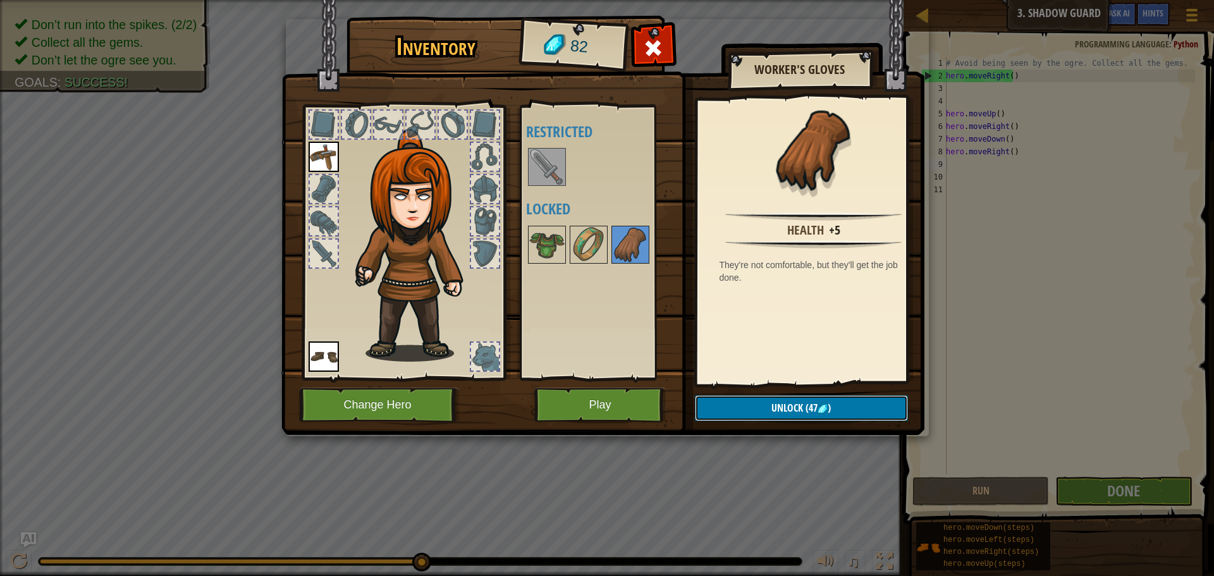
click at [767, 403] on button "Unlock (47 )" at bounding box center [801, 408] width 213 height 26
click at [766, 401] on button "Confirm" at bounding box center [801, 408] width 213 height 26
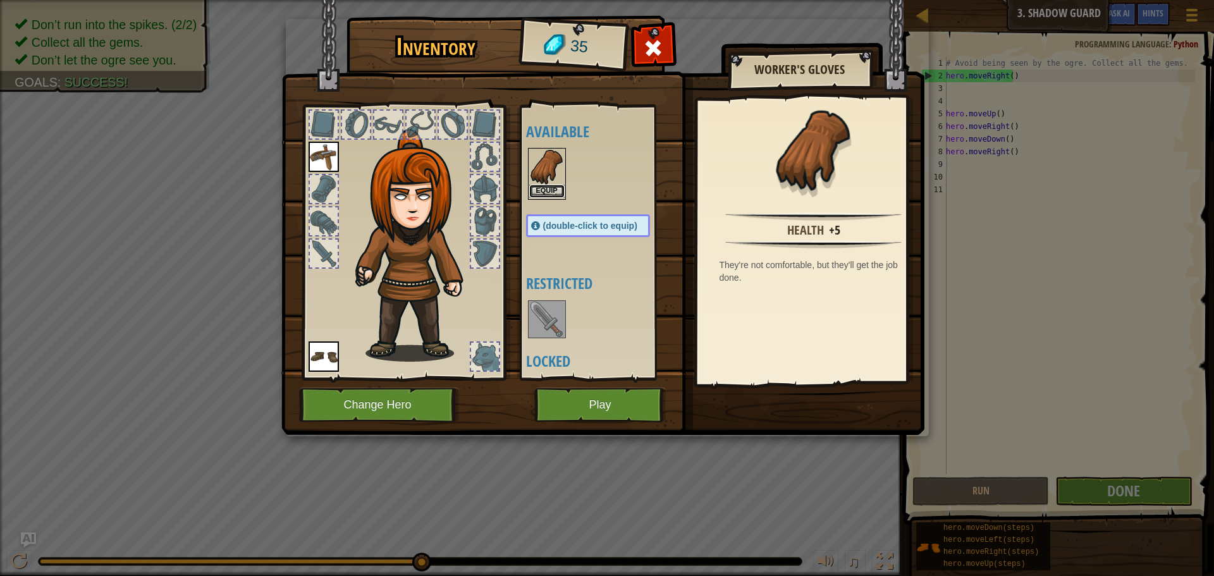
click at [557, 193] on button "Equip" at bounding box center [546, 191] width 35 height 13
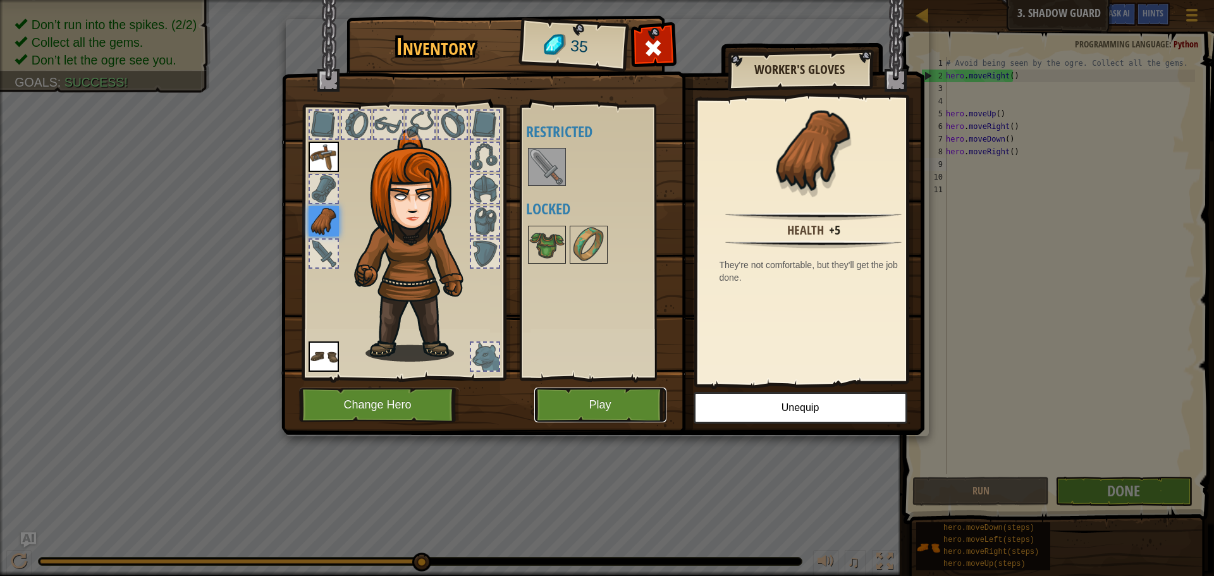
click at [633, 407] on button "Play" at bounding box center [600, 405] width 132 height 35
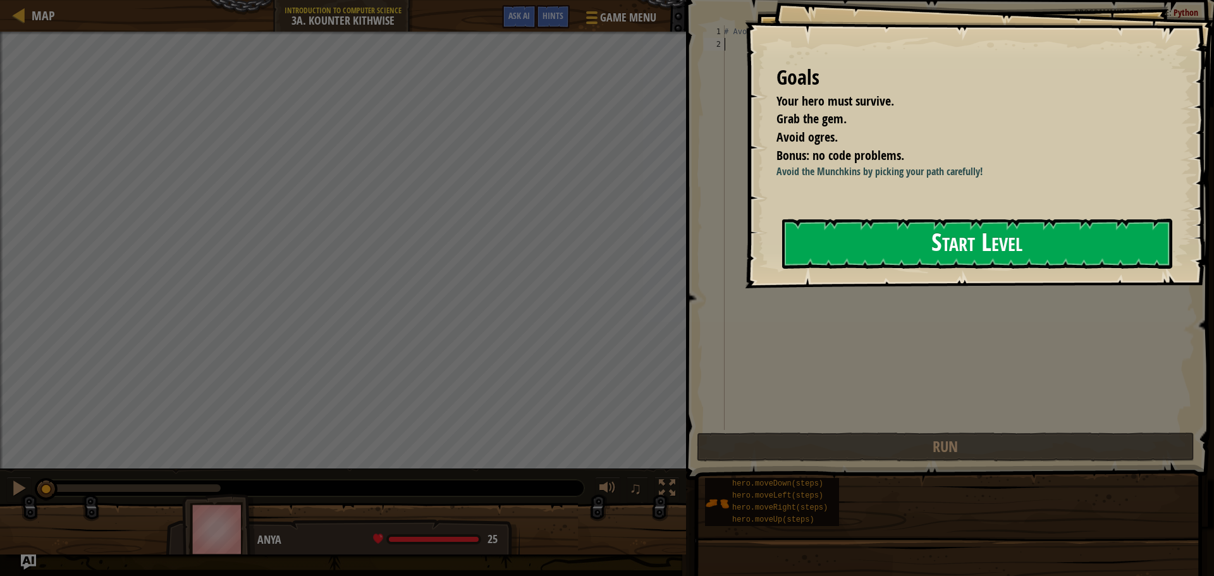
click at [870, 260] on button "Start Level" at bounding box center [977, 244] width 390 height 50
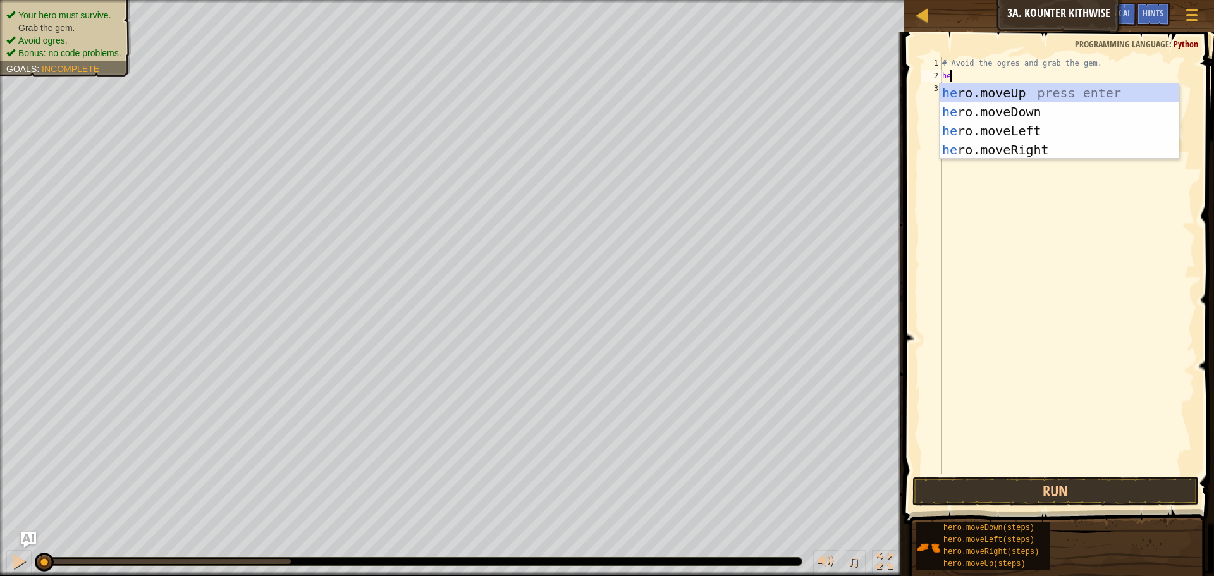
scroll to position [6, 1]
type textarea "hero"
click at [973, 106] on div "hero .moveUp press enter hero .moveDown press enter hero .moveLeft press enter …" at bounding box center [1059, 140] width 239 height 114
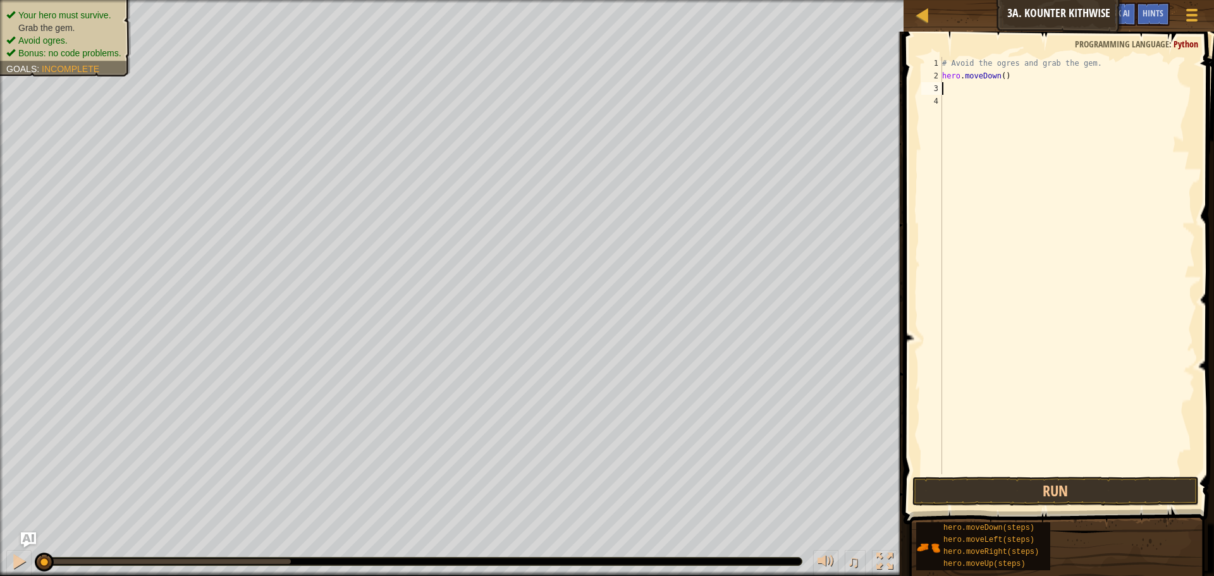
scroll to position [6, 0]
click at [988, 495] on button "Run" at bounding box center [1056, 491] width 286 height 29
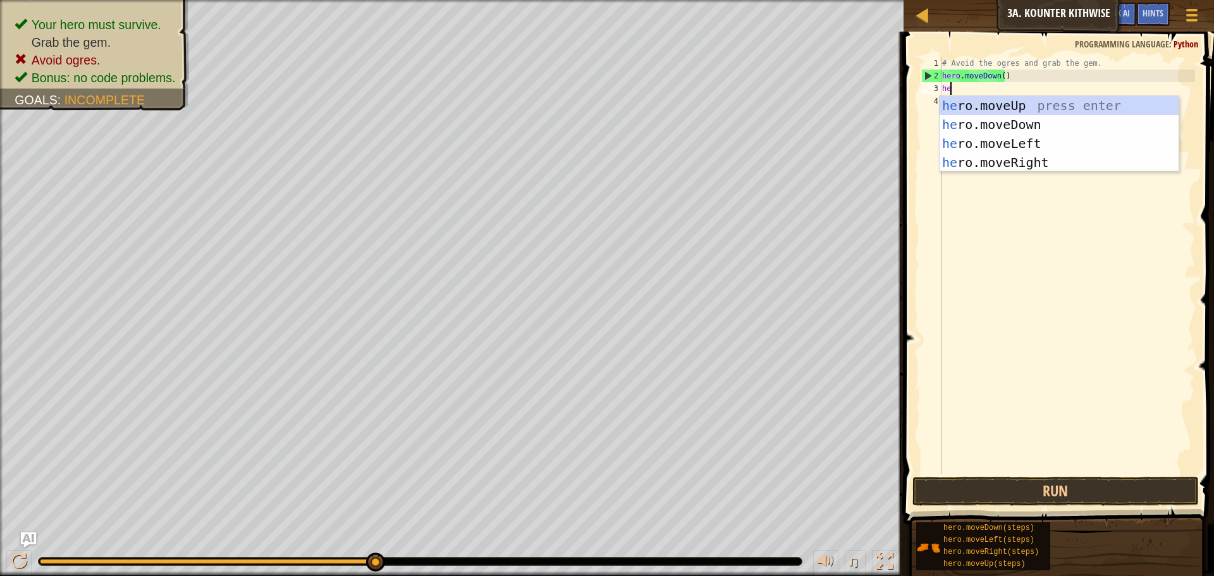
scroll to position [6, 1]
type textarea "hero"
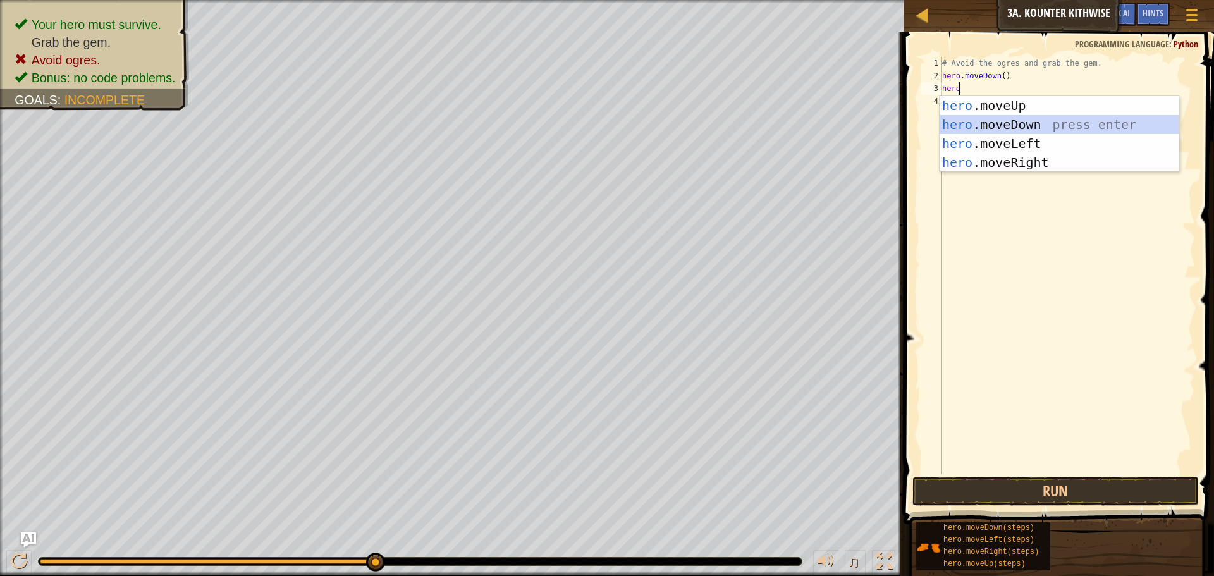
click at [1008, 123] on div "hero .moveUp press enter hero .moveDown press enter hero .moveLeft press enter …" at bounding box center [1059, 153] width 239 height 114
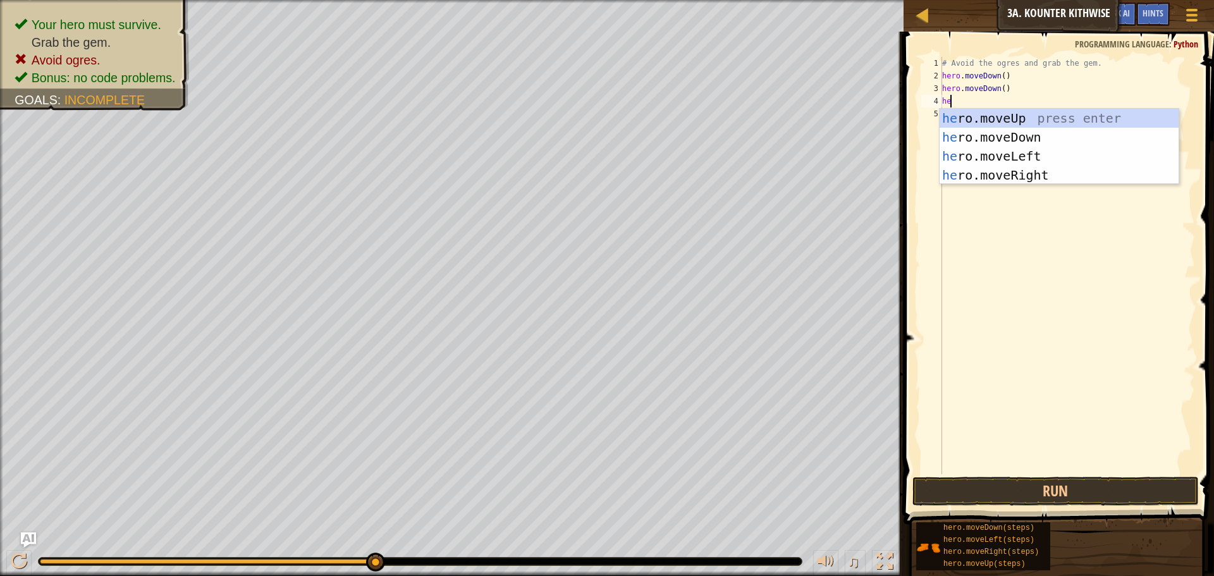
type textarea "hero"
click at [1012, 174] on div "hero .moveUp press enter hero .moveDown press enter hero .moveLeft press enter …" at bounding box center [1059, 166] width 239 height 114
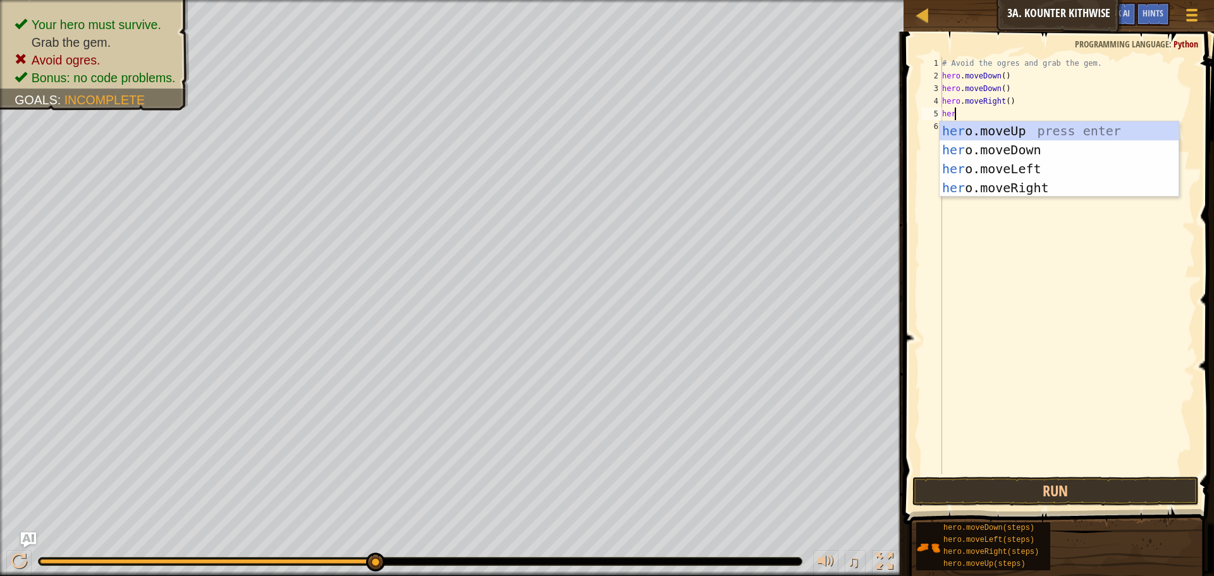
type textarea "hero"
click at [991, 165] on div "hero .moveUp press enter hero .moveDown press enter hero .moveLeft press enter …" at bounding box center [1059, 178] width 239 height 114
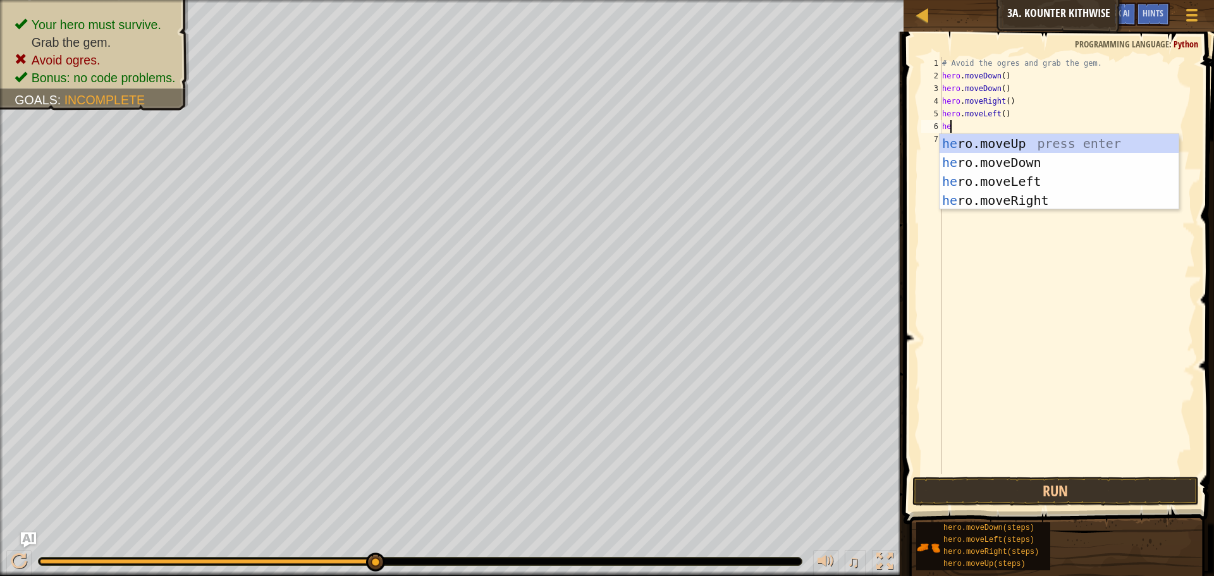
type textarea "hero"
click at [1011, 194] on div "hero .moveUp press enter hero .moveDown press enter hero .moveLeft press enter …" at bounding box center [1059, 191] width 239 height 114
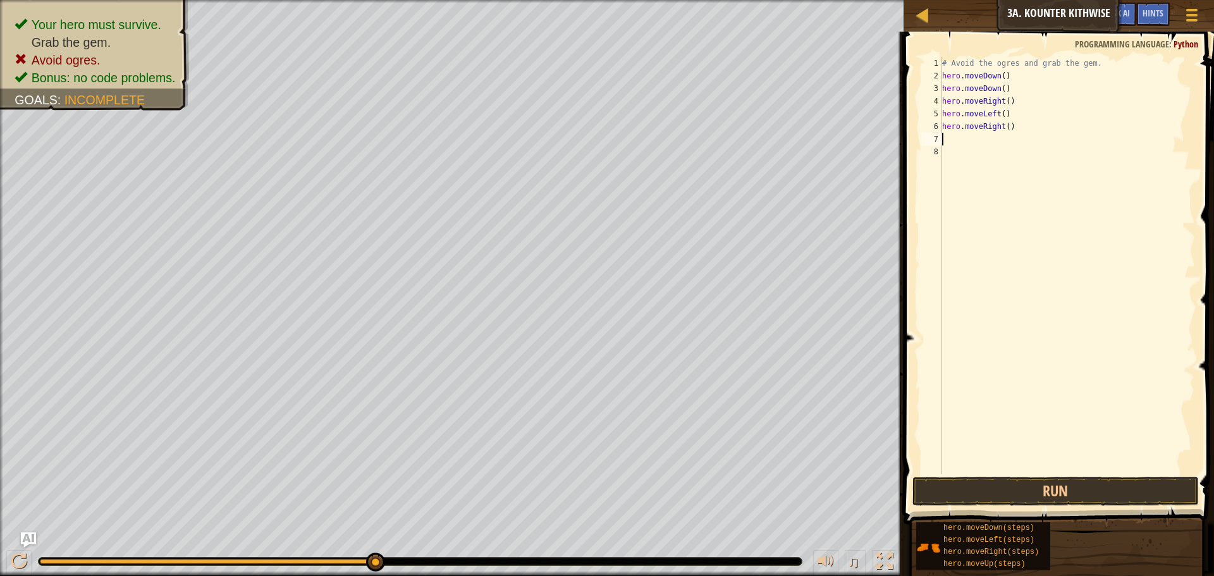
scroll to position [6, 0]
click at [974, 483] on button "Run" at bounding box center [1056, 491] width 286 height 29
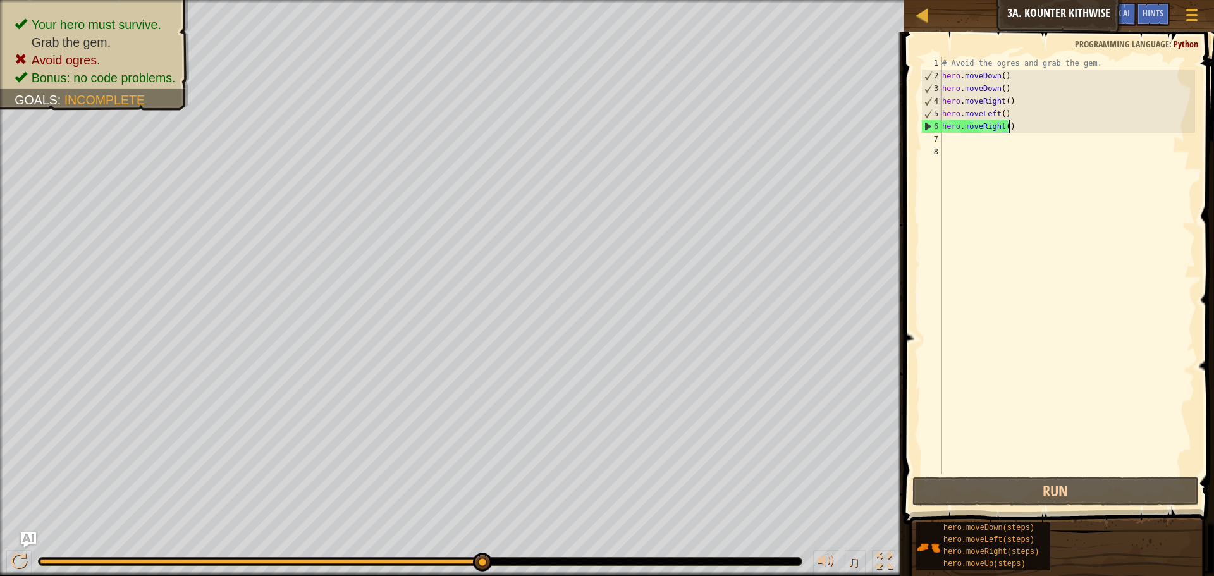
click at [1011, 125] on div "# Avoid the ogres and grab the gem. hero . moveDown ( ) hero . moveDown ( ) her…" at bounding box center [1067, 278] width 255 height 443
click at [1009, 113] on div "# Avoid the ogres and grab the gem. hero . moveDown ( ) hero . moveDown ( ) her…" at bounding box center [1067, 278] width 255 height 443
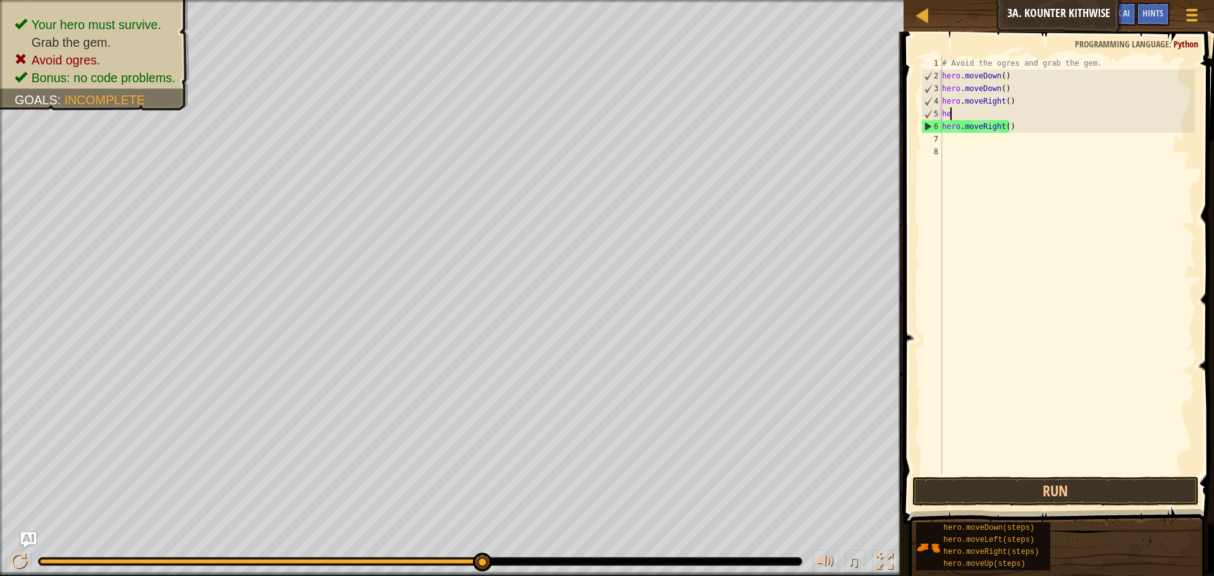
type textarea "h"
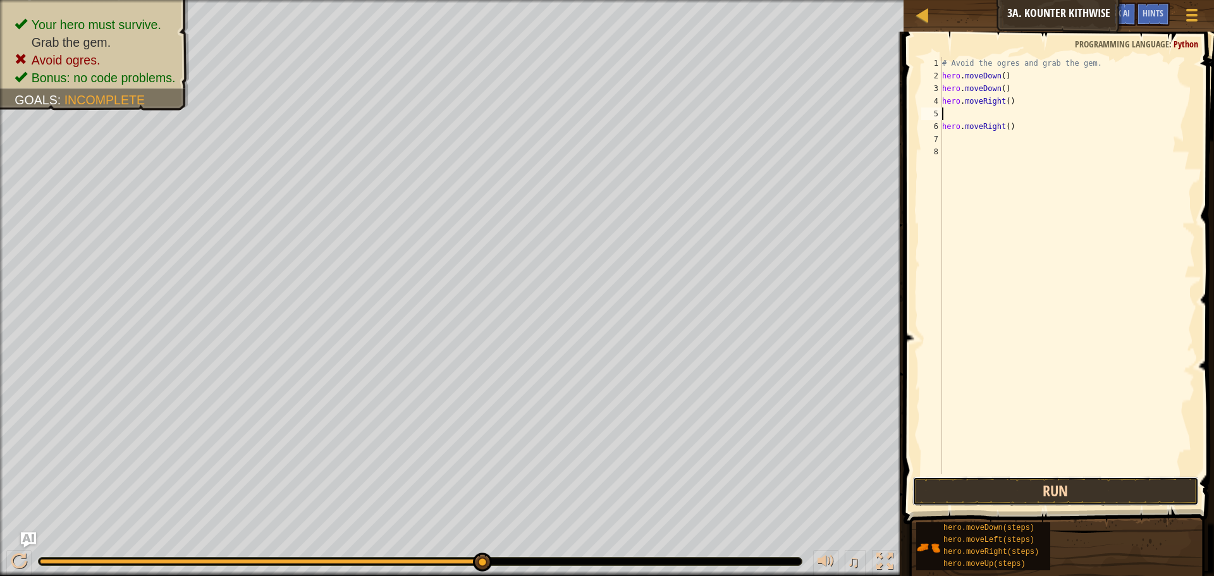
click at [1067, 489] on button "Run" at bounding box center [1056, 491] width 286 height 29
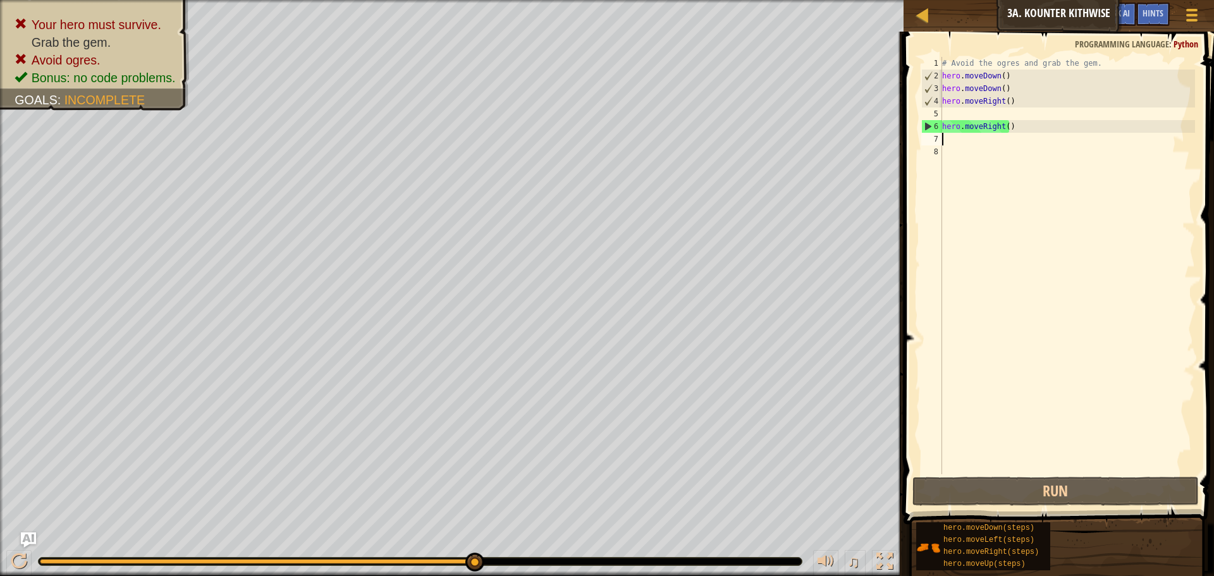
click at [952, 135] on div "# Avoid the ogres and grab the gem. hero . moveDown ( ) hero . moveDown ( ) her…" at bounding box center [1067, 278] width 255 height 443
type textarea "h"
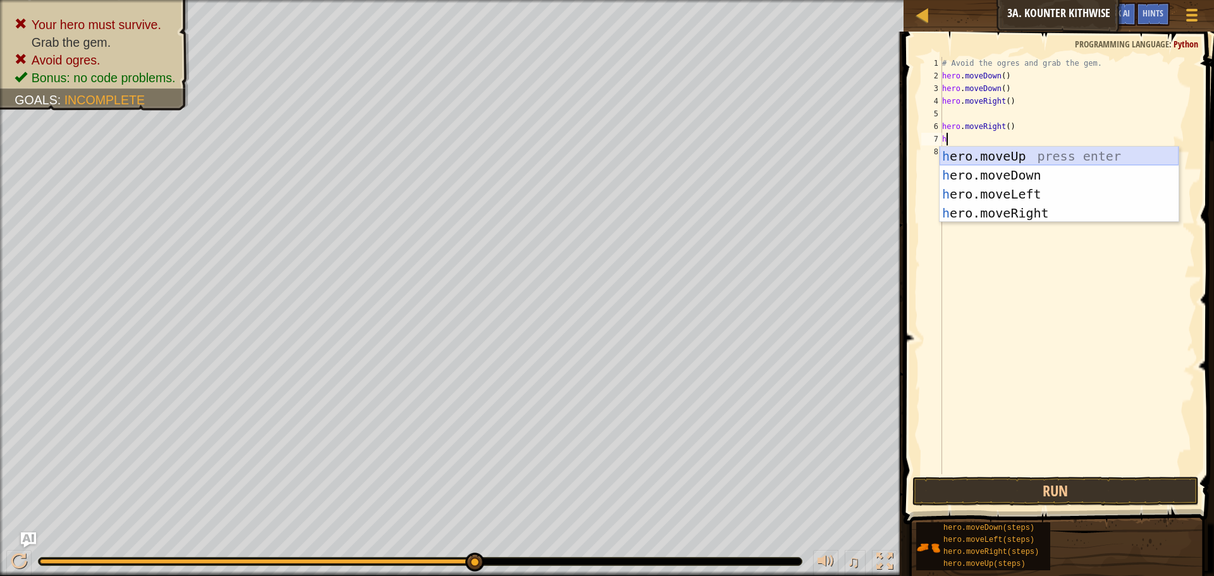
click at [997, 155] on div "h ero.moveUp press enter h ero.moveDown press enter h ero.moveLeft press enter …" at bounding box center [1059, 204] width 239 height 114
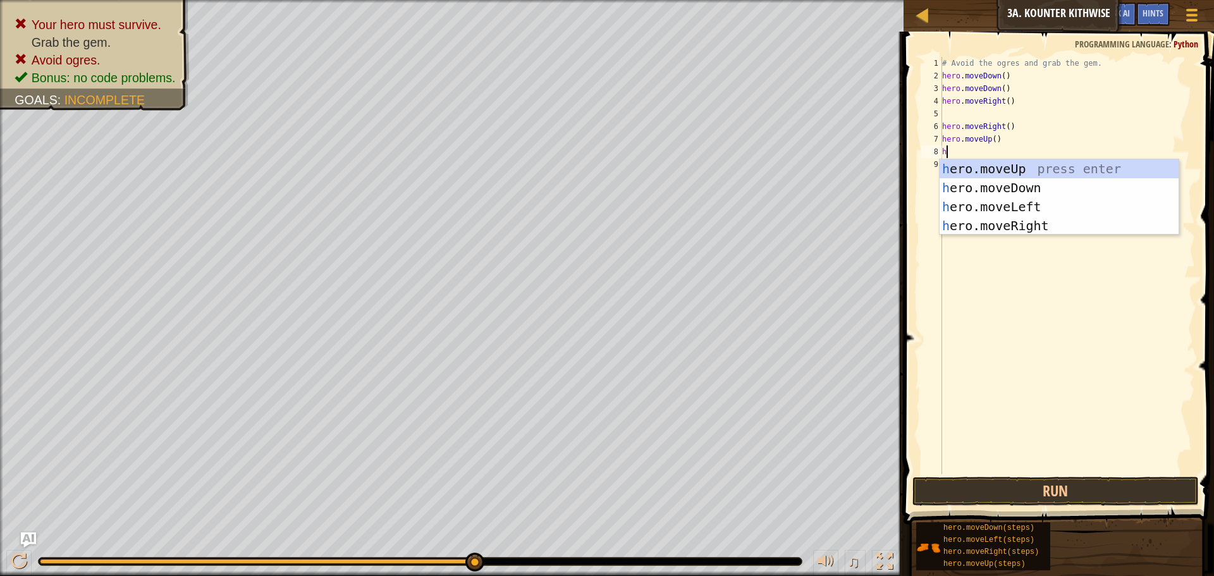
type textarea "he"
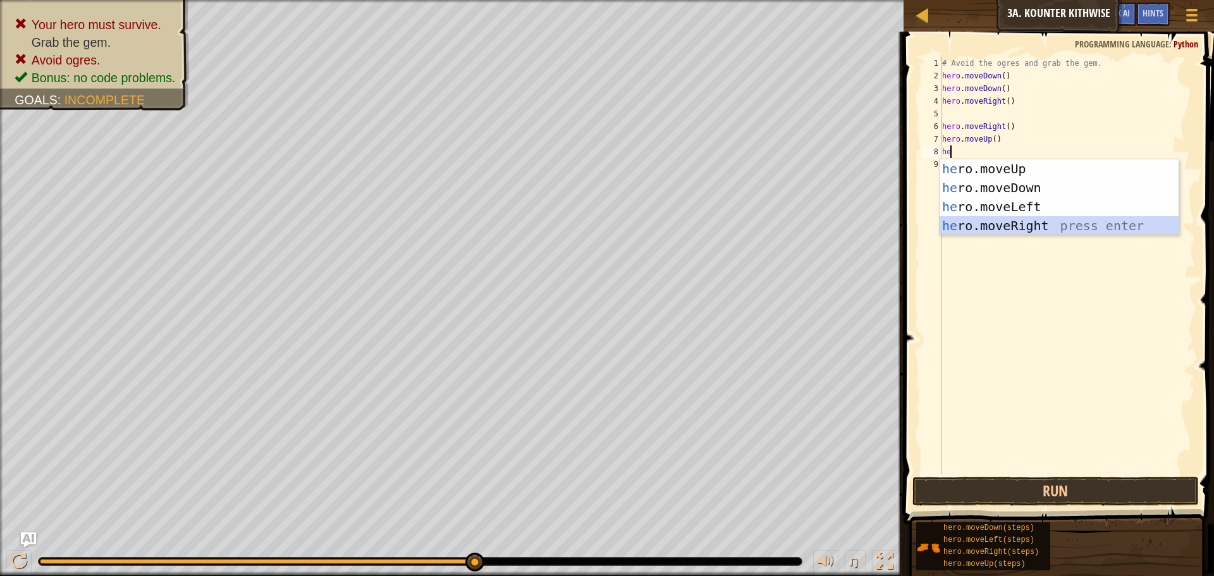
click at [1007, 223] on div "he ro.moveUp press enter he ro.moveDown press enter he ro.moveLeft press enter …" at bounding box center [1059, 216] width 239 height 114
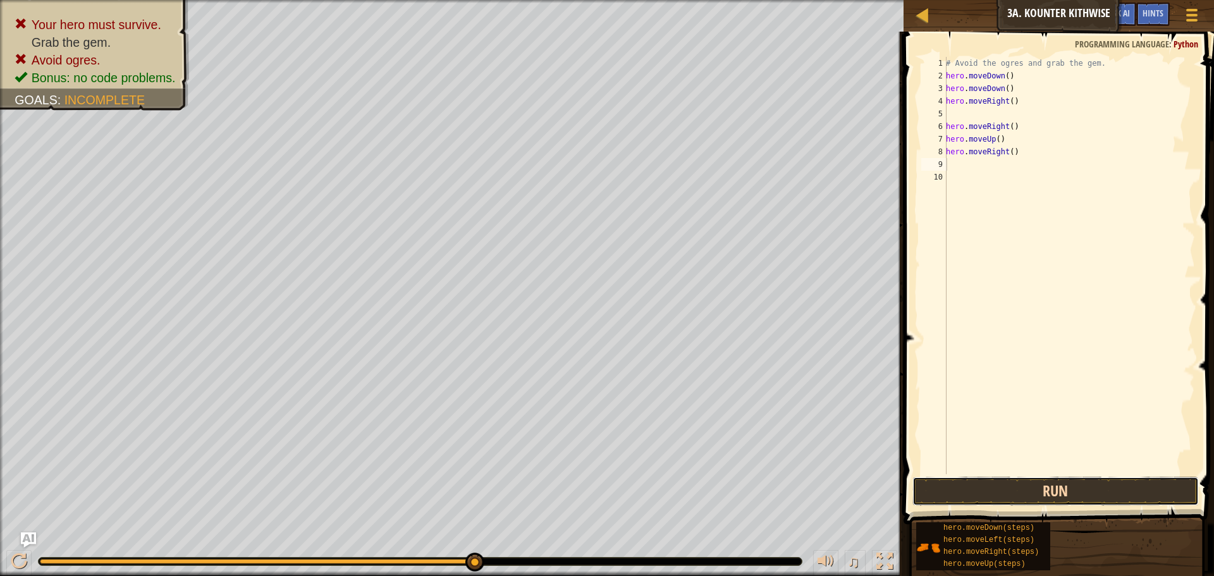
click at [1027, 492] on button "Run" at bounding box center [1056, 491] width 286 height 29
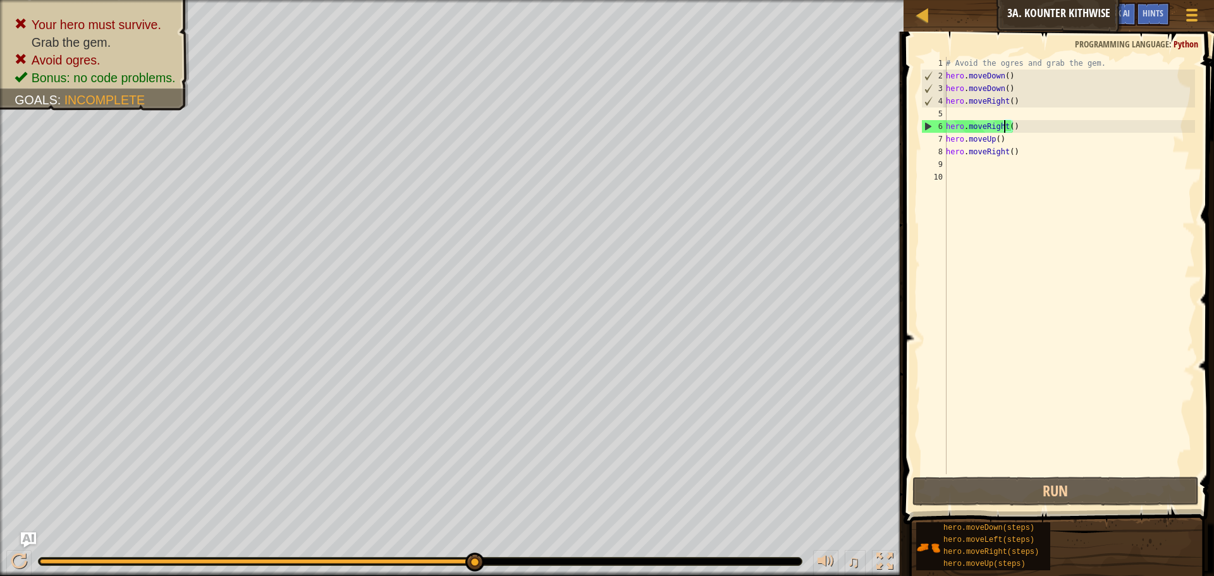
click at [1007, 128] on div "# Avoid the ogres and grab the gem. hero . moveDown ( ) hero . moveDown ( ) her…" at bounding box center [1069, 278] width 252 height 443
click at [1004, 144] on div "# Avoid the ogres and grab the gem. hero . moveDown ( ) hero . moveDown ( ) her…" at bounding box center [1069, 278] width 252 height 443
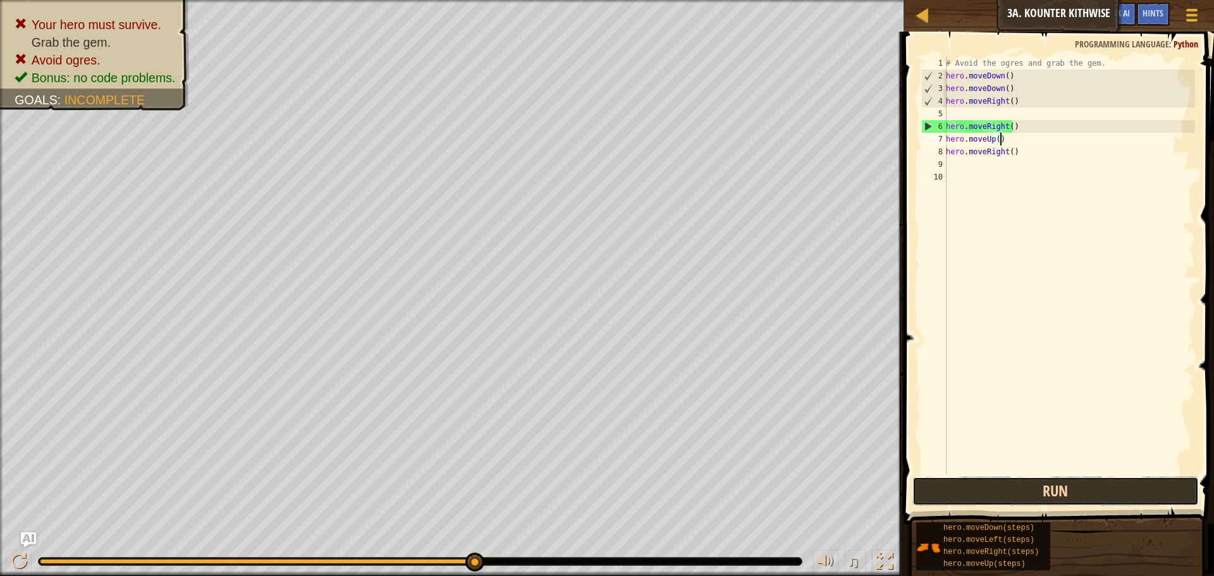
click at [1023, 489] on button "Run" at bounding box center [1056, 491] width 286 height 29
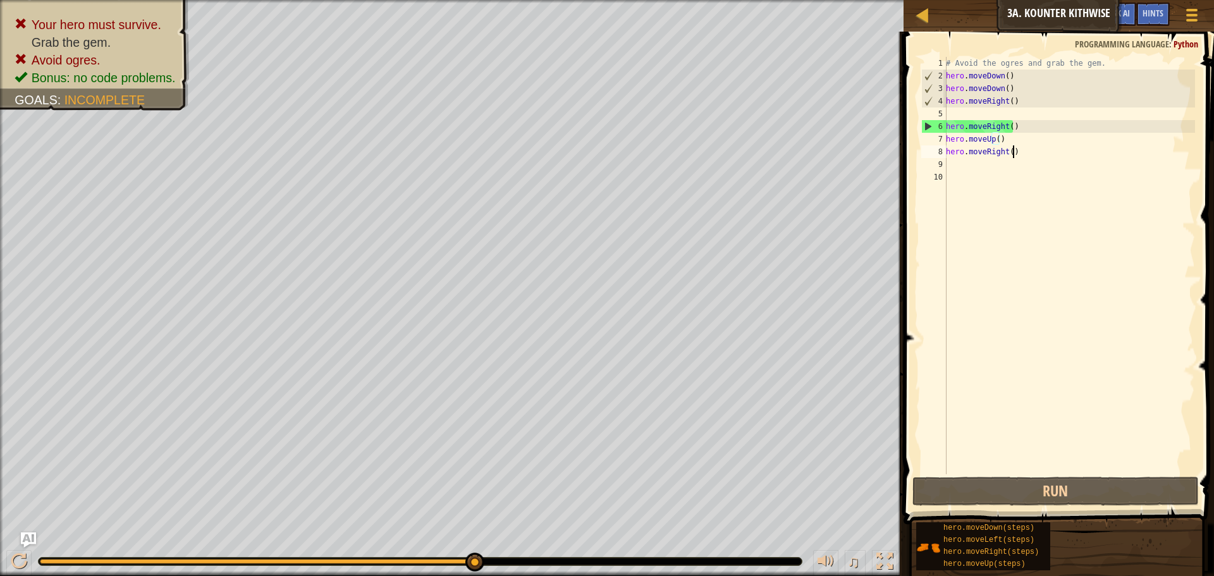
click at [1032, 153] on div "# Avoid the ogres and grab the gem. hero . moveDown ( ) hero . moveDown ( ) her…" at bounding box center [1069, 278] width 252 height 443
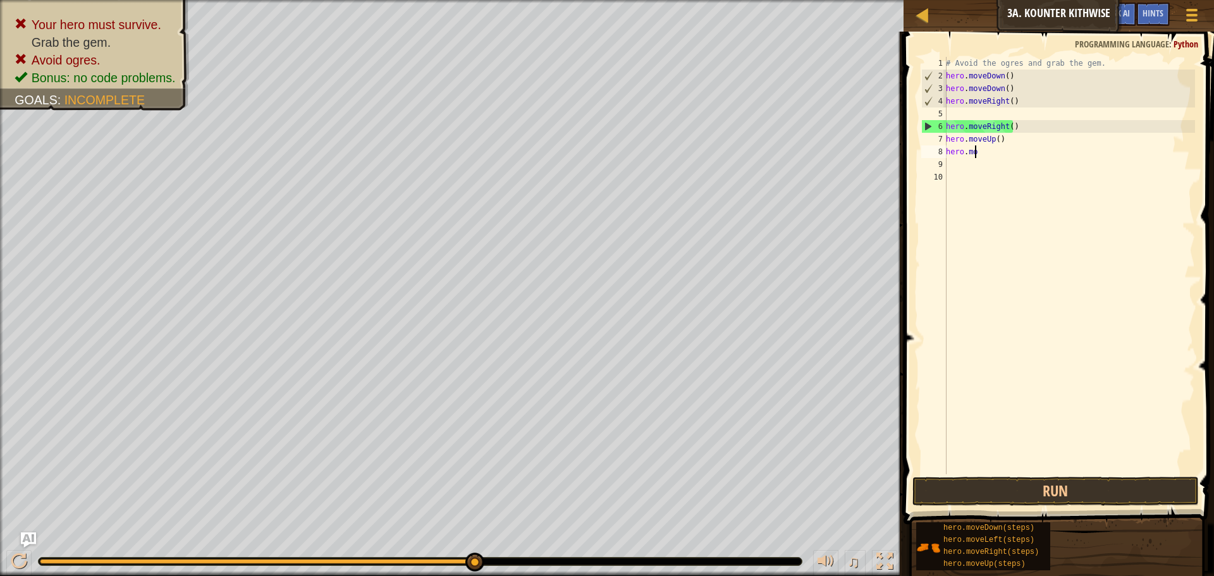
type textarea "h"
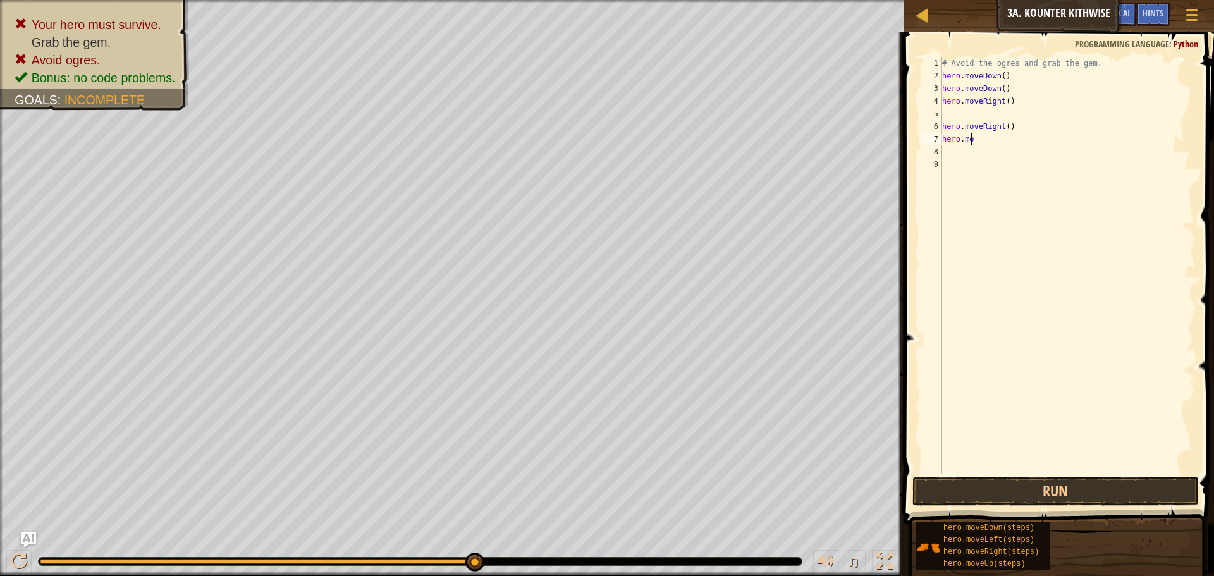
type textarea "h"
click at [948, 109] on div "# Avoid the ogres and grab the gem. hero . moveDown ( ) hero . moveDown ( ) her…" at bounding box center [1067, 278] width 255 height 443
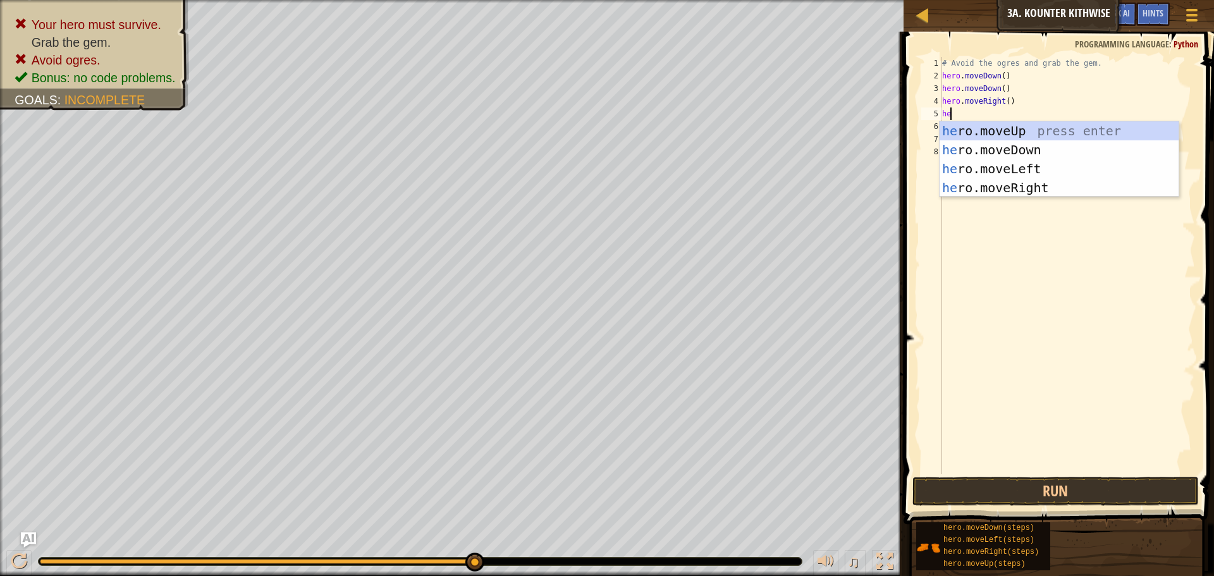
scroll to position [6, 1]
type textarea "hero"
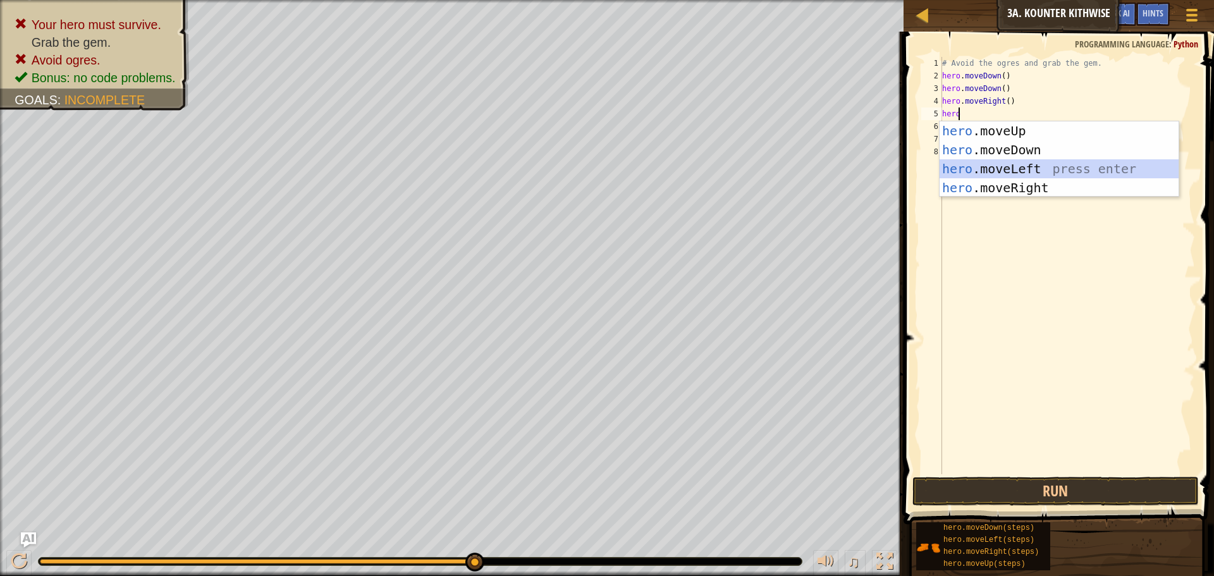
click at [1007, 168] on div "hero .moveUp press enter hero .moveDown press enter hero .moveLeft press enter …" at bounding box center [1059, 178] width 239 height 114
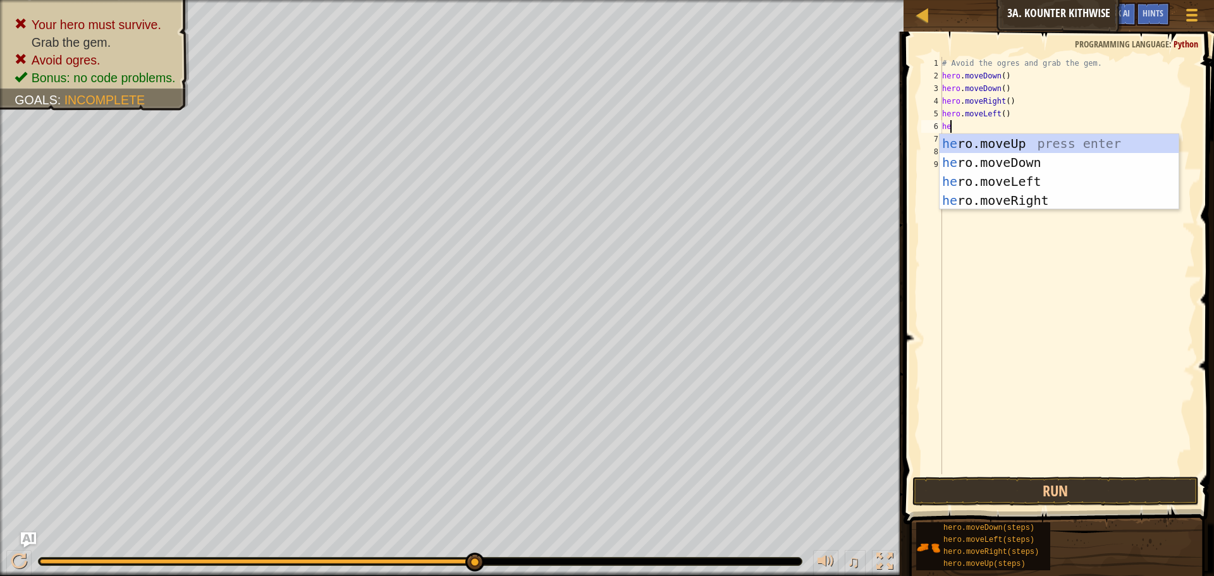
type textarea "hero"
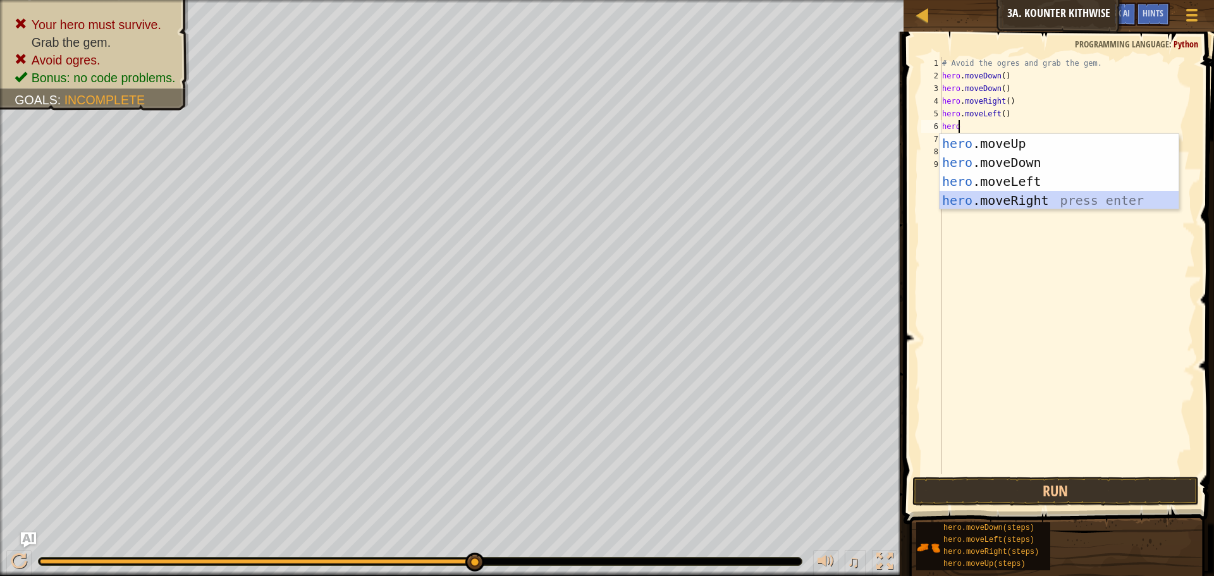
click at [992, 198] on div "hero .moveUp press enter hero .moveDown press enter hero .moveLeft press enter …" at bounding box center [1059, 191] width 239 height 114
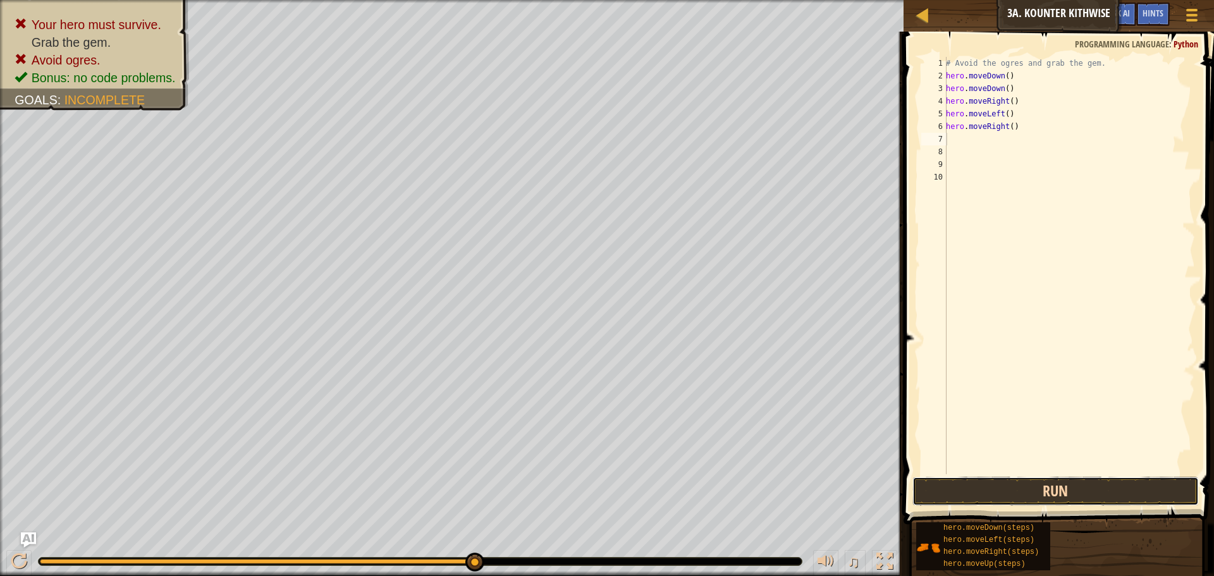
click at [1048, 498] on button "Run" at bounding box center [1056, 491] width 286 height 29
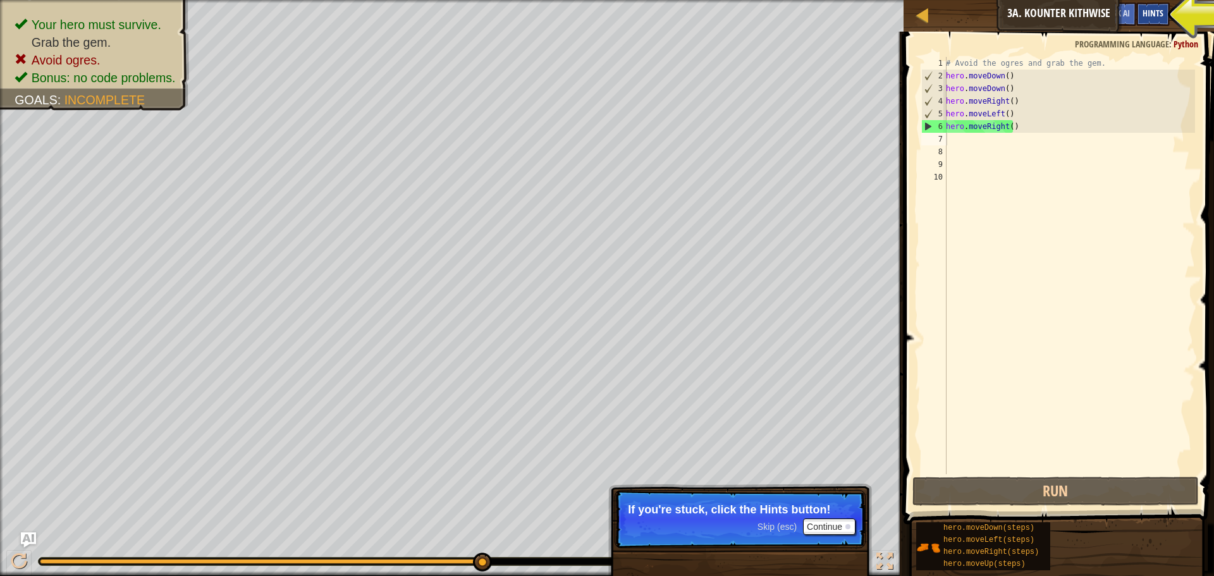
click at [1141, 13] on div "Hints" at bounding box center [1153, 14] width 34 height 23
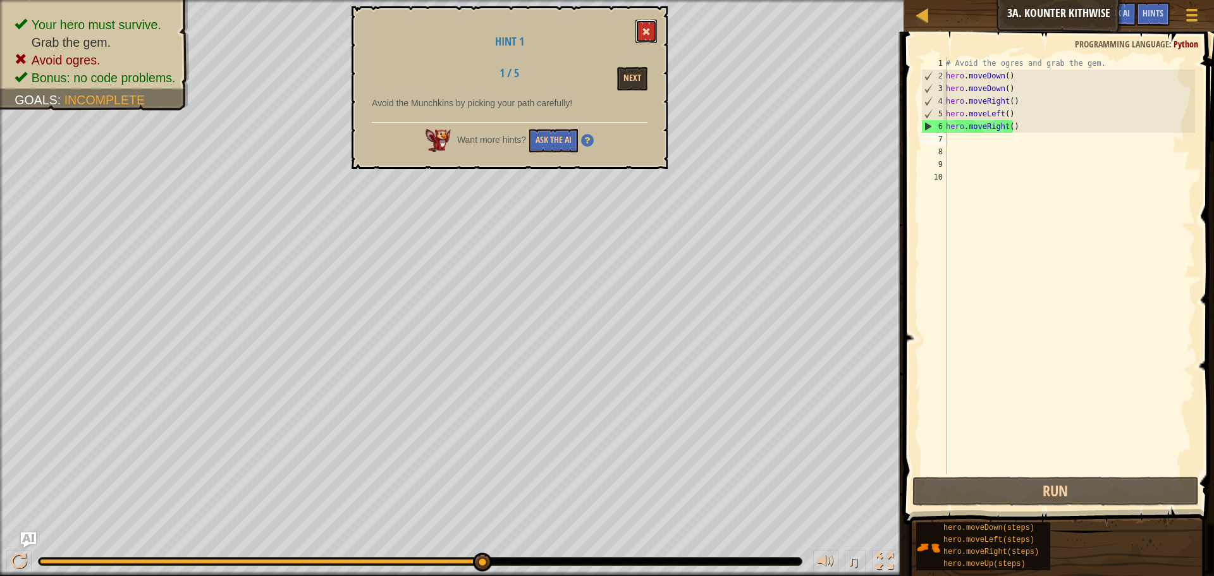
click at [639, 34] on button at bounding box center [647, 31] width 22 height 23
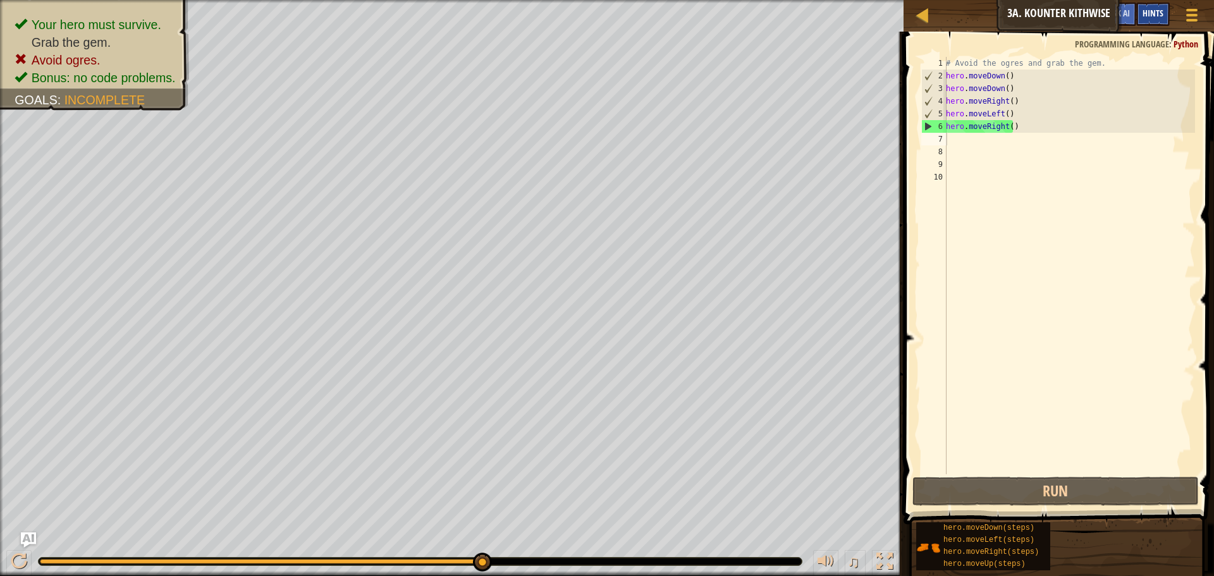
click at [1147, 14] on span "Hints" at bounding box center [1153, 13] width 21 height 12
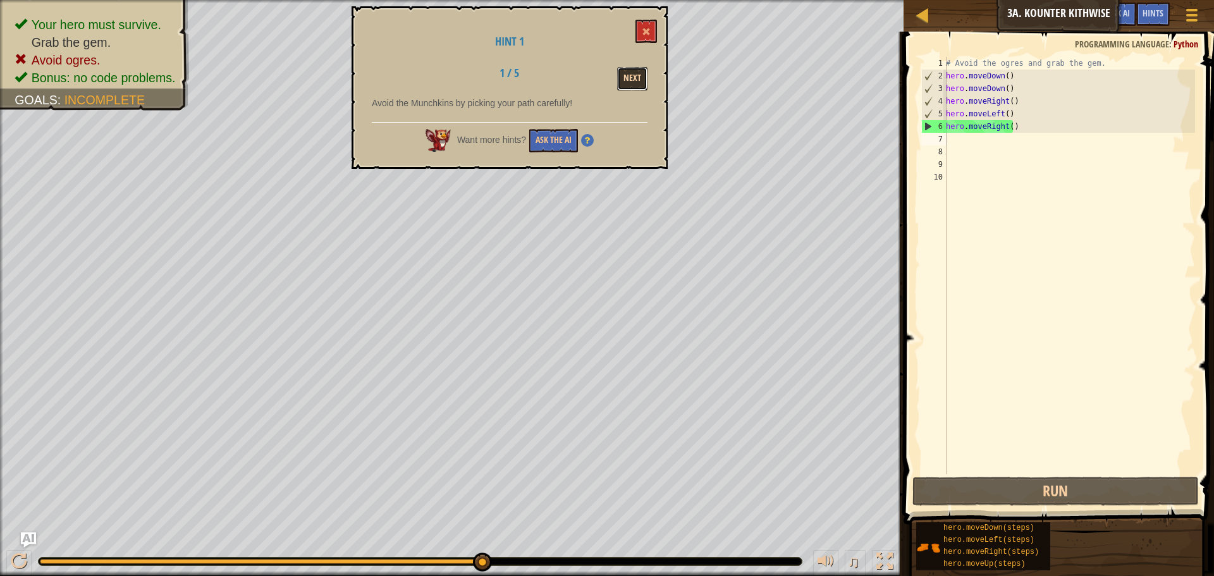
click at [628, 77] on button "Next" at bounding box center [632, 78] width 30 height 23
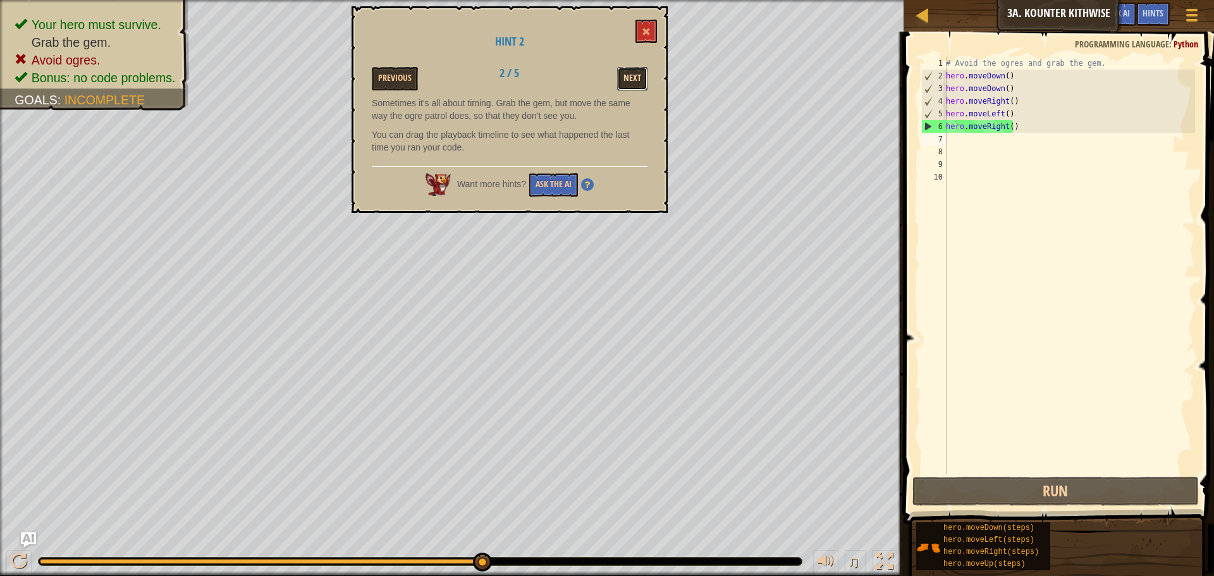
click at [636, 83] on button "Next" at bounding box center [632, 78] width 30 height 23
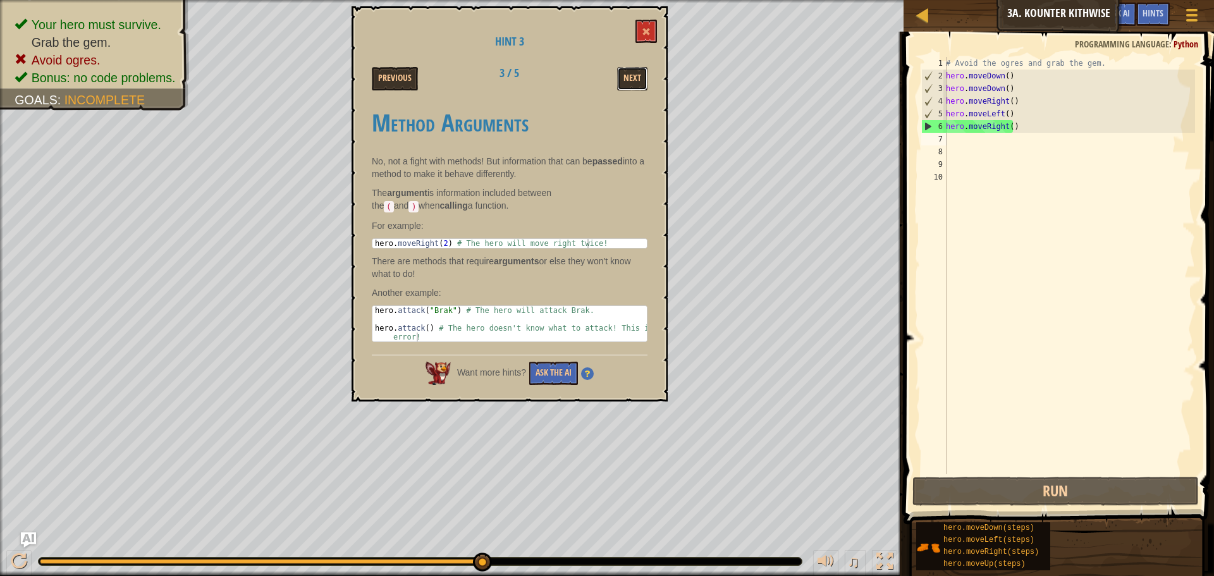
click at [636, 83] on button "Next" at bounding box center [632, 78] width 30 height 23
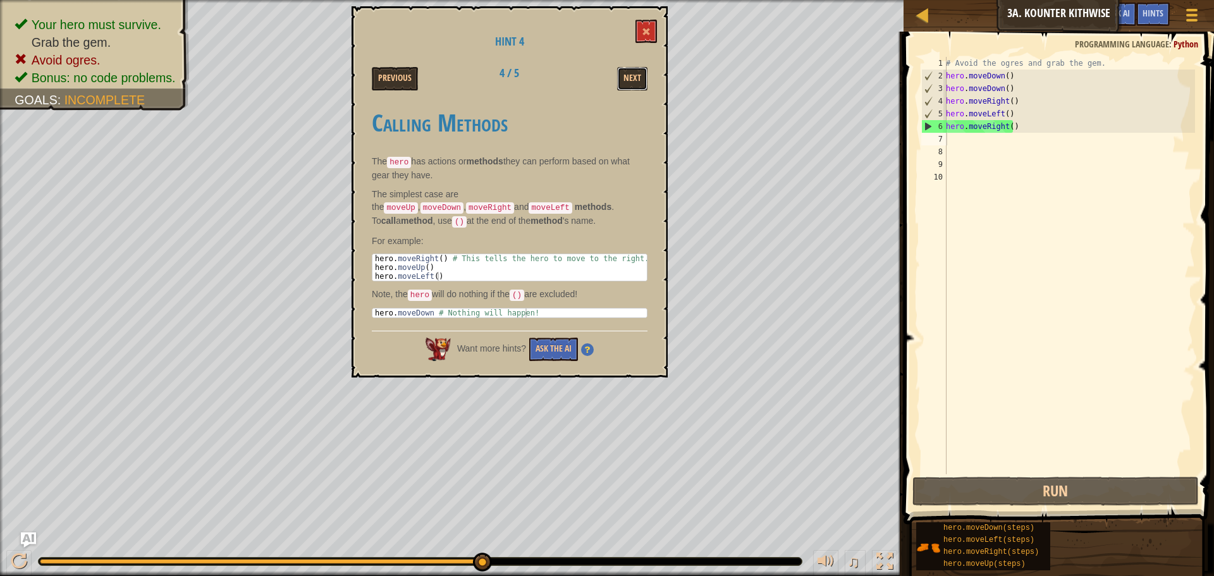
click at [636, 83] on button "Next" at bounding box center [632, 78] width 30 height 23
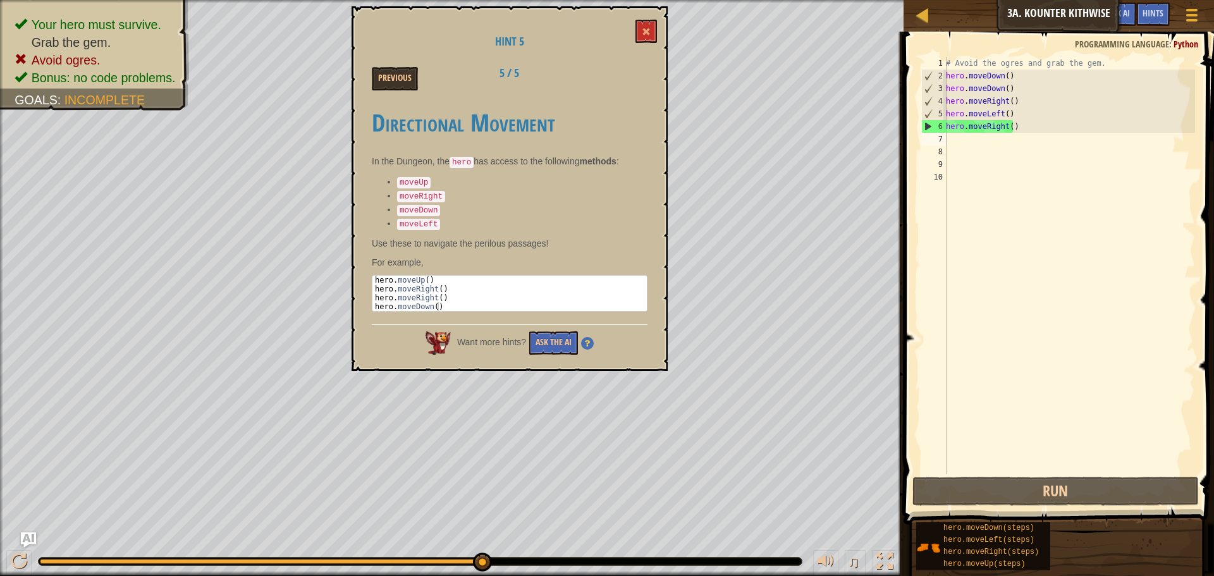
click at [636, 83] on div "Previous 5 / 5" at bounding box center [509, 78] width 295 height 23
click at [643, 27] on button at bounding box center [647, 31] width 22 height 23
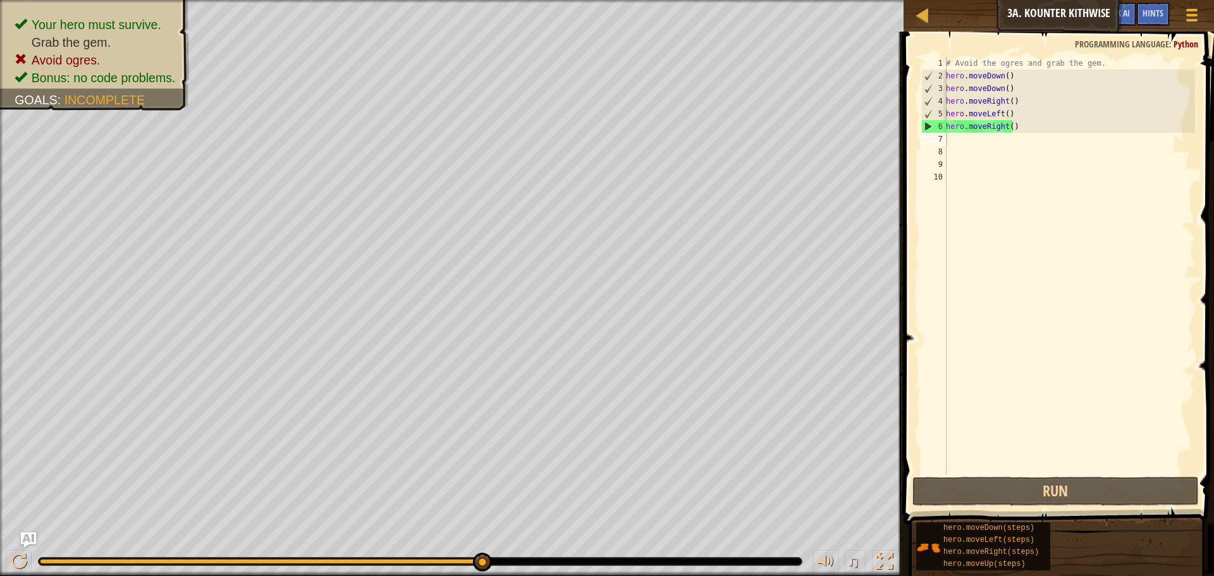
drag, startPoint x: 1022, startPoint y: 113, endPoint x: 1022, endPoint y: 123, distance: 10.1
click at [1022, 121] on div "# Avoid the ogres and grab the gem. hero . moveDown ( ) hero . moveDown ( ) her…" at bounding box center [1069, 278] width 252 height 443
type textarea "hero.moveLeft() hero.moveRight()"
click at [1028, 135] on div "# Avoid the ogres and grab the gem. hero . moveDown ( ) hero . moveDown ( ) her…" at bounding box center [1069, 278] width 252 height 443
click at [1031, 113] on div "# Avoid the ogres and grab the gem. hero . moveDown ( ) hero . moveDown ( ) her…" at bounding box center [1069, 278] width 252 height 443
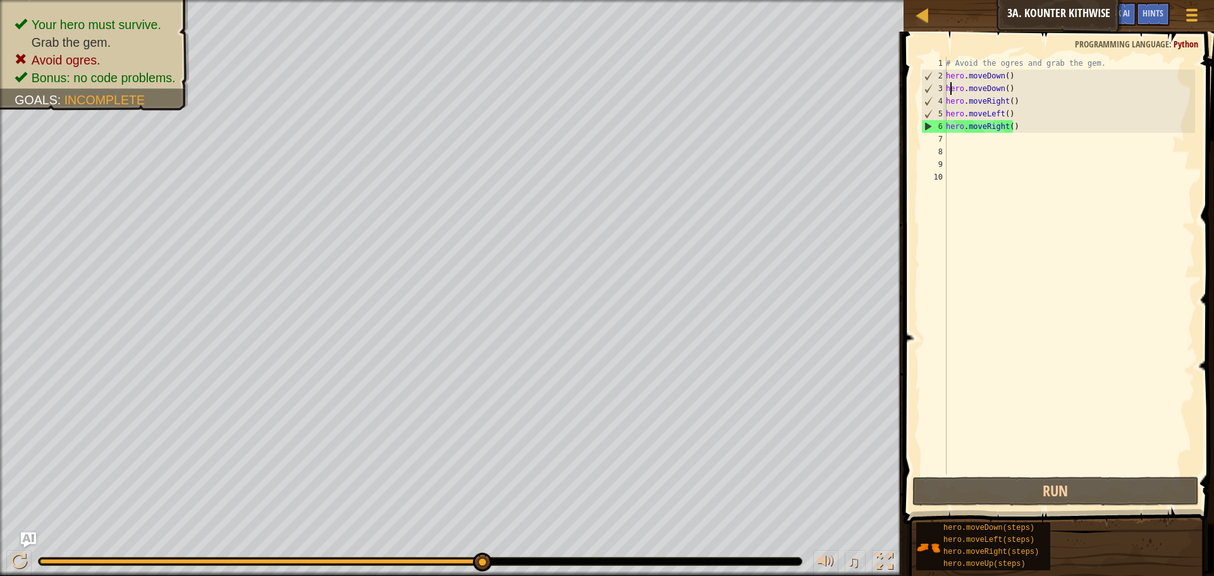
click at [950, 90] on div "# Avoid the ogres and grab the gem. hero . moveDown ( ) hero . moveDown ( ) her…" at bounding box center [1069, 278] width 252 height 443
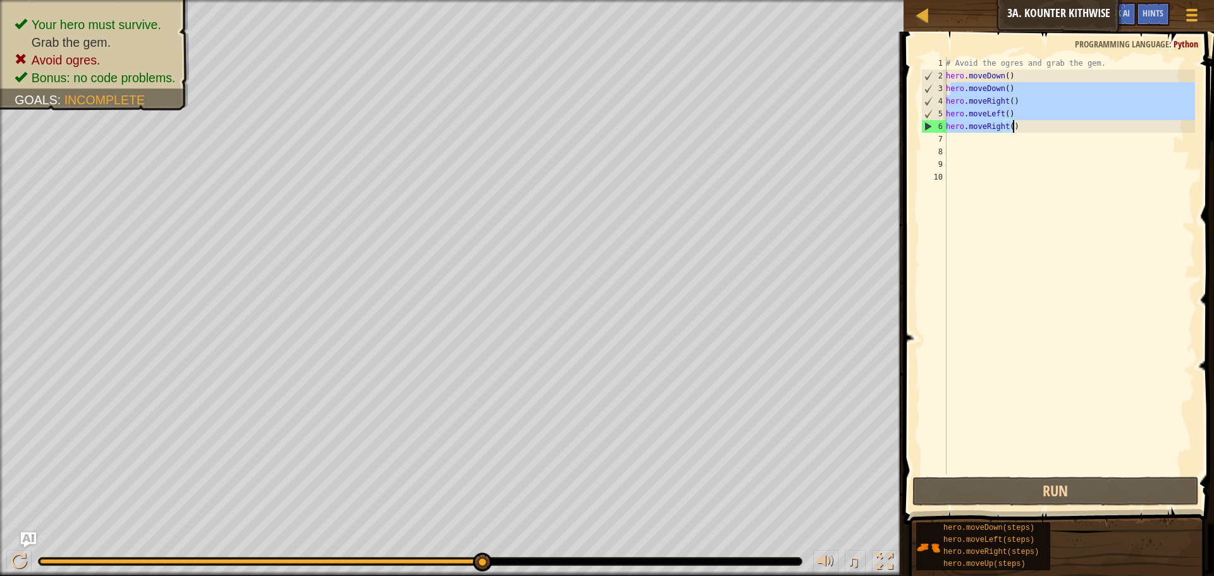
drag, startPoint x: 949, startPoint y: 89, endPoint x: 1033, endPoint y: 128, distance: 92.8
click at [1033, 128] on div "# Avoid the ogres and grab the gem. hero . moveDown ( ) hero . moveDown ( ) her…" at bounding box center [1069, 278] width 252 height 443
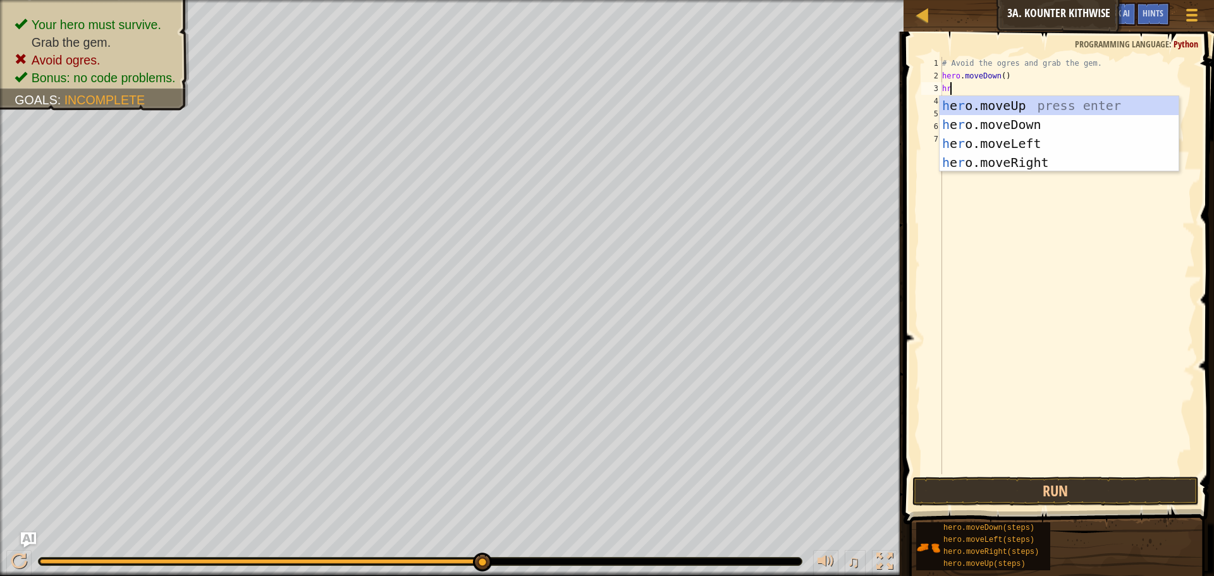
type textarea "hro"
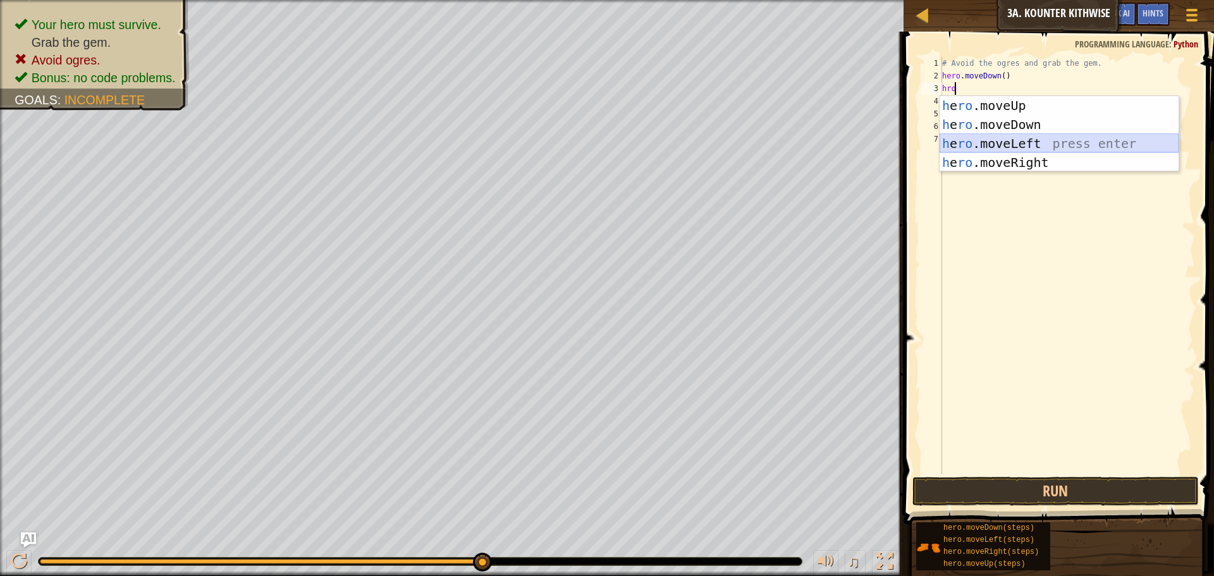
click at [1000, 140] on div "h e ro .moveUp press enter h e ro .moveDown press enter h e ro .moveLeft press …" at bounding box center [1059, 153] width 239 height 114
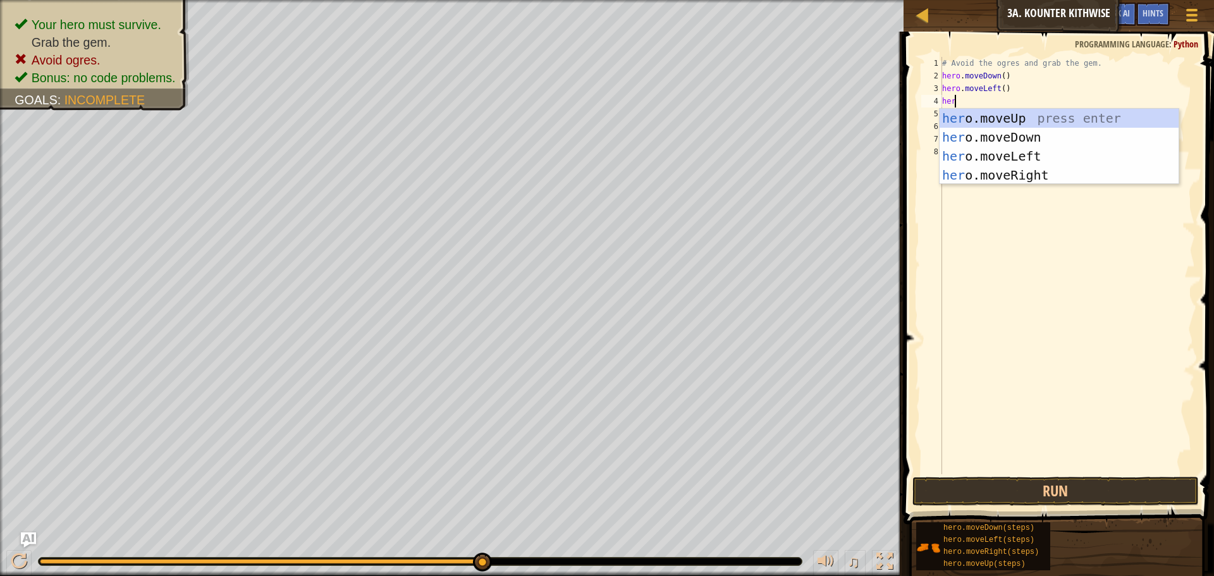
type textarea "hero"
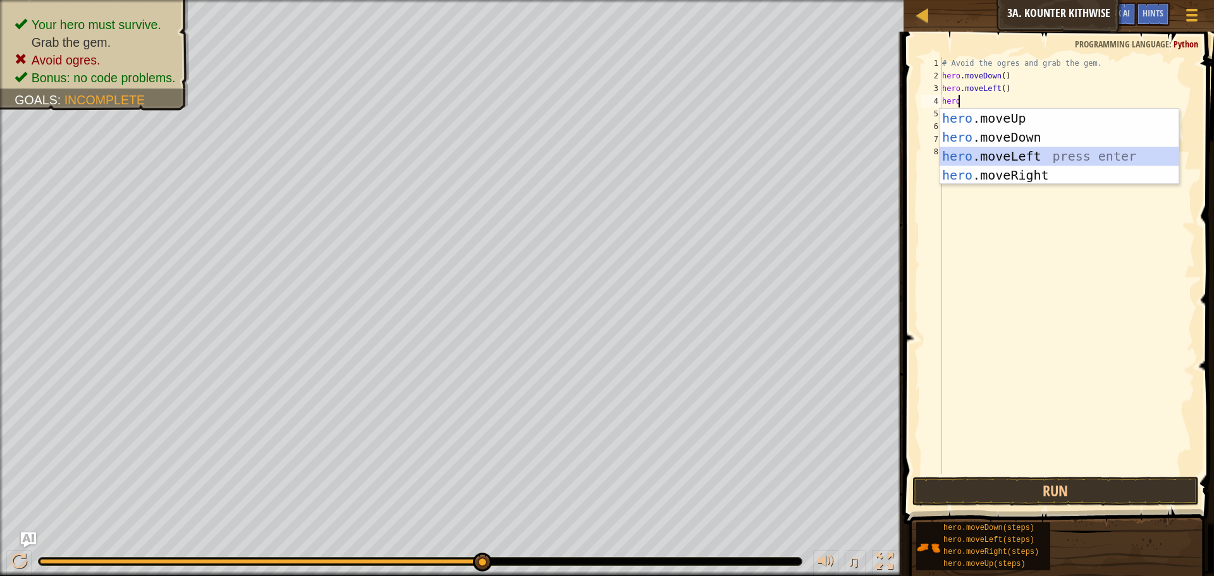
click at [1020, 157] on div "hero .moveUp press enter hero .moveDown press enter hero .moveLeft press enter …" at bounding box center [1059, 166] width 239 height 114
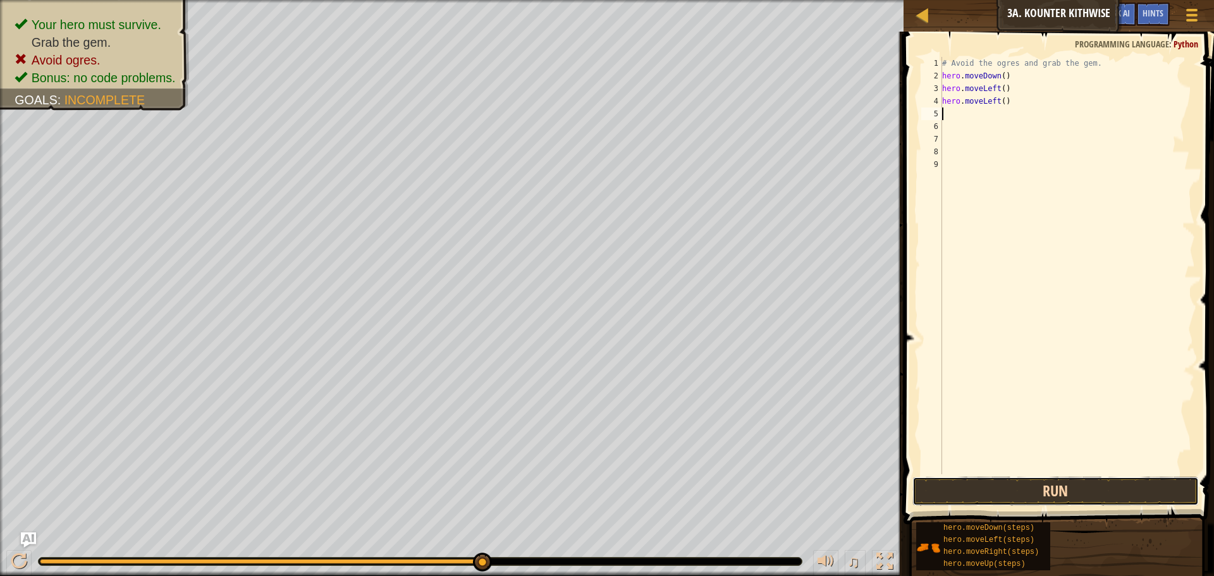
click at [978, 495] on button "Run" at bounding box center [1056, 491] width 286 height 29
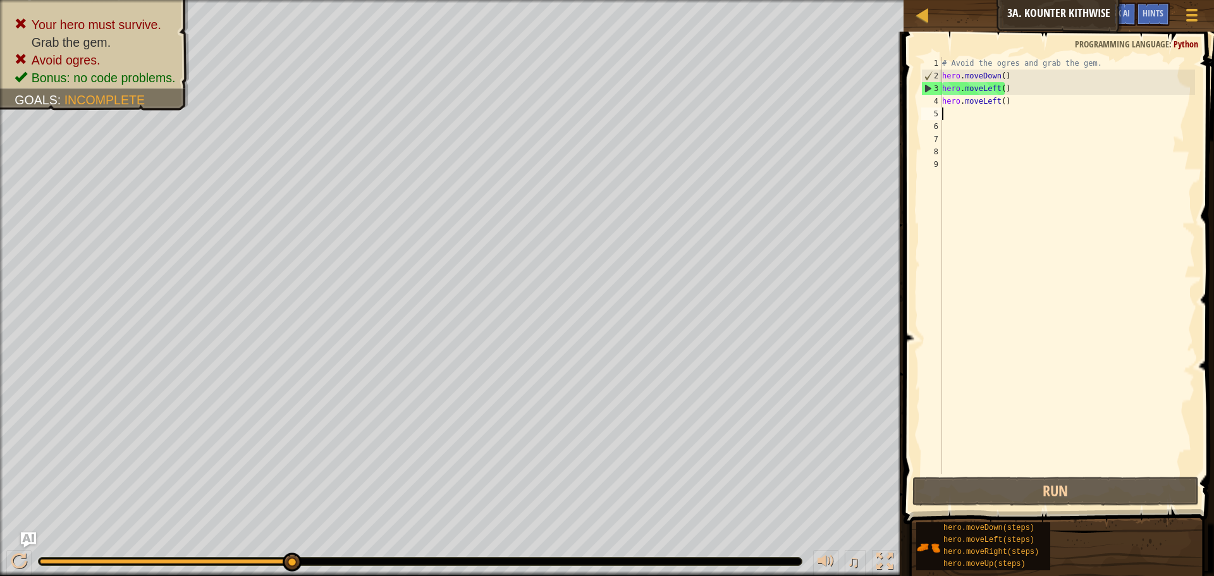
click at [1010, 88] on div "# Avoid the ogres and grab the gem. hero . moveDown ( ) hero . moveLeft ( ) her…" at bounding box center [1067, 278] width 255 height 443
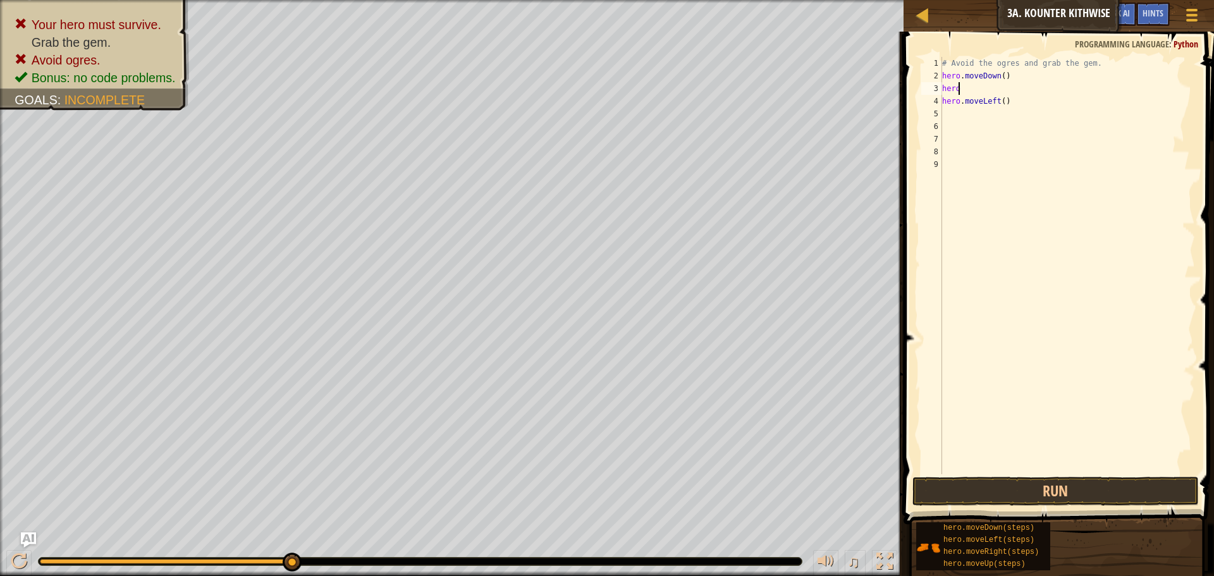
type textarea "hero."
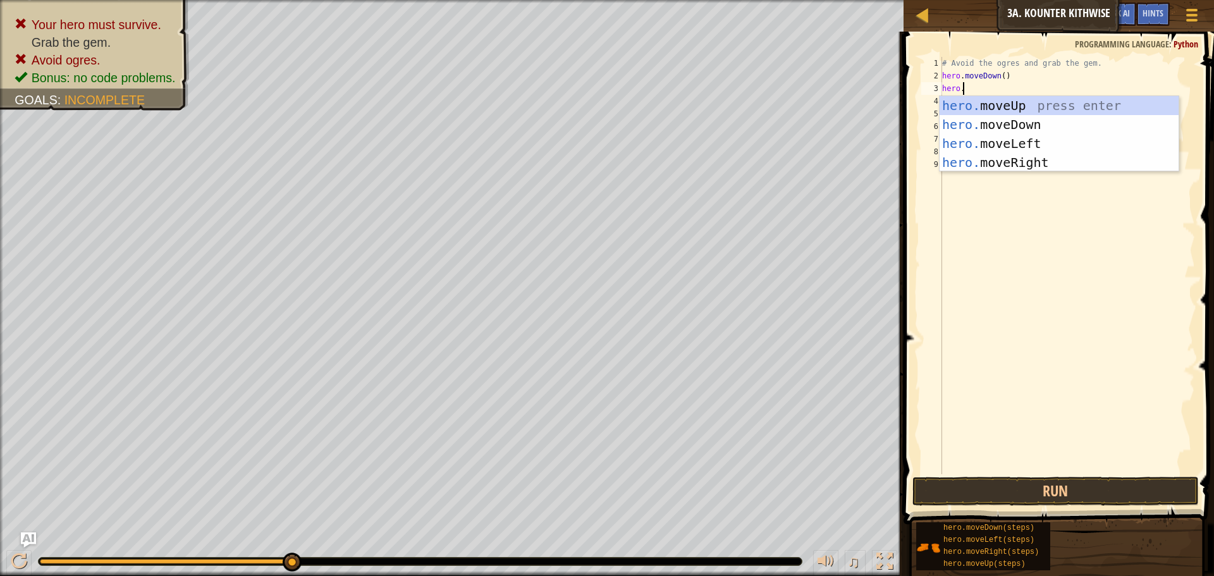
scroll to position [6, 1]
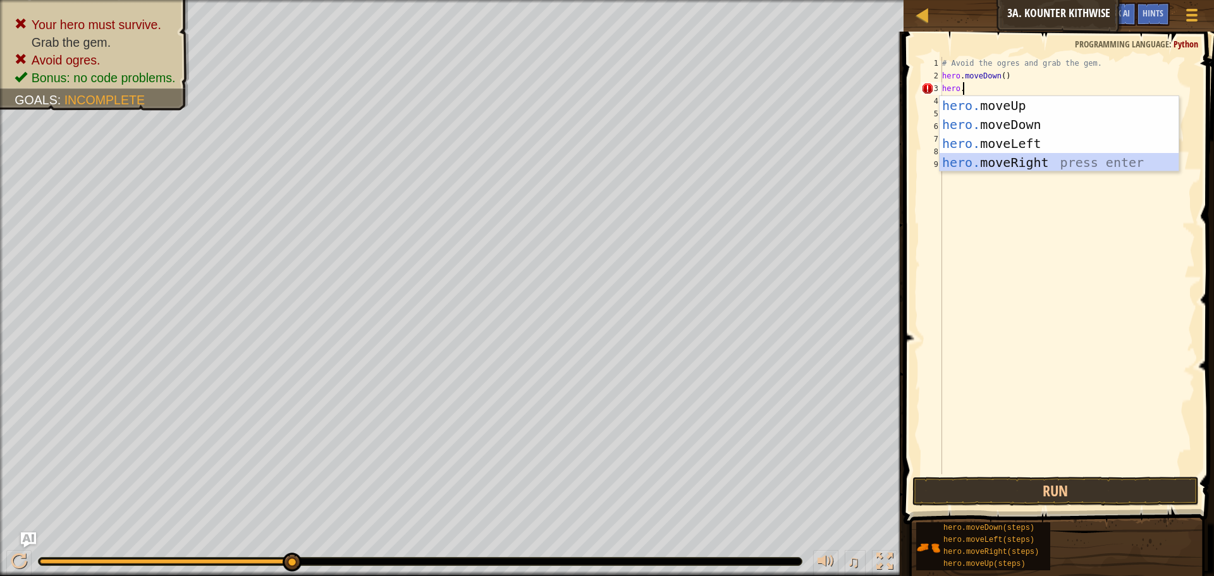
click at [1023, 157] on div "hero. moveUp press enter hero. moveDown press enter hero. moveLeft press enter …" at bounding box center [1059, 153] width 239 height 114
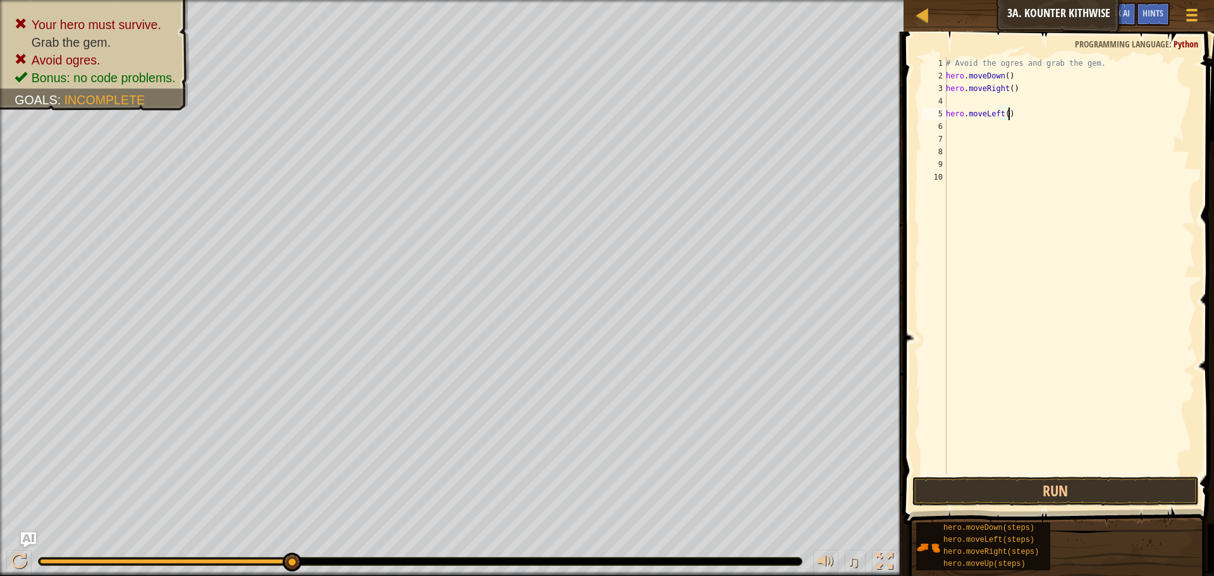
click at [1012, 113] on div "# Avoid the ogres and grab the gem. hero . moveDown ( ) hero . moveRight ( ) he…" at bounding box center [1069, 278] width 252 height 443
type textarea "h"
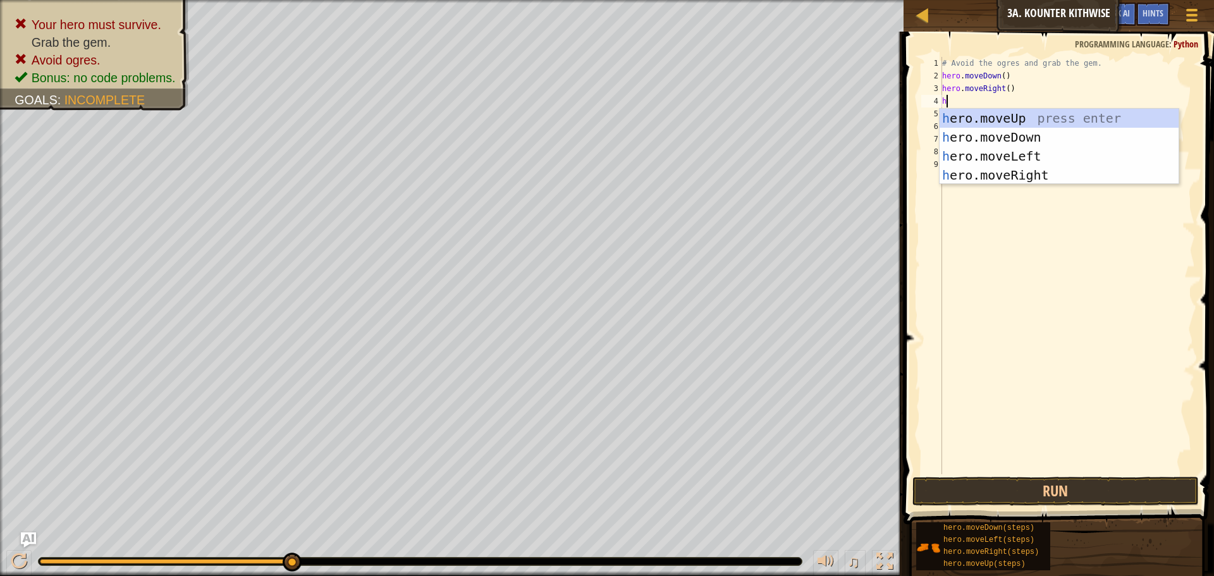
type textarea "he"
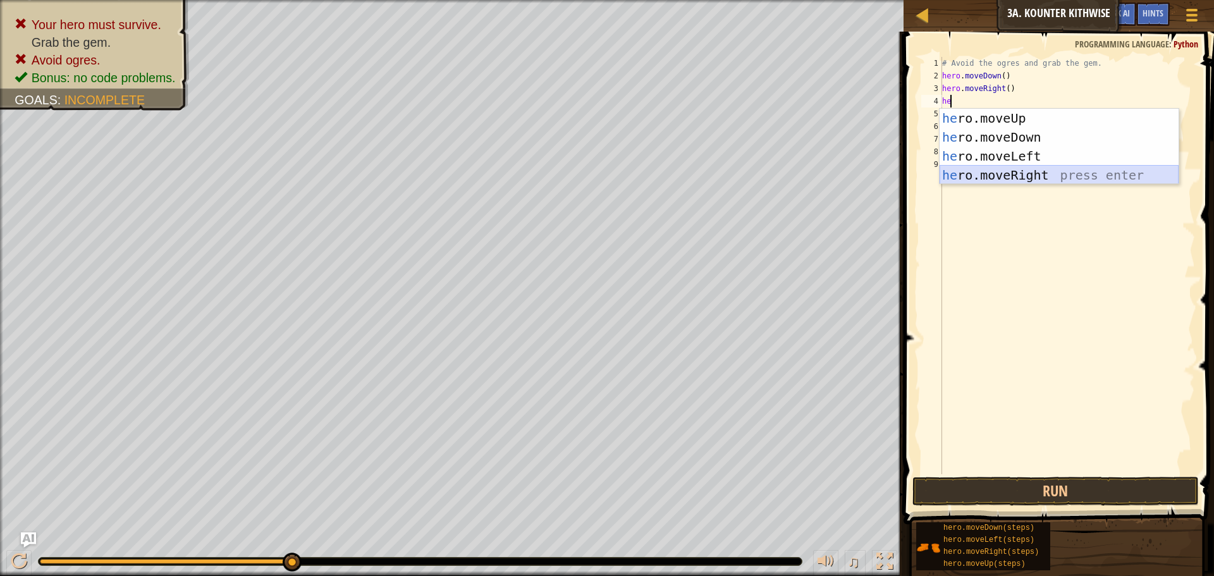
click at [995, 171] on div "he ro.moveUp press enter he ro.moveDown press enter he ro.moveLeft press enter …" at bounding box center [1059, 166] width 239 height 114
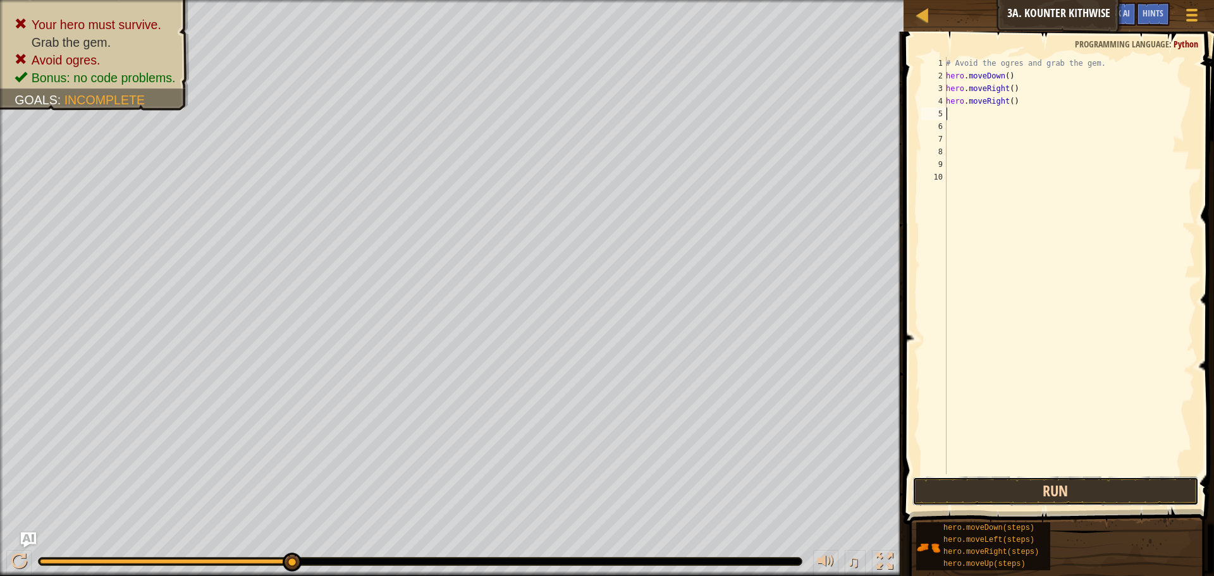
click at [1004, 483] on button "Run" at bounding box center [1056, 491] width 286 height 29
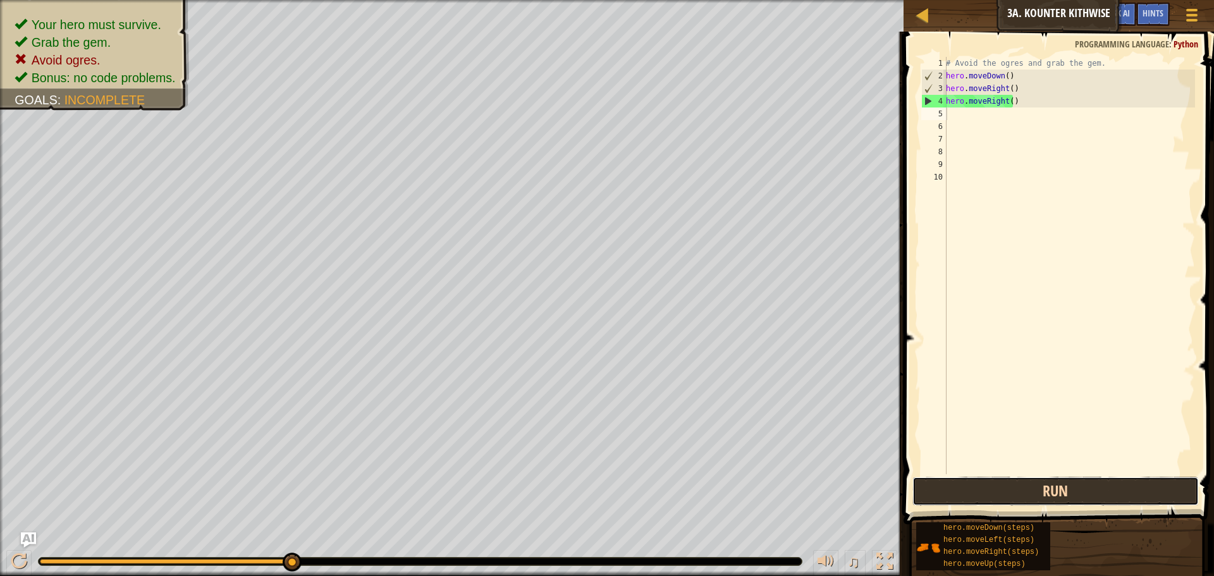
click at [1009, 496] on button "Run" at bounding box center [1056, 491] width 286 height 29
click at [993, 498] on button "Run" at bounding box center [1056, 491] width 286 height 29
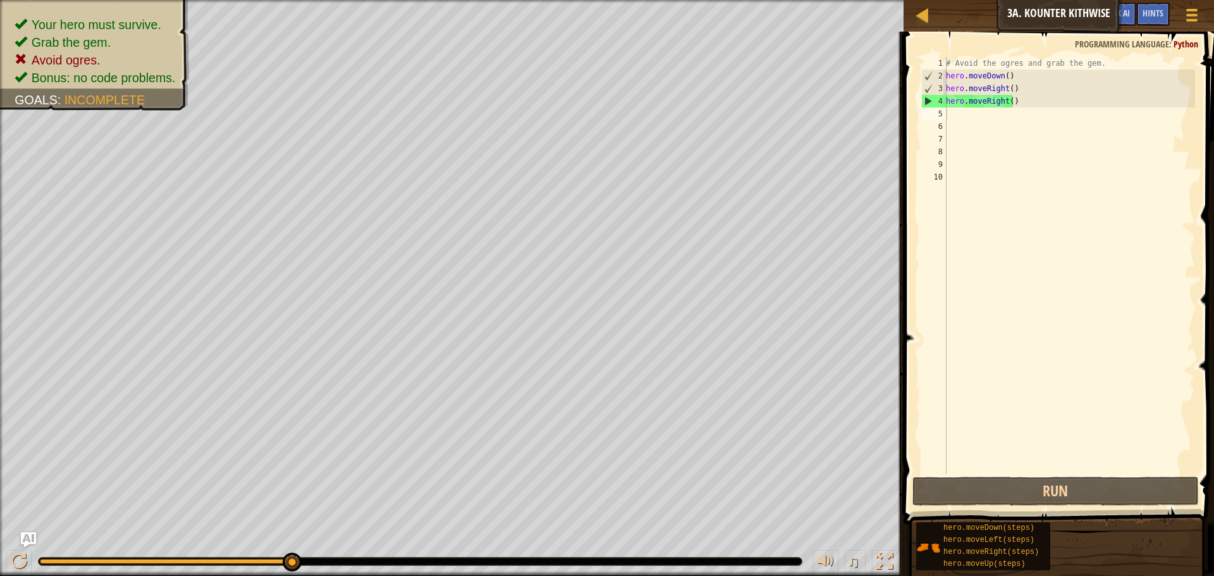
click at [966, 510] on div "Hints Videos 1 2 3 4 5 6 7 8 9 10 # Avoid the ogres and grab the gem. hero . mo…" at bounding box center [1057, 301] width 314 height 538
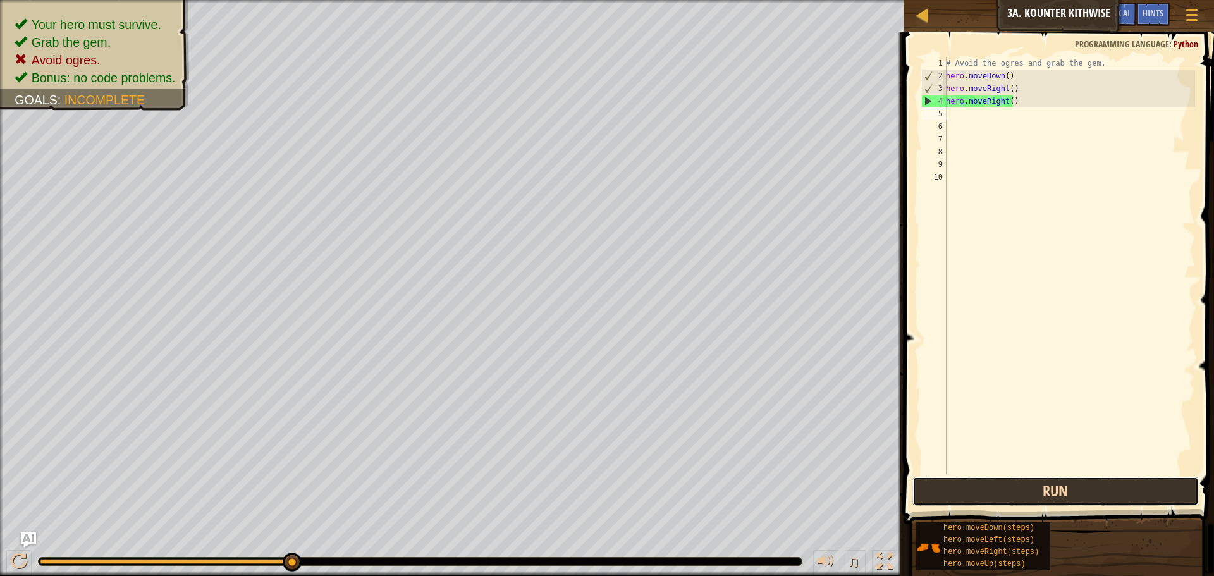
click at [961, 501] on button "Run" at bounding box center [1056, 491] width 286 height 29
click at [929, 481] on button "Run" at bounding box center [1056, 491] width 286 height 29
drag, startPoint x: 958, startPoint y: 491, endPoint x: 952, endPoint y: 491, distance: 6.4
click at [954, 493] on button "Run" at bounding box center [1056, 491] width 286 height 29
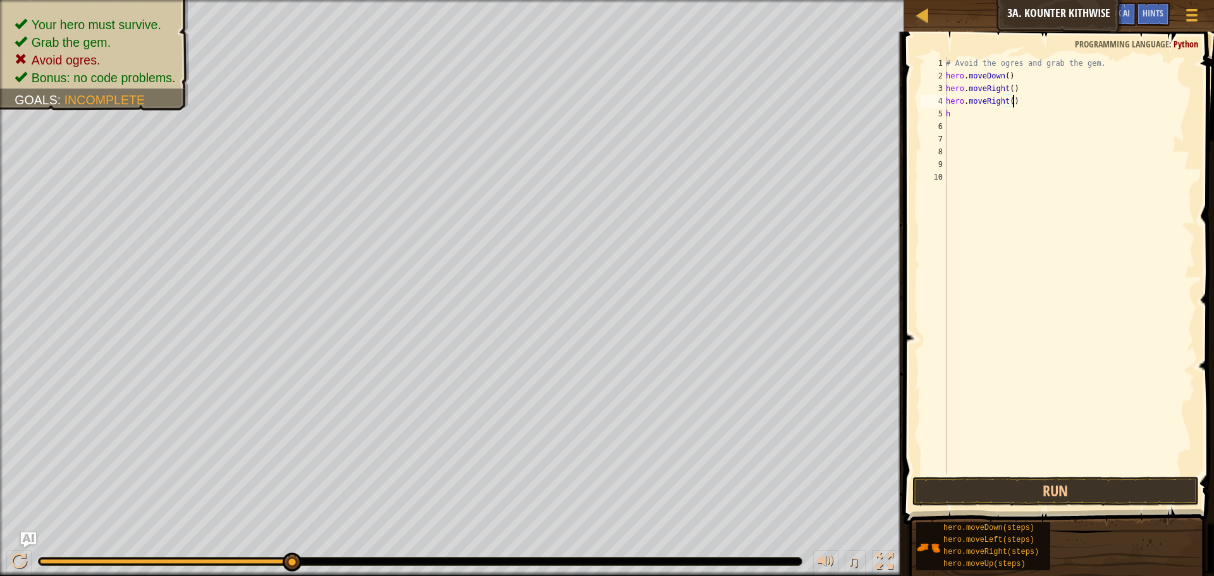
click at [1017, 101] on div "# Avoid the ogres and grab the gem. hero . moveDown ( ) hero . moveRight ( ) he…" at bounding box center [1069, 278] width 252 height 443
drag, startPoint x: 1017, startPoint y: 101, endPoint x: 984, endPoint y: 101, distance: 32.9
click at [984, 101] on div "# Avoid the ogres and grab the gem. hero . moveDown ( ) hero . moveRight ( ) he…" at bounding box center [1069, 278] width 252 height 443
type textarea "hero.moveleft"
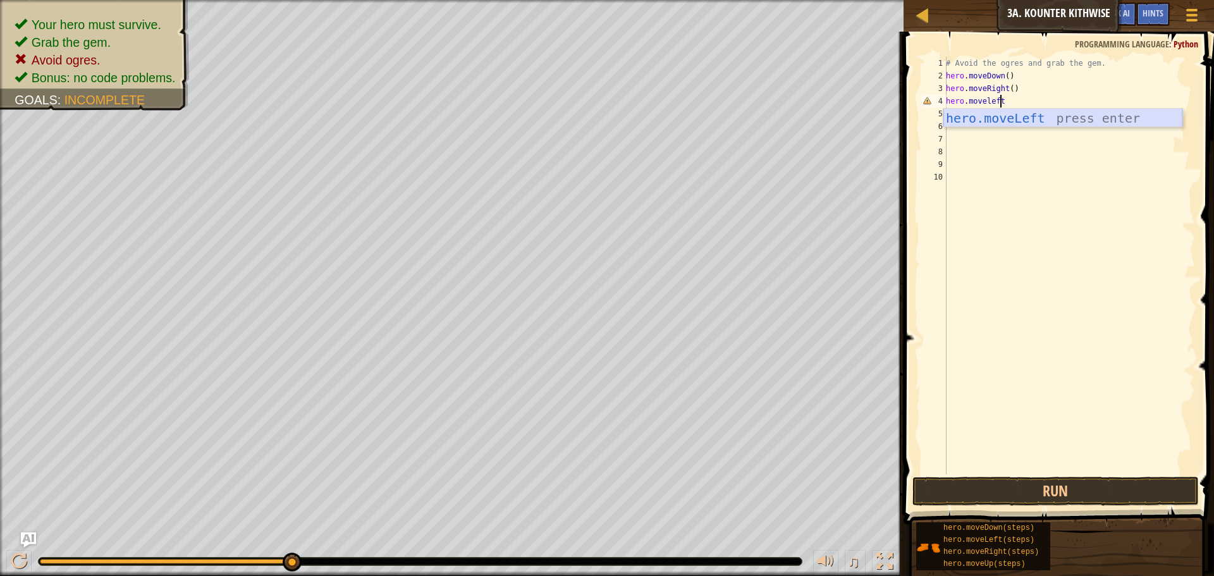
click at [995, 118] on div "hero.moveLeft press enter" at bounding box center [1062, 137] width 239 height 57
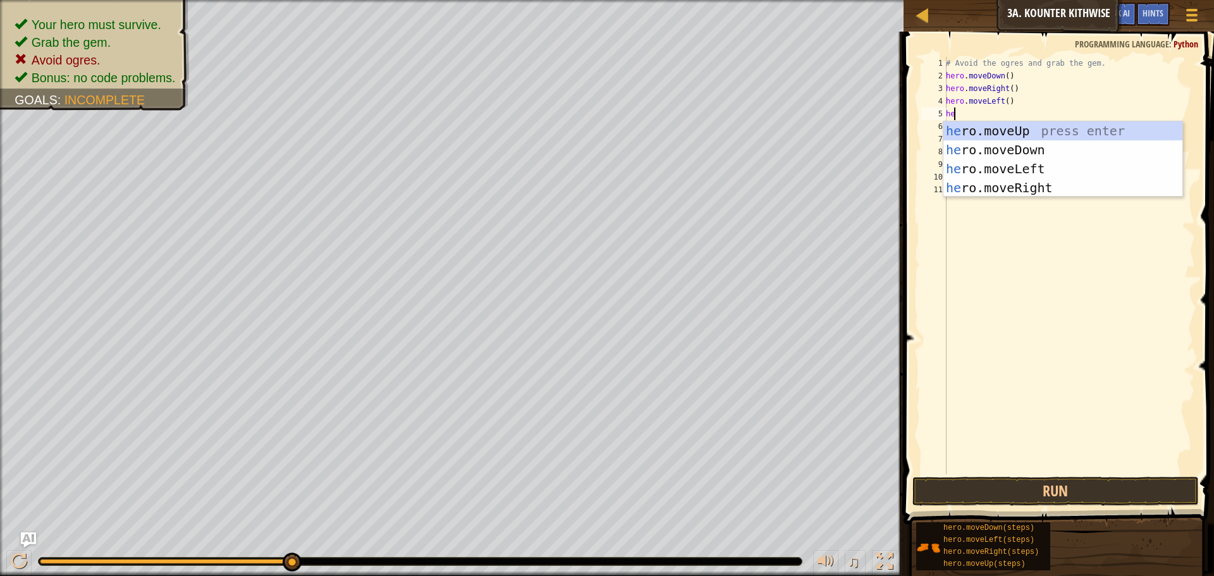
scroll to position [6, 1]
type textarea "hero"
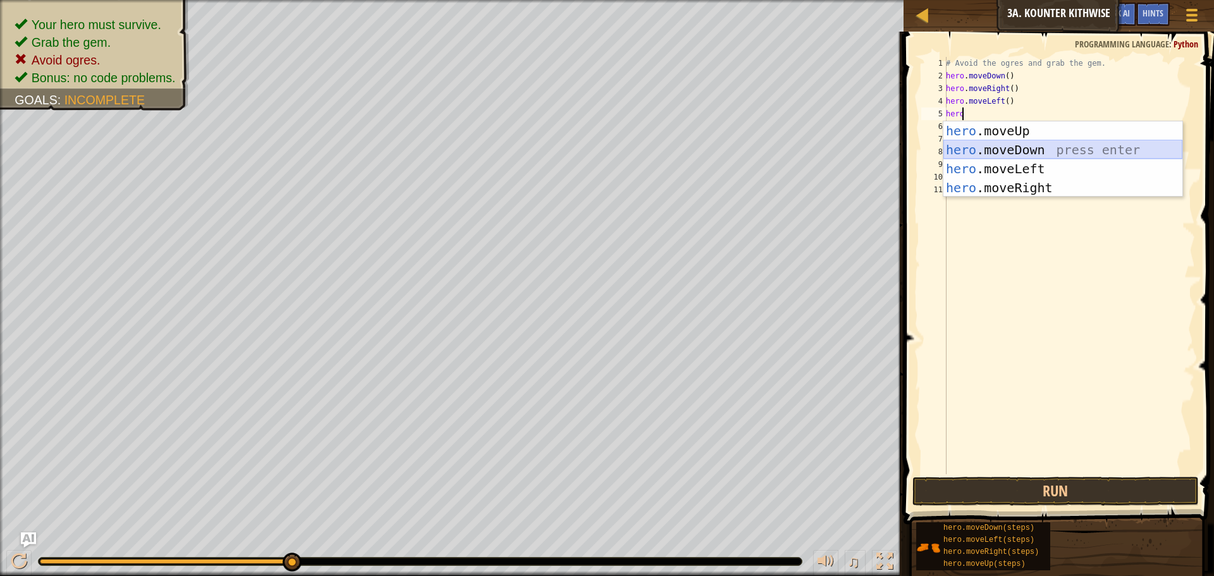
click at [999, 145] on div "hero .moveUp press enter hero .moveDown press enter hero .moveLeft press enter …" at bounding box center [1062, 178] width 239 height 114
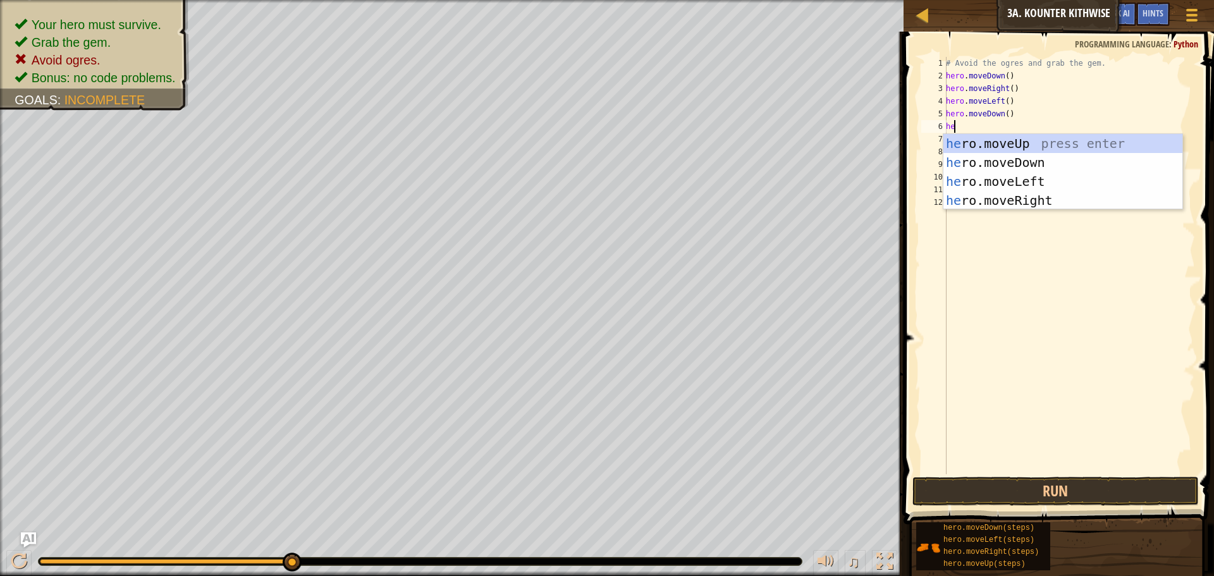
type textarea "hero"
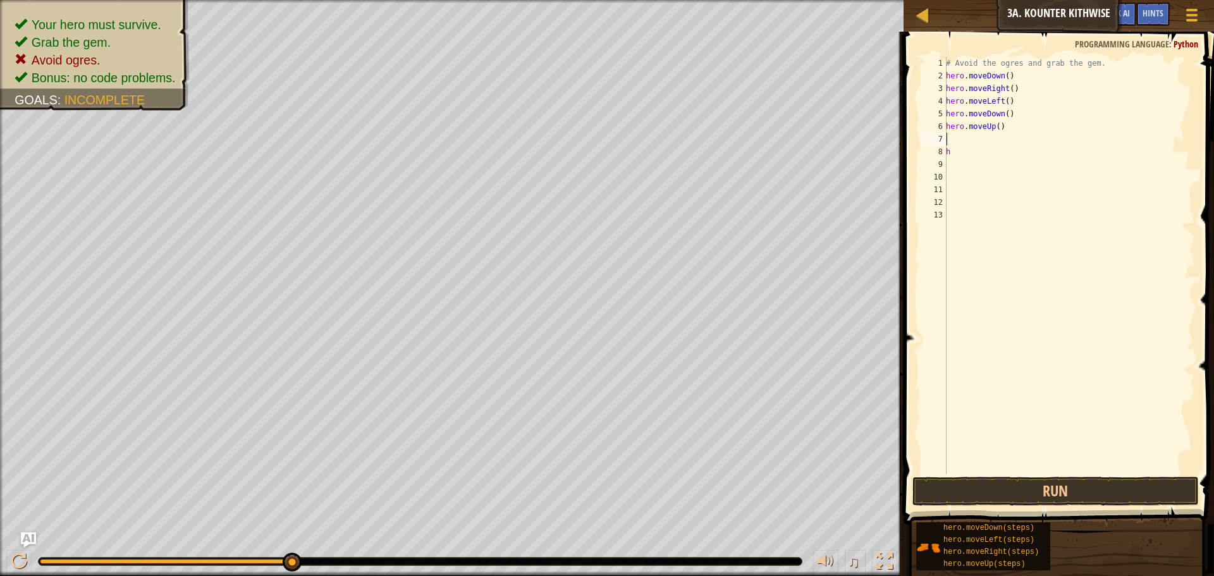
click at [1006, 132] on div "# Avoid the ogres and grab the gem. hero . moveDown ( ) hero . moveRight ( ) he…" at bounding box center [1069, 278] width 252 height 443
type textarea "[DOMAIN_NAME]"
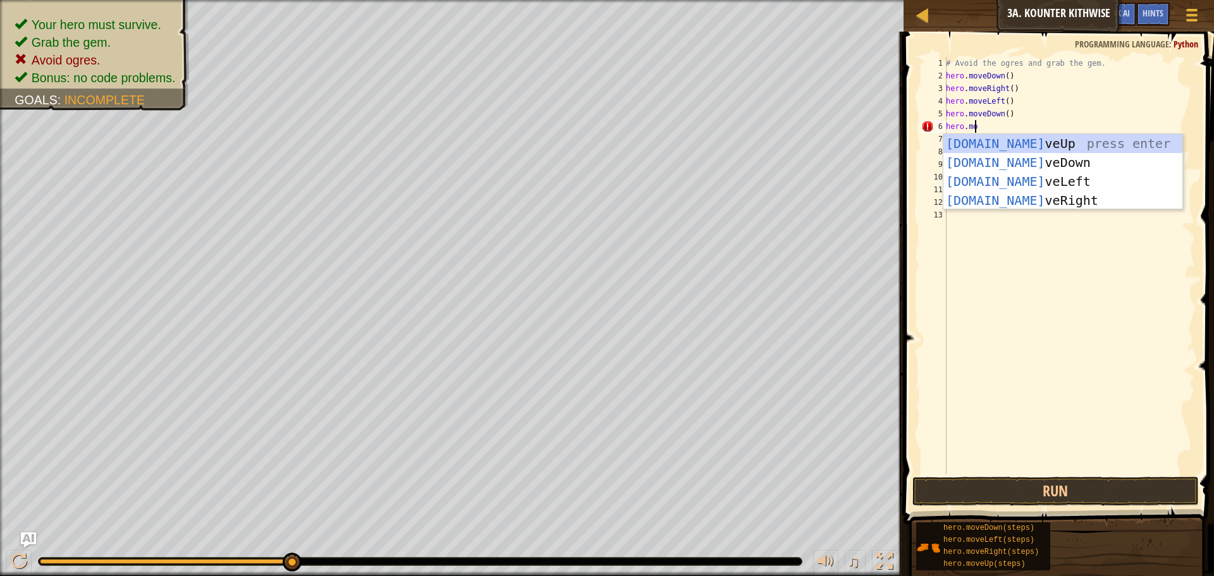
scroll to position [6, 2]
click at [1028, 194] on div "[DOMAIN_NAME] veUp press enter [DOMAIN_NAME] veDown press enter [DOMAIN_NAME] v…" at bounding box center [1062, 191] width 239 height 114
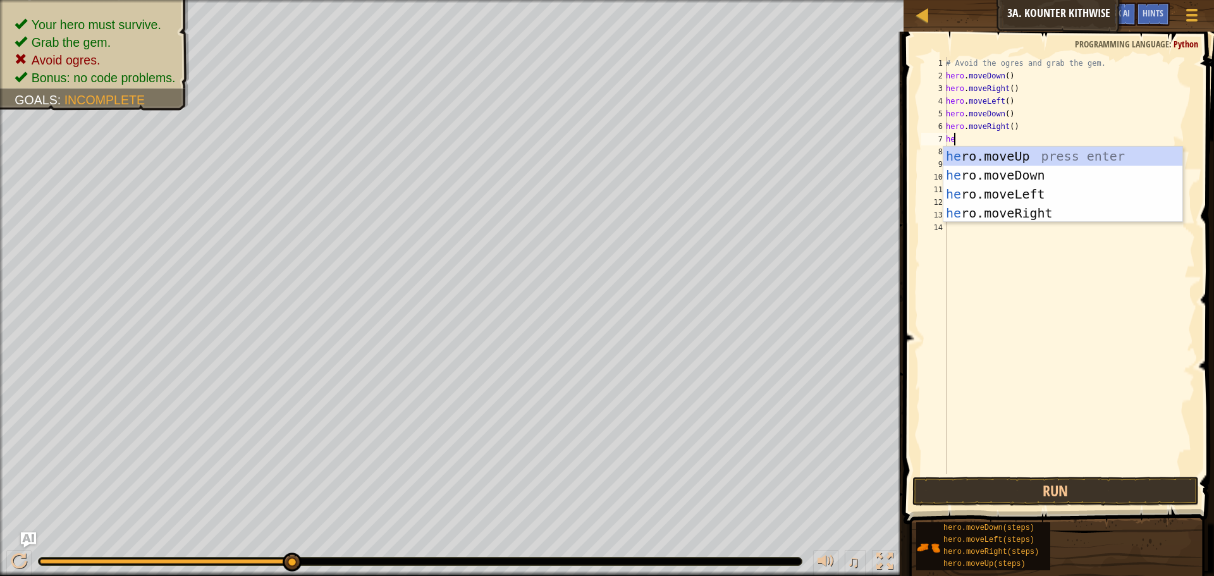
scroll to position [6, 1]
click at [1105, 492] on button "Run" at bounding box center [1056, 491] width 286 height 29
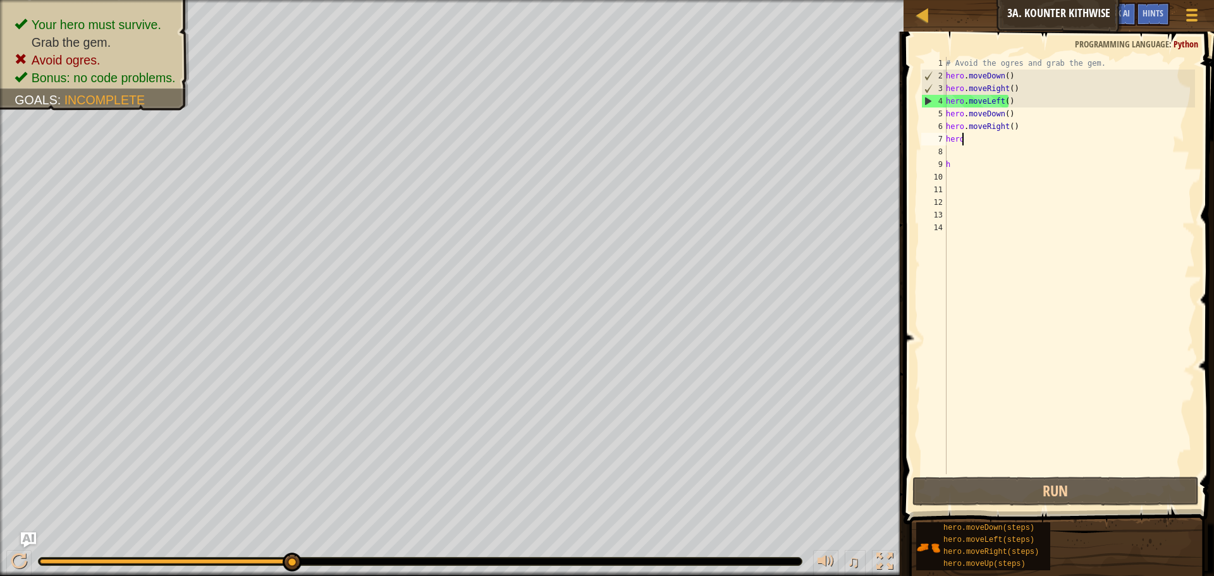
type textarea "herom"
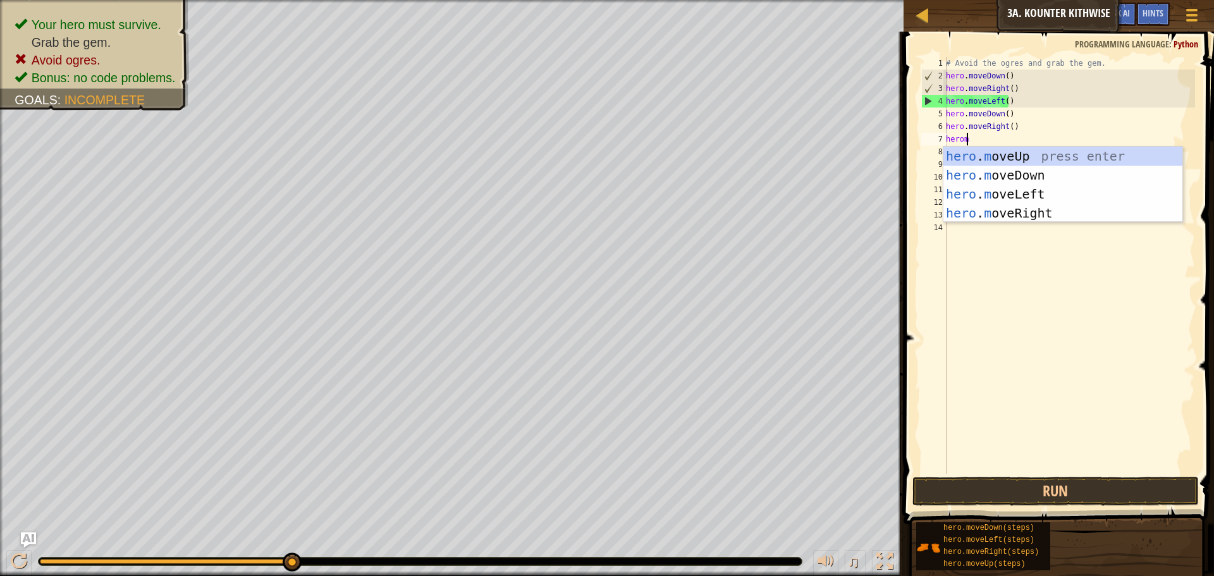
scroll to position [6, 1]
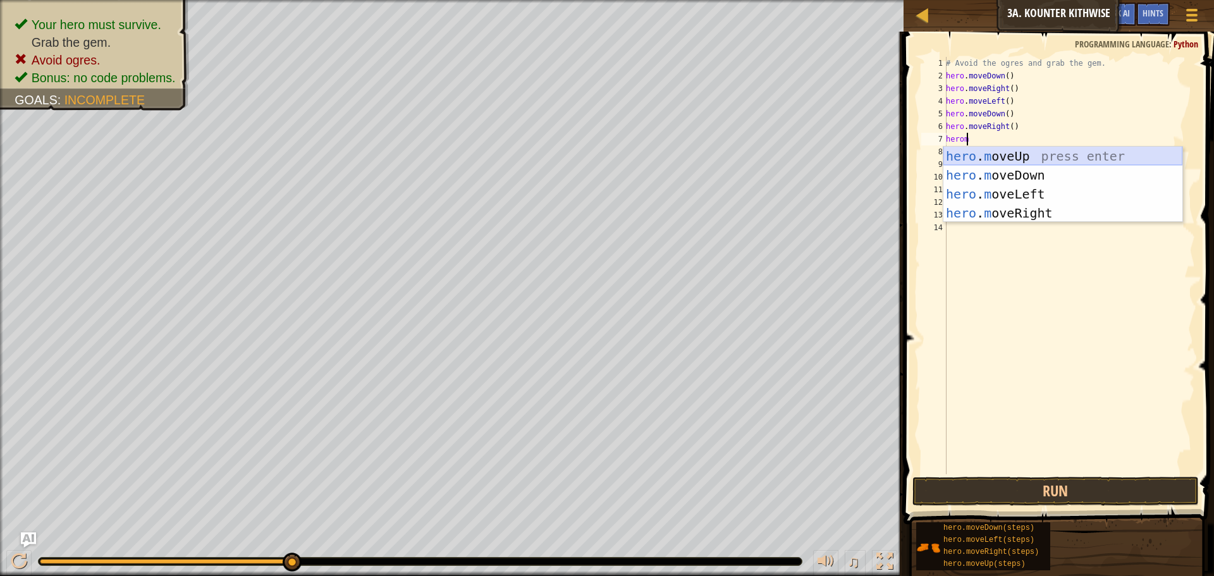
click at [977, 153] on div "hero . m oveUp press enter hero . m oveDown press enter hero . m oveLeft press …" at bounding box center [1062, 204] width 239 height 114
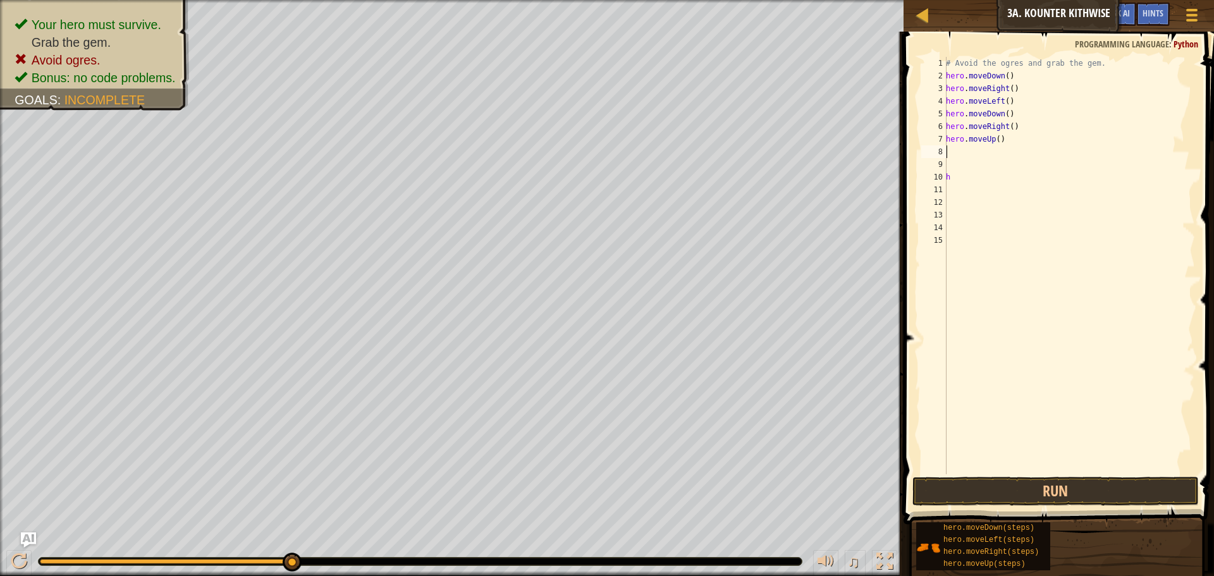
type textarea "hh"
click at [962, 169] on div "h ero.moveRig h t press enter" at bounding box center [1062, 187] width 239 height 57
click at [1026, 482] on button "Run" at bounding box center [1056, 491] width 286 height 29
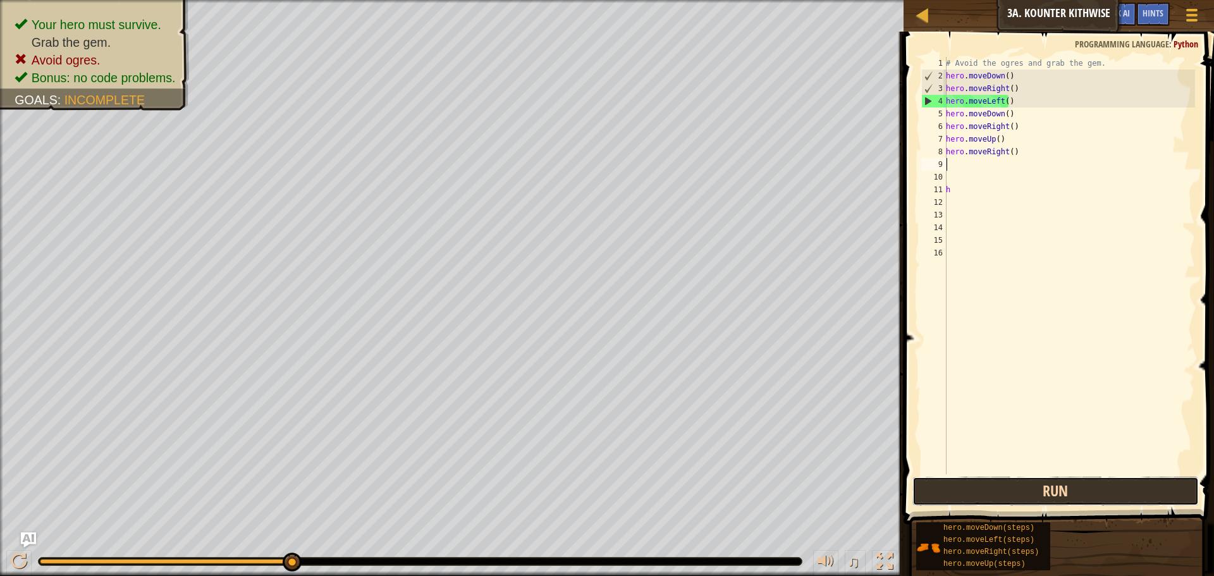
click at [1040, 488] on button "Run" at bounding box center [1056, 491] width 286 height 29
click at [976, 493] on button "Run" at bounding box center [1056, 491] width 286 height 29
